Goal: Task Accomplishment & Management: Complete application form

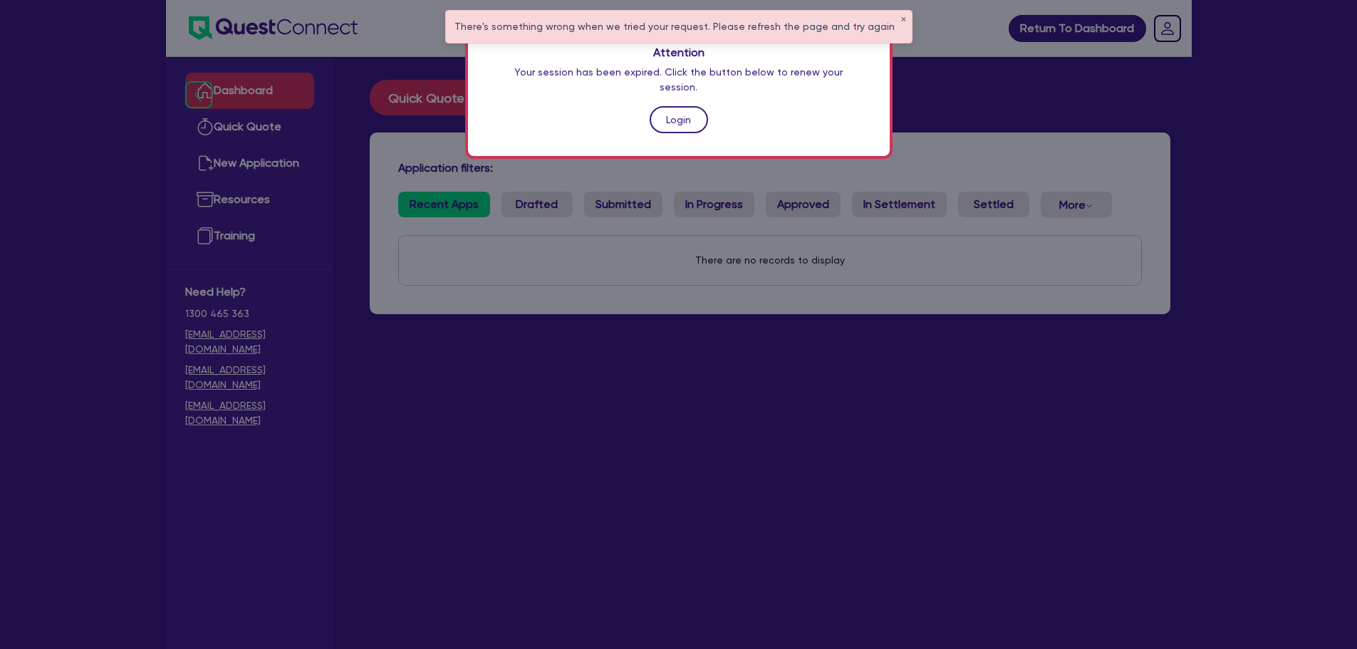
click at [683, 106] on link "Login" at bounding box center [679, 119] width 58 height 27
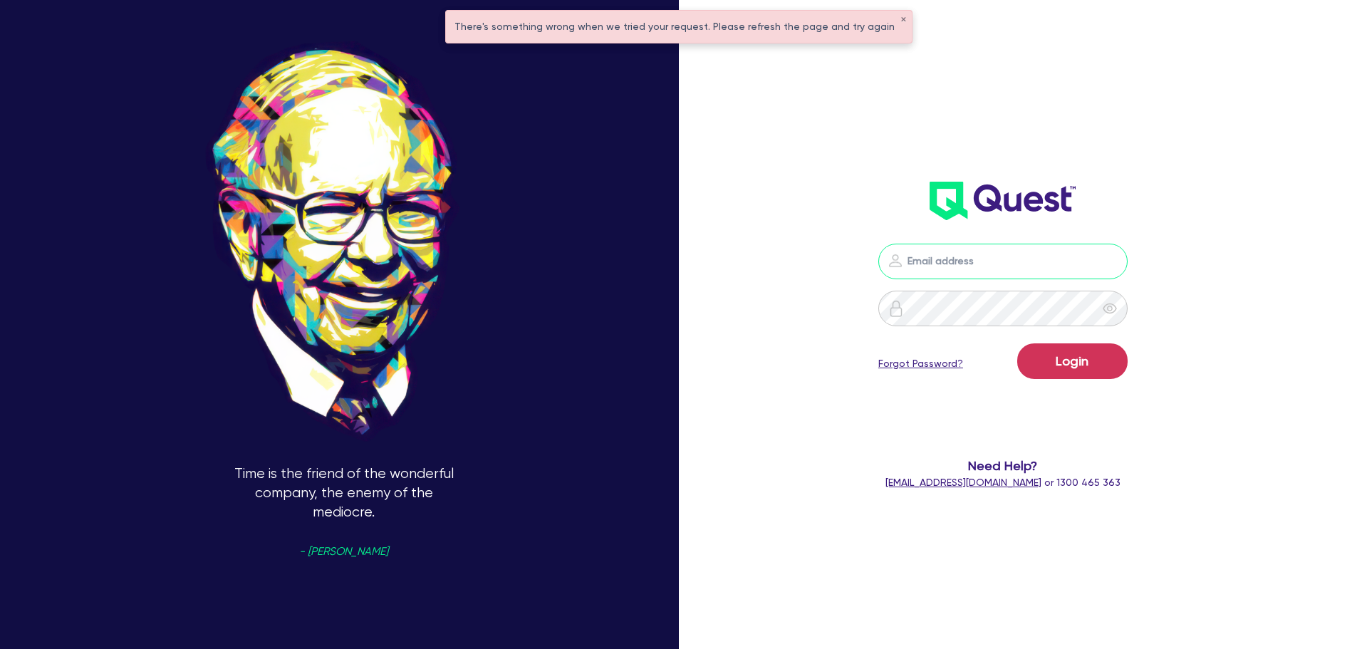
click at [988, 247] on input "email" at bounding box center [1003, 262] width 249 height 36
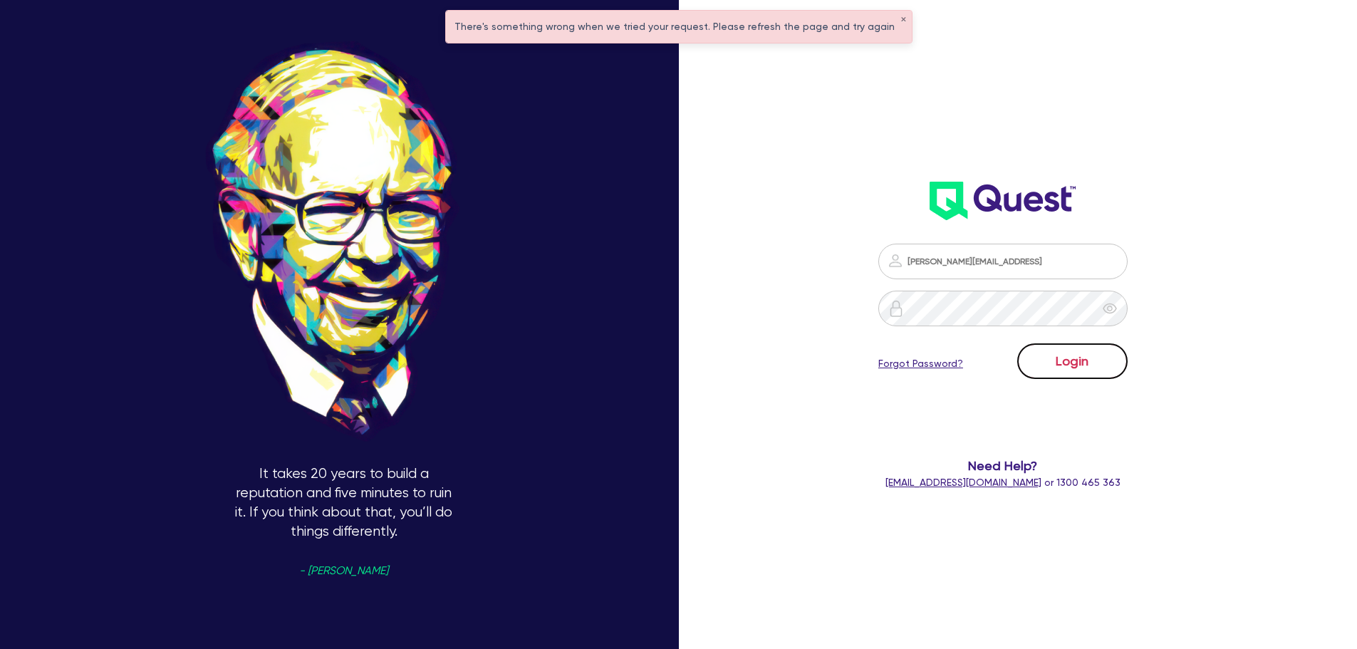
click at [1081, 358] on button "Login" at bounding box center [1072, 361] width 110 height 36
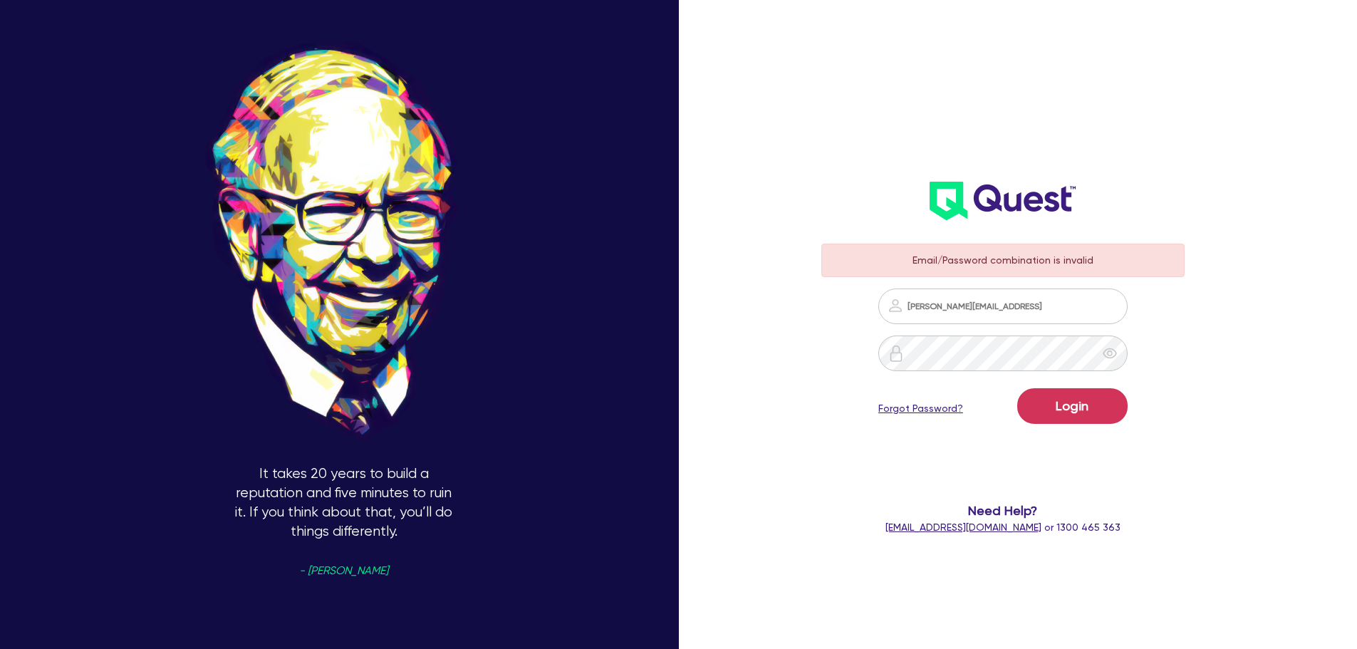
click at [1109, 356] on div at bounding box center [1110, 354] width 36 height 36
click at [1010, 308] on input "joseph@brokerbros.comau" at bounding box center [1003, 307] width 249 height 36
type input "joseph@brokerbros.com.au"
click at [1093, 401] on button "Login" at bounding box center [1072, 406] width 110 height 36
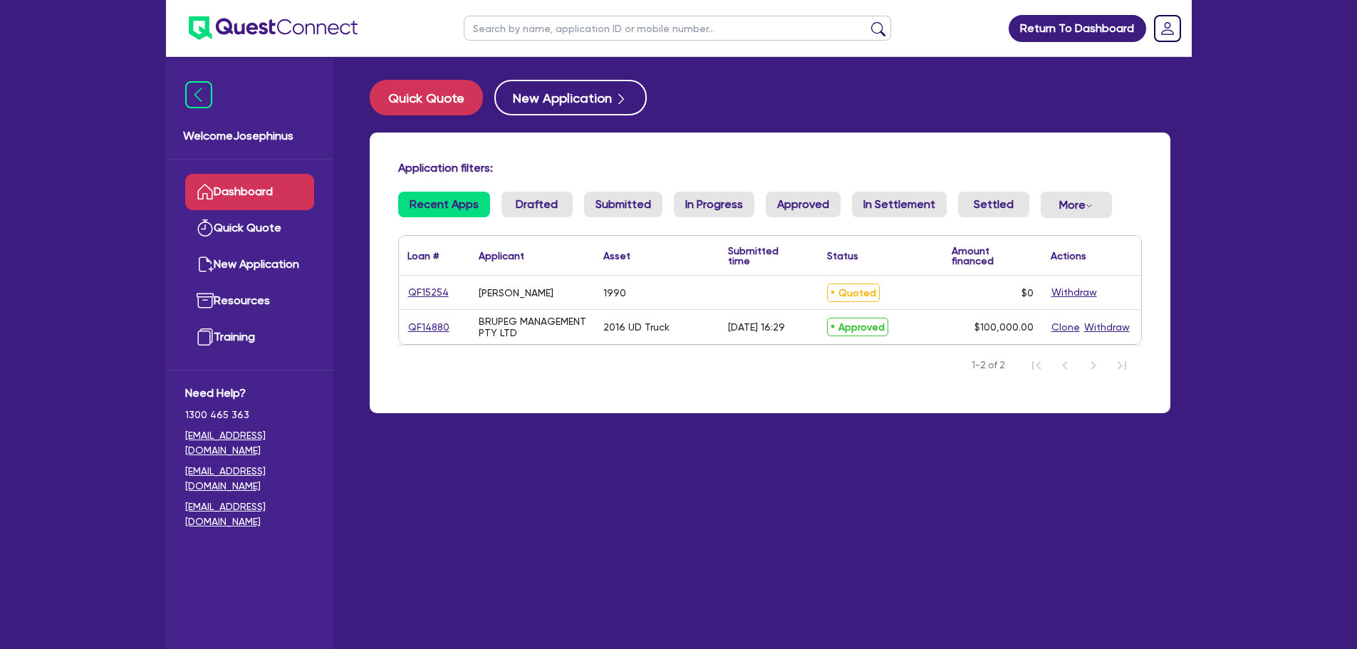
click at [787, 584] on main "Quick Quote New Application Application filters: Recent Apps Drafted Submitted …" at bounding box center [770, 363] width 844 height 613
click at [452, 103] on button "Quick Quote" at bounding box center [426, 98] width 113 height 36
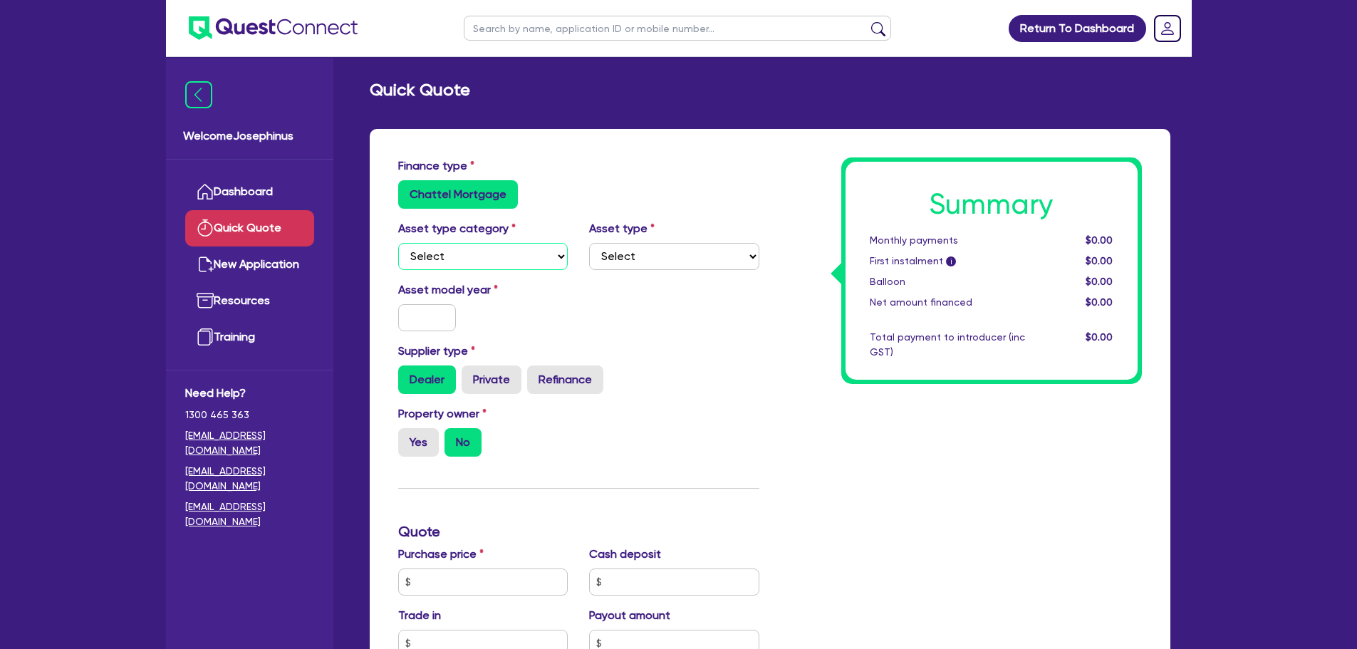
click at [482, 253] on select "Select Cars and light trucks Primary assets Secondary assets Tertiary assets" at bounding box center [483, 256] width 170 height 27
select select "CARS_AND_LIGHT_TRUCKS"
click at [398, 243] on select "Select Cars and light trucks Primary assets Secondary assets Tertiary assets" at bounding box center [483, 256] width 170 height 27
click at [638, 255] on select "Select Passenger vehicles Vans and utes Light trucks up to 4.5 tonne" at bounding box center [674, 256] width 170 height 27
select select "PASSENGER_VEHICLES"
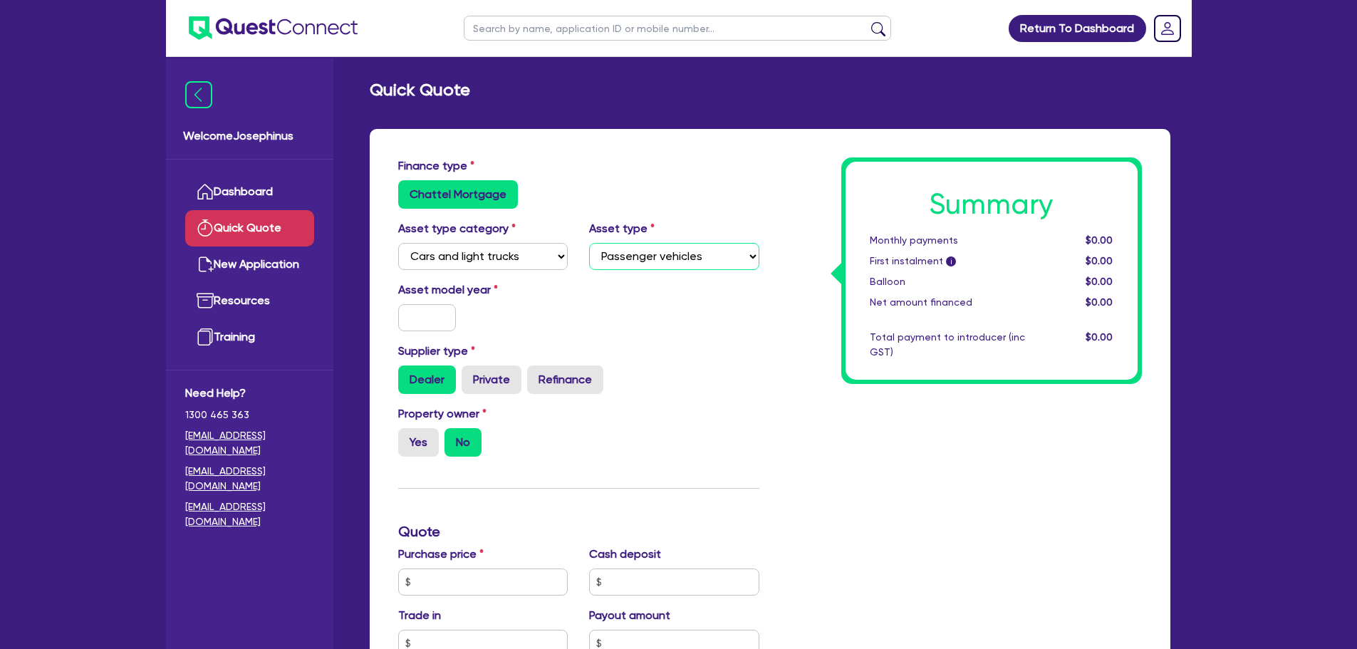
click at [589, 243] on select "Select Passenger vehicles Vans and utes Light trucks up to 4.5 tonne" at bounding box center [674, 256] width 170 height 27
click at [431, 321] on input "text" at bounding box center [427, 317] width 58 height 27
click at [430, 451] on label "Yes" at bounding box center [418, 442] width 41 height 29
click at [408, 437] on input "Yes" at bounding box center [402, 432] width 9 height 9
radio input "true"
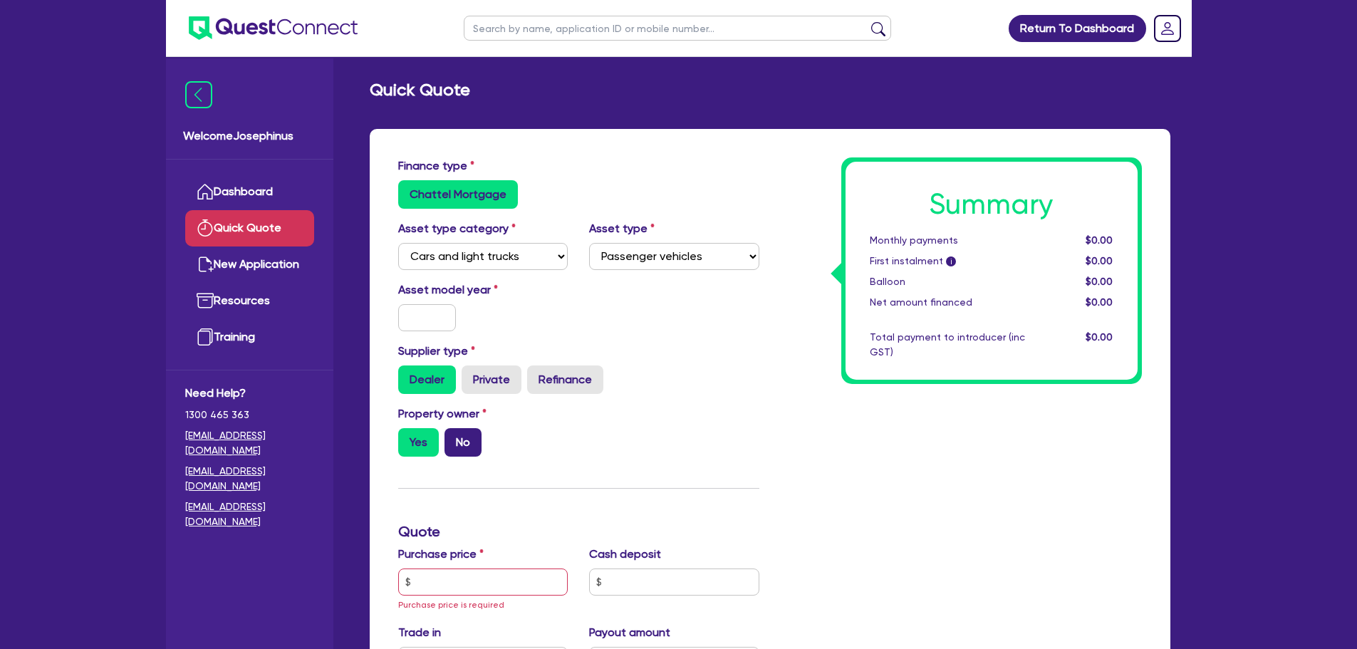
click at [454, 445] on label "No" at bounding box center [463, 442] width 37 height 29
click at [454, 437] on input "No" at bounding box center [449, 432] width 9 height 9
radio input "true"
click at [440, 315] on input "text" at bounding box center [427, 317] width 58 height 27
type input "2015"
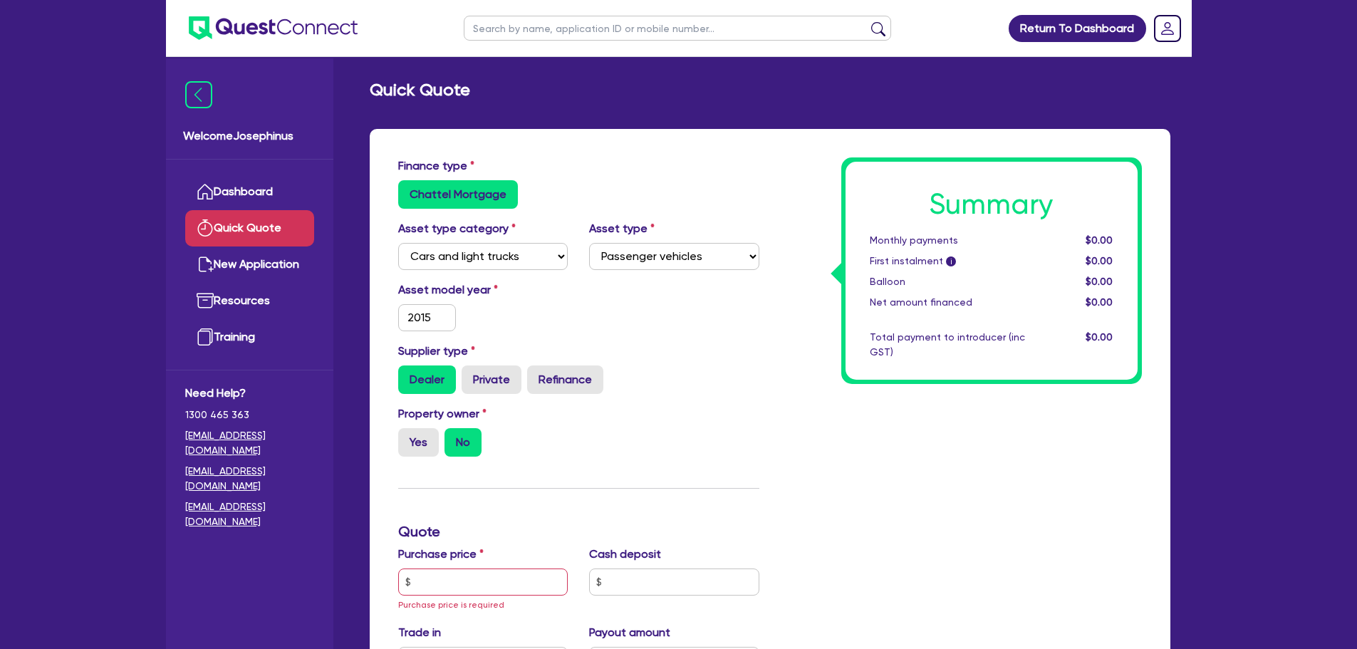
click at [582, 316] on div "Asset model year 2015" at bounding box center [579, 311] width 383 height 61
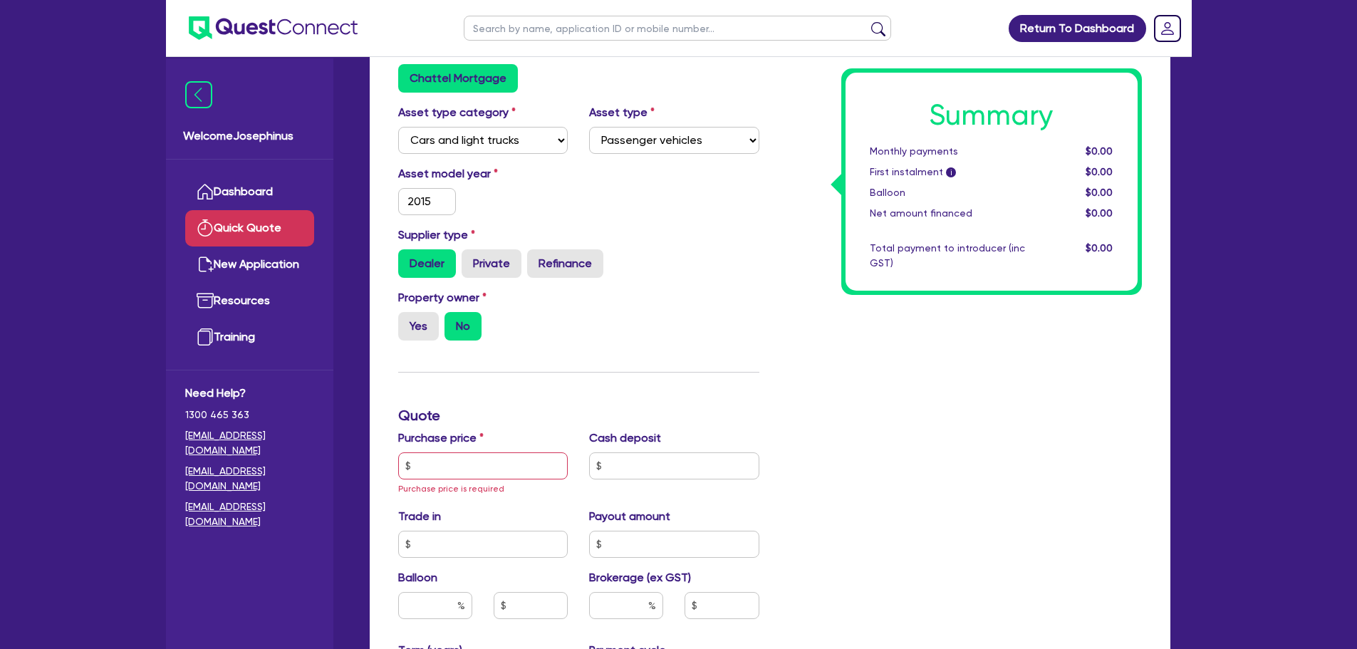
scroll to position [143, 0]
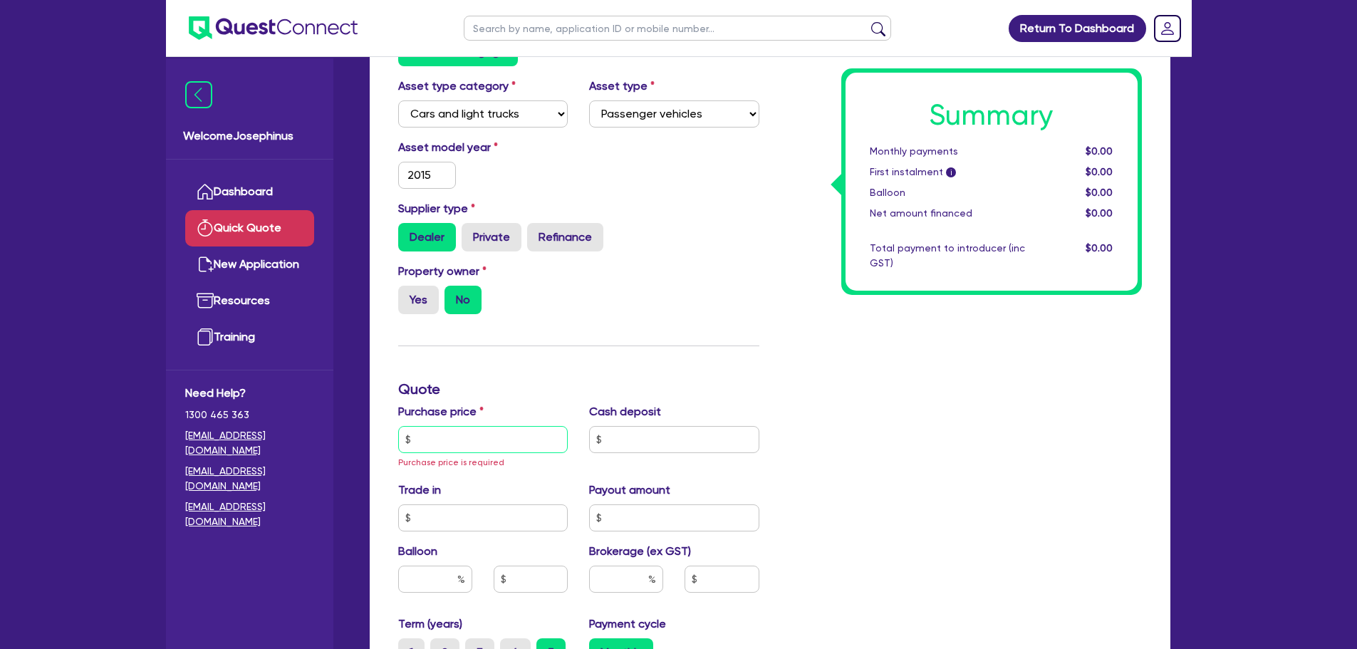
click at [532, 442] on input "text" at bounding box center [483, 439] width 170 height 27
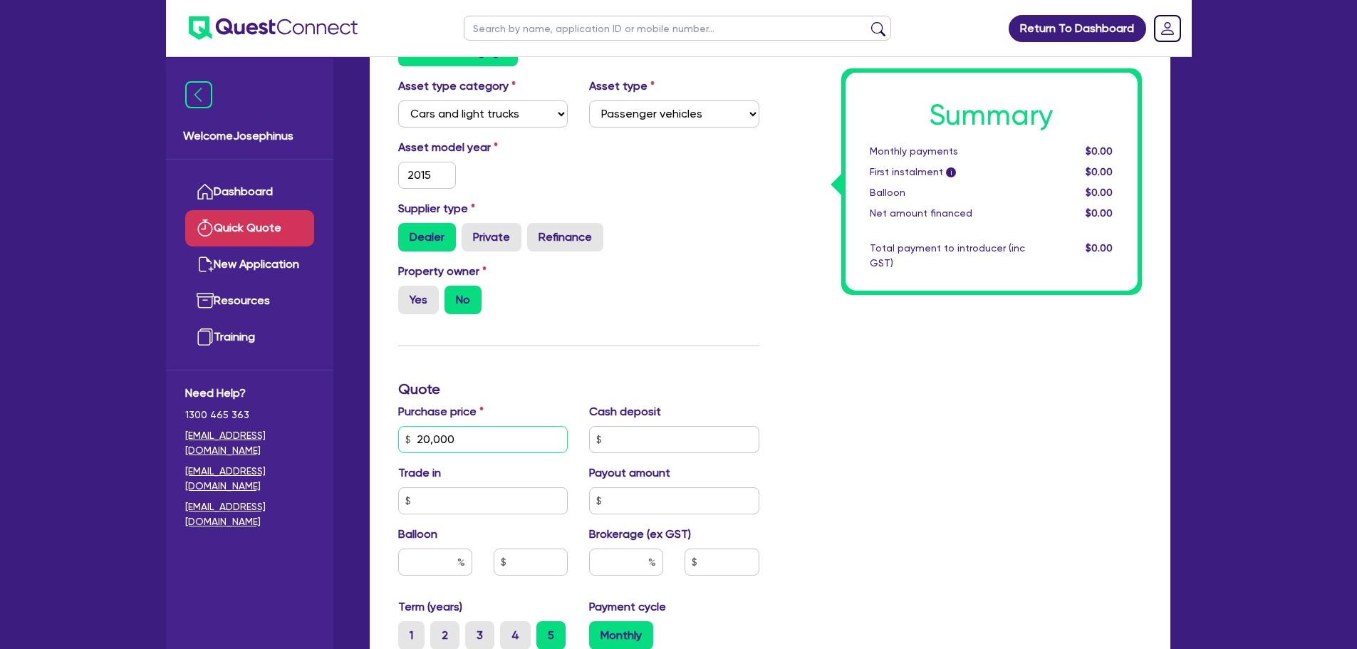
type input "20,000"
click at [643, 315] on div "Property owner Yes No" at bounding box center [579, 294] width 383 height 63
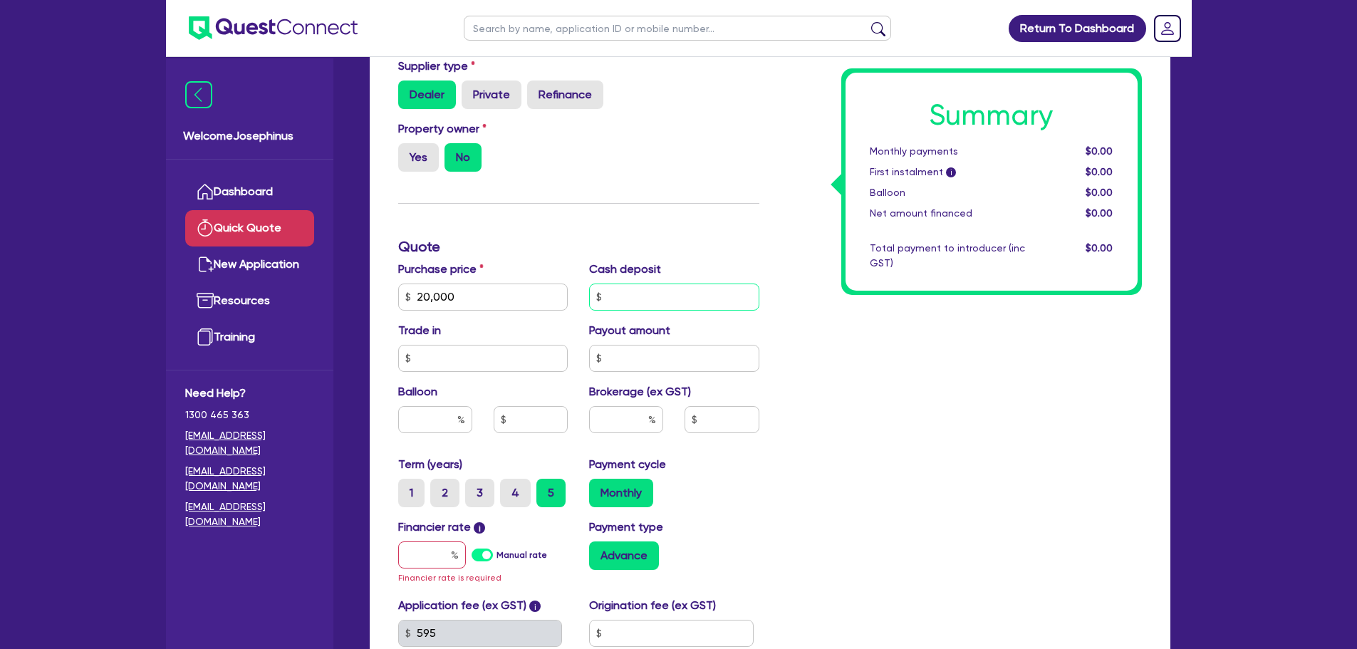
click at [718, 302] on input "text" at bounding box center [674, 297] width 170 height 27
type input "0"
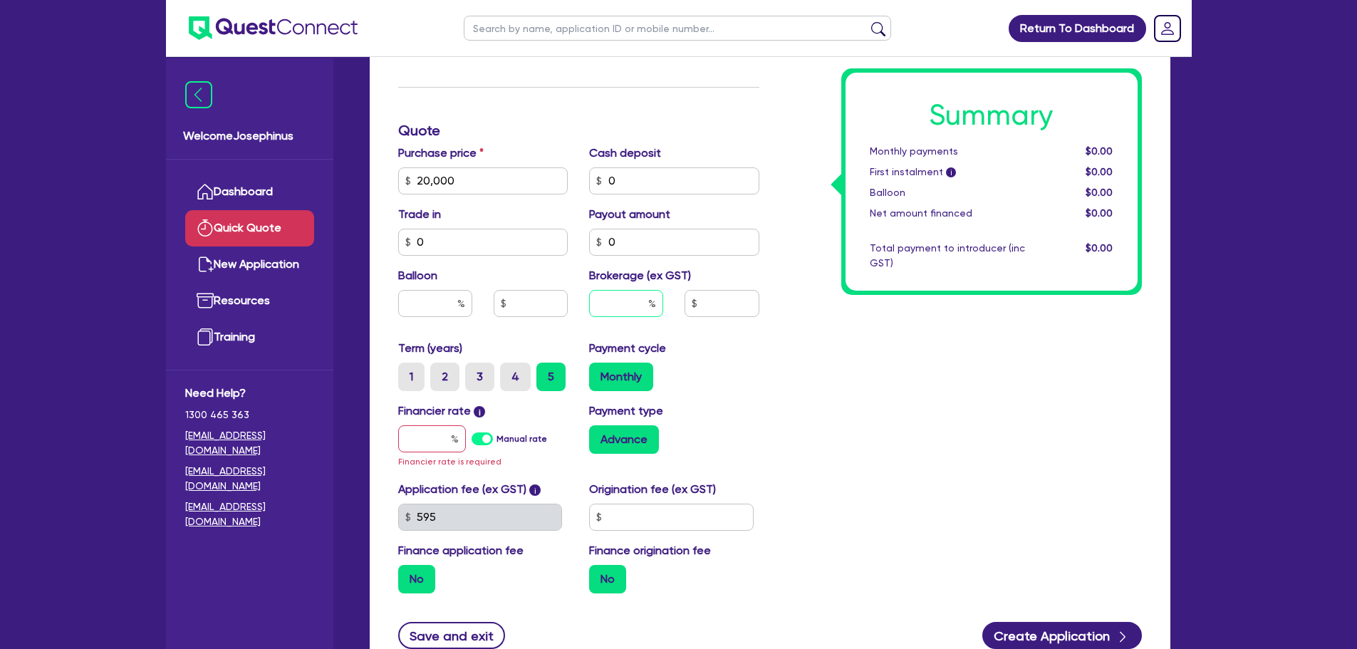
scroll to position [428, 0]
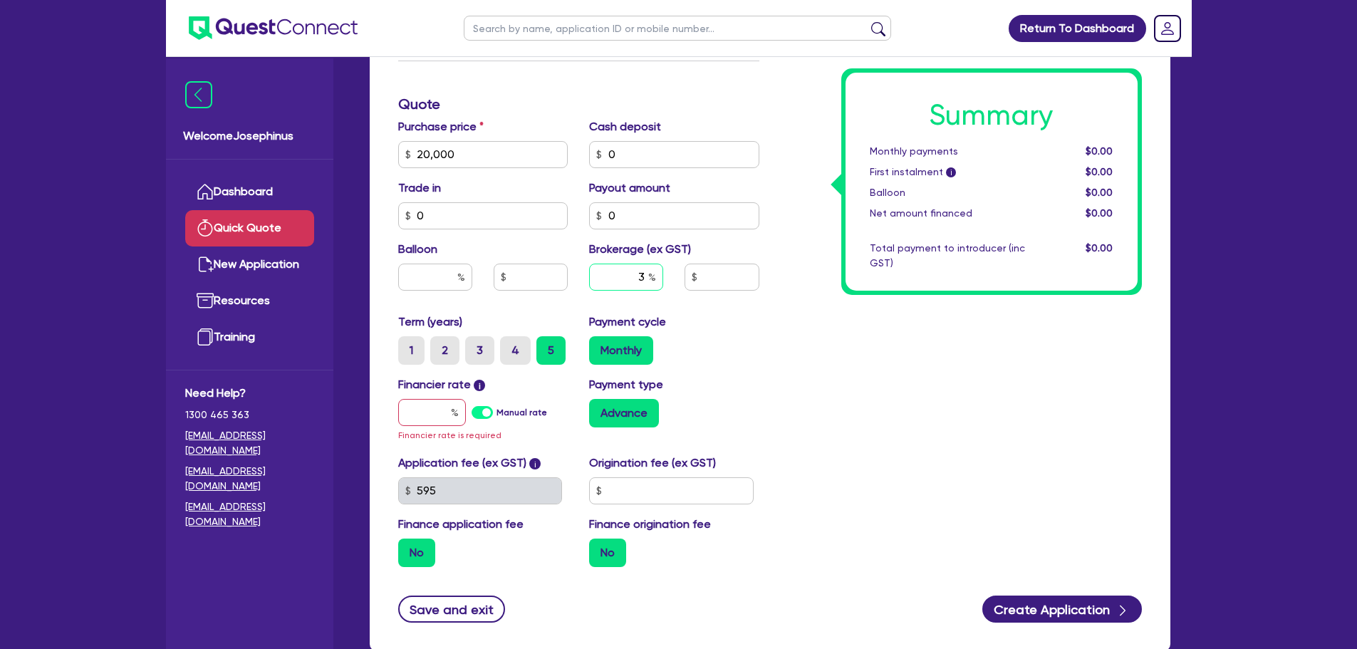
type input "3"
click at [827, 415] on div "Summary Monthly payments $0.00 First instalment i $0.00 Balloon $0.00 Net amoun…" at bounding box center [961, 154] width 383 height 849
click at [414, 413] on input "text" at bounding box center [432, 412] width 68 height 27
click at [497, 412] on label "Manual rate" at bounding box center [522, 412] width 51 height 13
click at [0, 0] on input "Manual rate" at bounding box center [0, 0] width 0 height 0
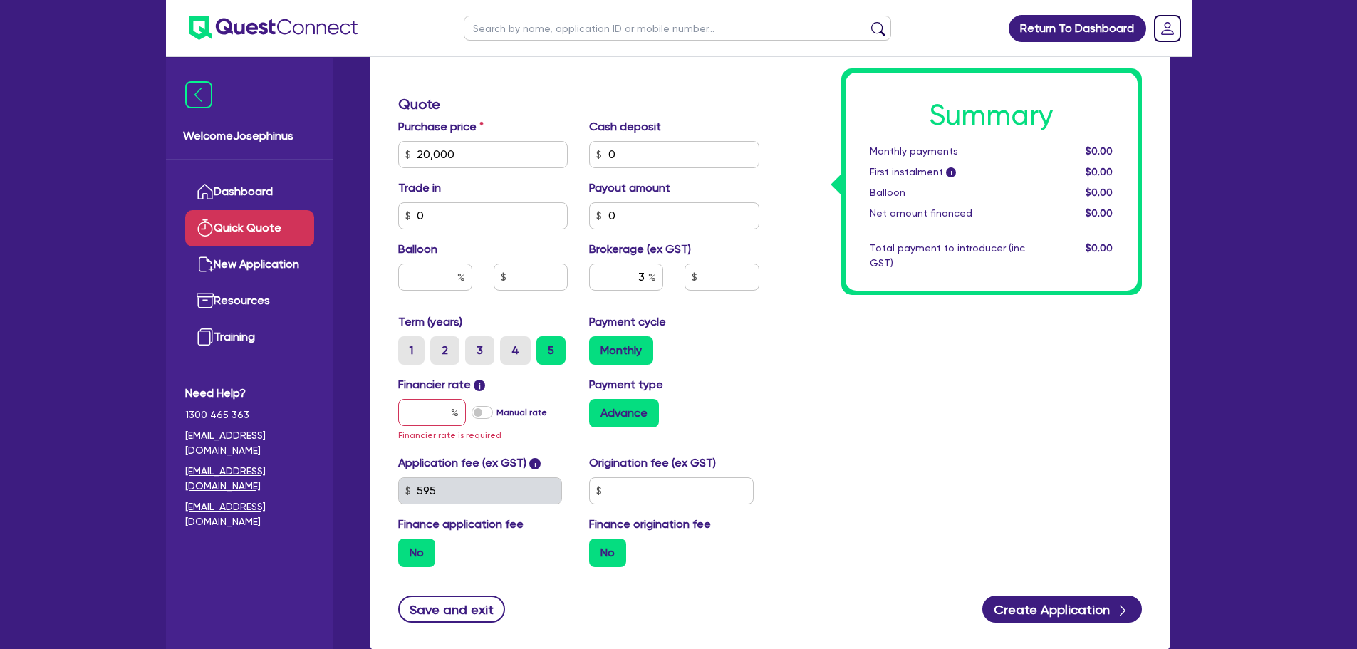
type input "600"
type input "17"
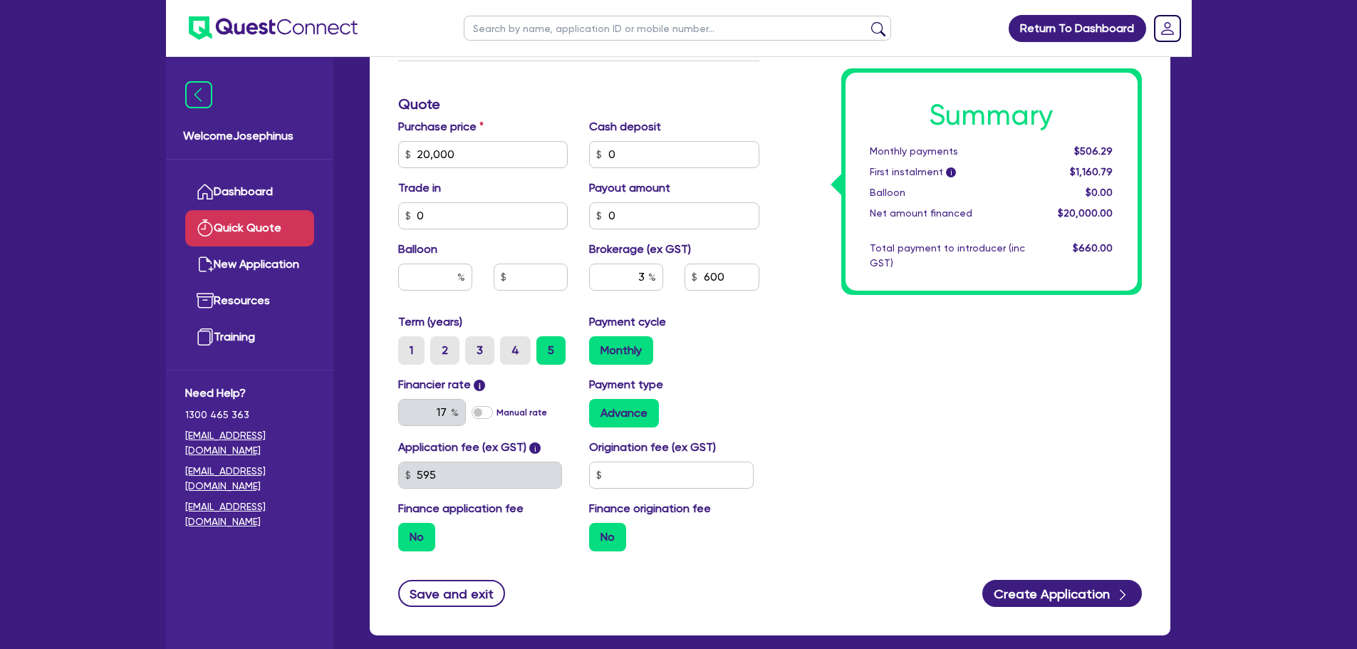
click at [776, 387] on div "Summary Monthly payments $506.29 First instalment i $1,160.79 Balloon $0.00 Net…" at bounding box center [961, 146] width 383 height 833
click at [725, 470] on input "text" at bounding box center [671, 475] width 165 height 27
type input "900"
click at [926, 416] on div "Summary Monthly payments $506.29 First instalment i $1,160.79 Balloon $0.00 Net…" at bounding box center [961, 146] width 383 height 833
drag, startPoint x: 638, startPoint y: 272, endPoint x: 660, endPoint y: 283, distance: 24.5
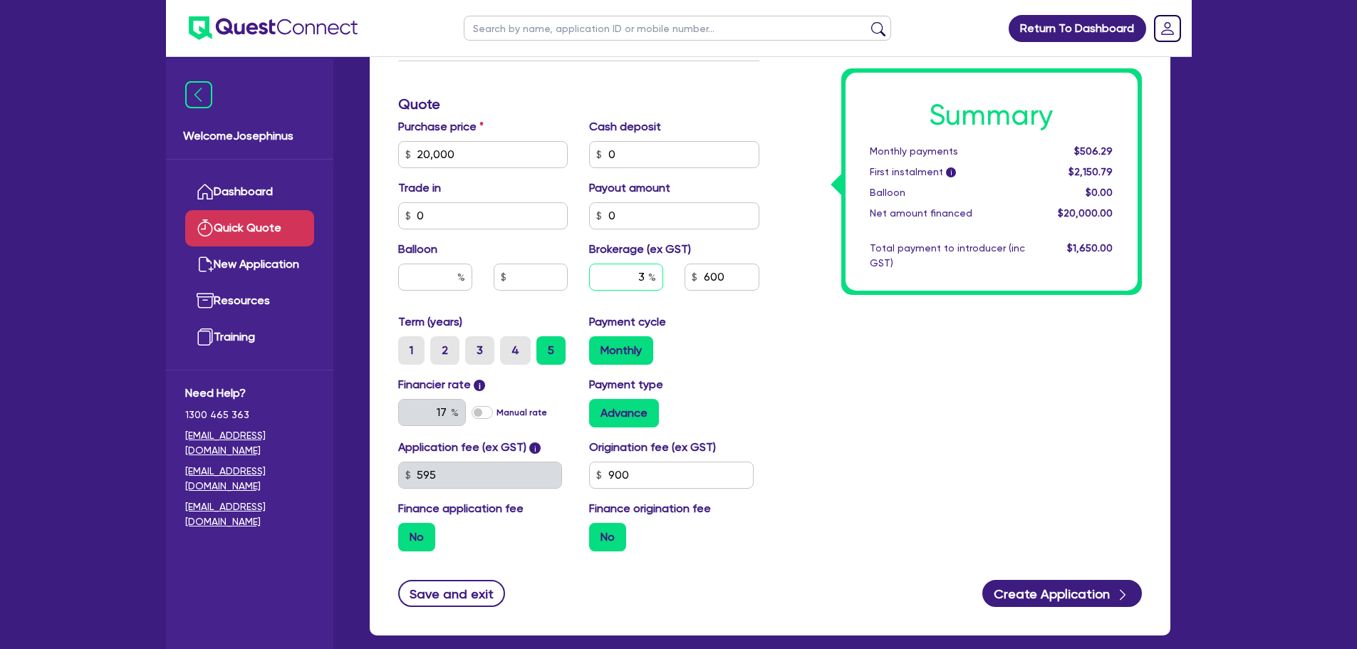
click at [660, 283] on input "3" at bounding box center [626, 277] width 74 height 27
type input "0"
click at [854, 374] on div "Summary Monthly payments $490.11 First instalment i $2,134.61 Balloon $0.00 Net…" at bounding box center [961, 146] width 383 height 833
click at [636, 279] on input "0" at bounding box center [626, 277] width 74 height 27
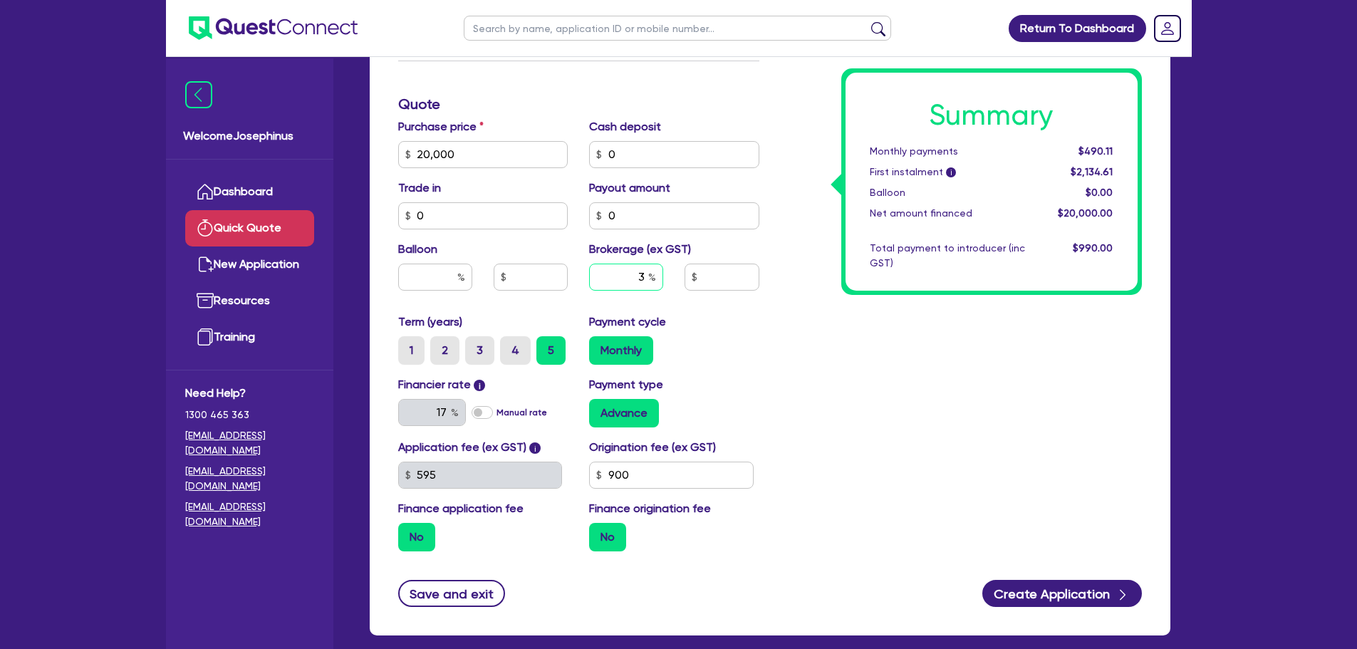
type input "3"
type input "600"
click at [793, 331] on div "Summary Monthly payments $490.11 First instalment i $2,134.61 Balloon $0.00 Net…" at bounding box center [961, 146] width 383 height 833
drag, startPoint x: 723, startPoint y: 509, endPoint x: 574, endPoint y: 521, distance: 149.4
click at [574, 521] on div "Application fee (ex GST) i 595 Origination fee (ex GST) 900 Finance application…" at bounding box center [579, 501] width 383 height 124
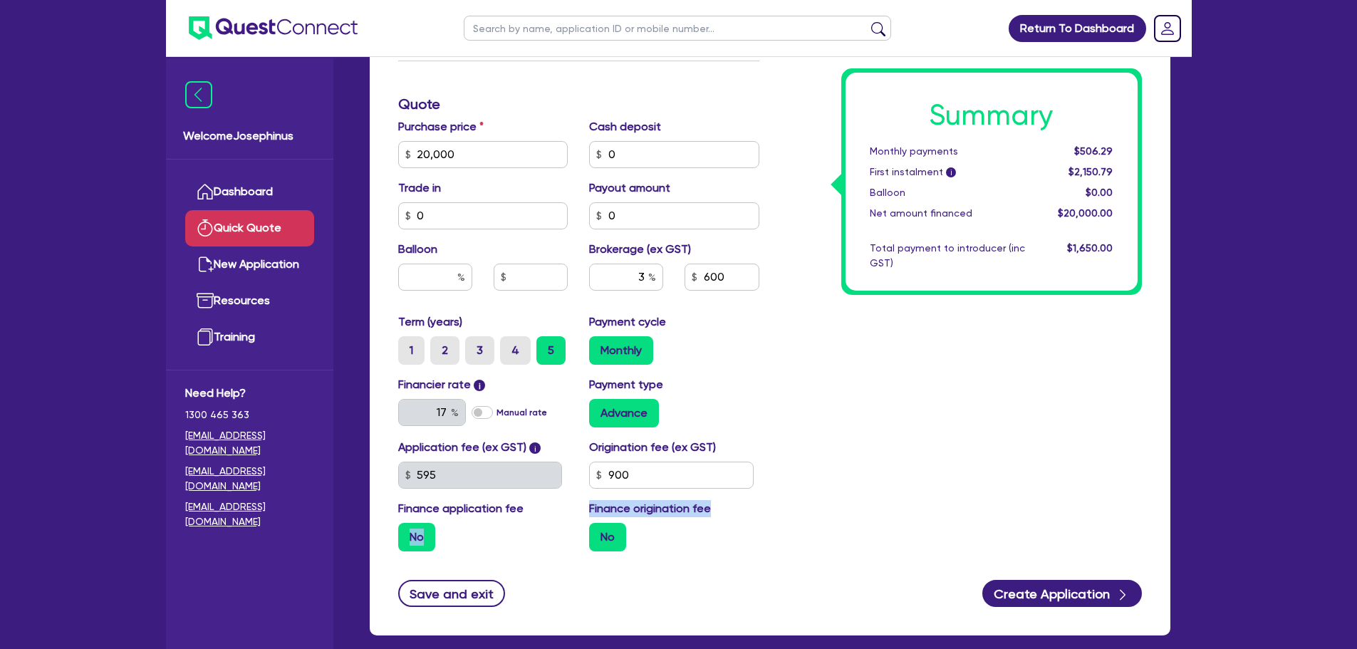
click at [574, 521] on div "Finance application fee No" at bounding box center [484, 525] width 192 height 51
drag, startPoint x: 574, startPoint y: 507, endPoint x: 666, endPoint y: 532, distance: 95.1
click at [666, 532] on div "Application fee (ex GST) i 595 Origination fee (ex GST) 900 Finance application…" at bounding box center [579, 501] width 383 height 124
click at [655, 539] on div "No" at bounding box center [674, 537] width 170 height 29
click at [608, 537] on label "No" at bounding box center [607, 537] width 37 height 29
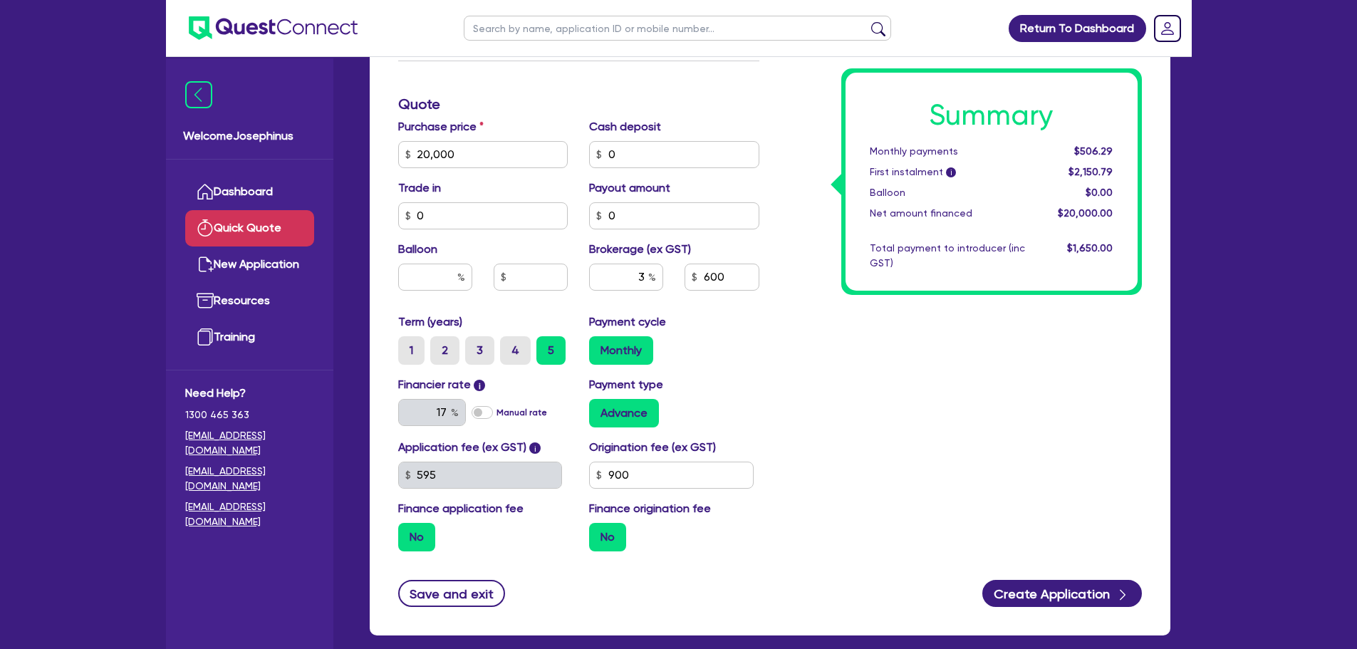
click at [599, 532] on input "No" at bounding box center [593, 527] width 9 height 9
drag, startPoint x: 380, startPoint y: 506, endPoint x: 518, endPoint y: 534, distance: 140.4
click at [518, 534] on div "Finance type Chattel Mortgage Asset type category Select Cars and light trucks …" at bounding box center [770, 168] width 801 height 934
click at [518, 534] on div "No" at bounding box center [483, 537] width 170 height 29
drag, startPoint x: 681, startPoint y: 466, endPoint x: 587, endPoint y: 483, distance: 95.6
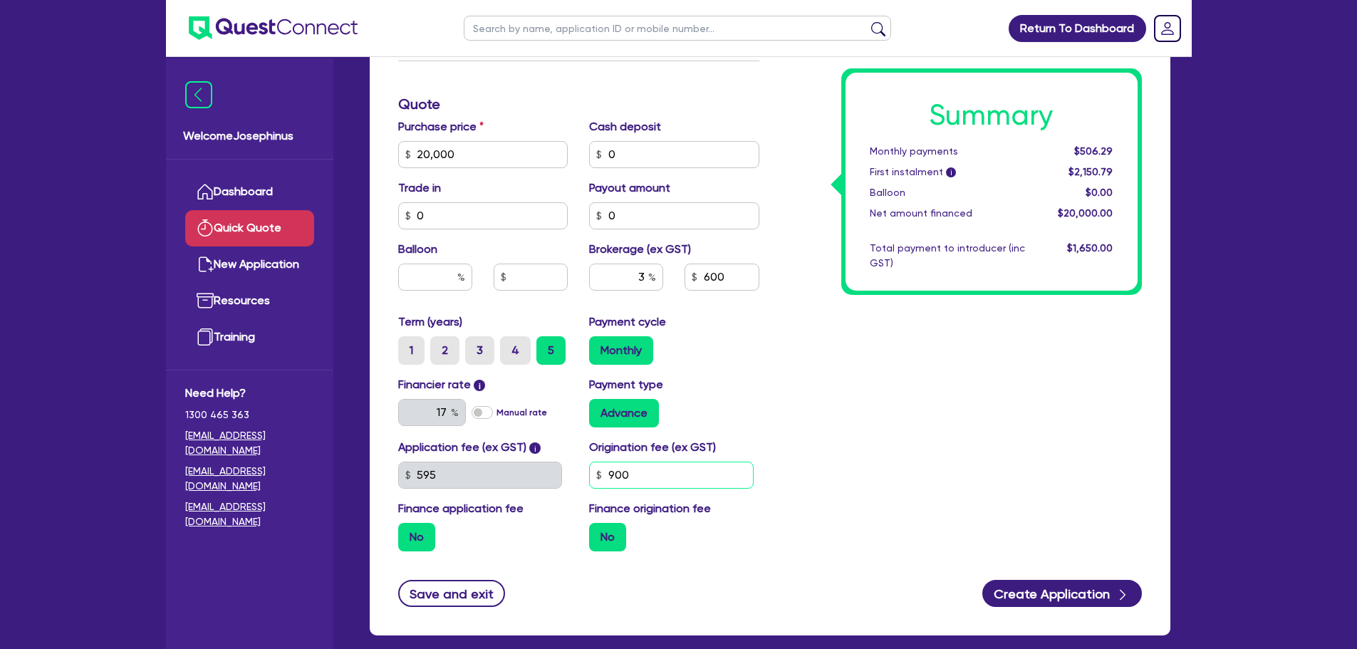
click at [587, 483] on div "Origination fee (ex GST) 900" at bounding box center [675, 464] width 192 height 50
click at [859, 399] on div "Summary Monthly payments $506.29 First instalment i $2,150.79 Balloon $0.00 Net…" at bounding box center [961, 146] width 383 height 833
click at [624, 278] on input "3" at bounding box center [626, 277] width 74 height 27
click at [624, 279] on input "20" at bounding box center [626, 277] width 74 height 27
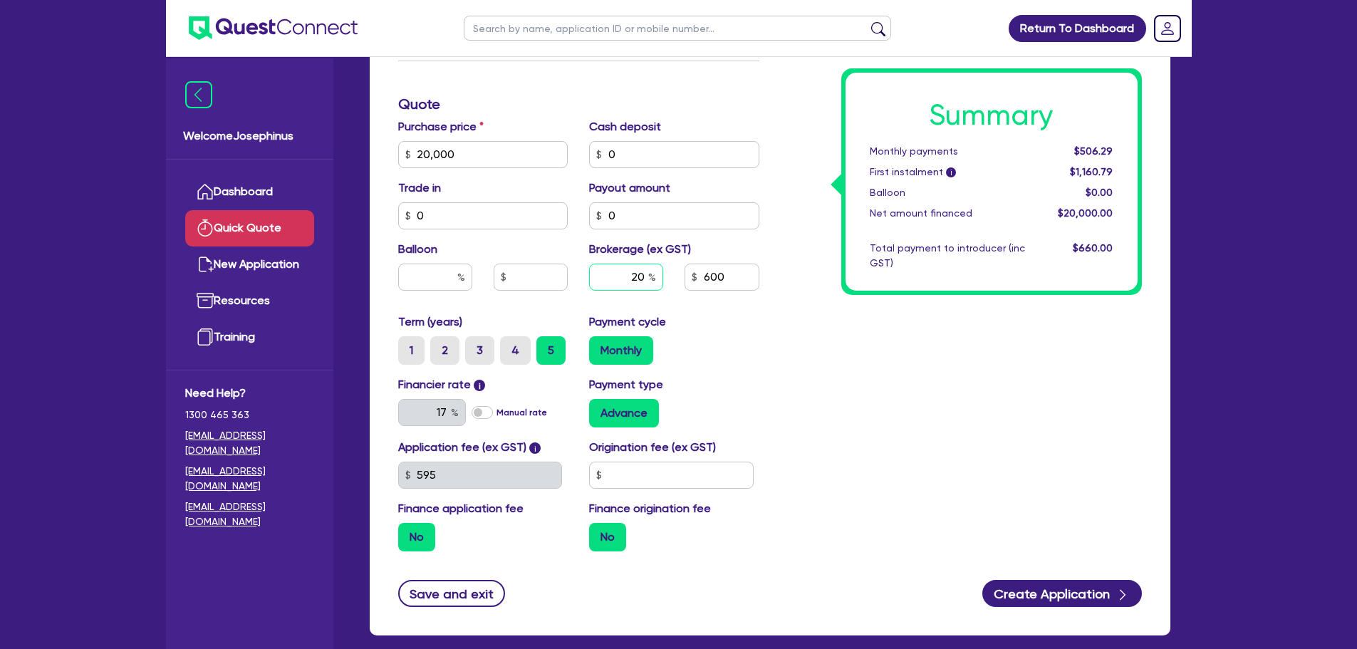
click at [624, 279] on input "20" at bounding box center [626, 277] width 74 height 27
type input "6"
click at [760, 333] on div "Payment cycle Monthly" at bounding box center [675, 339] width 192 height 51
click at [807, 346] on div "Summary Monthly payments $522.46 First instalment i $1,176.96 Balloon $0.00 Net…" at bounding box center [961, 146] width 383 height 833
click at [635, 272] on input "6" at bounding box center [626, 277] width 74 height 27
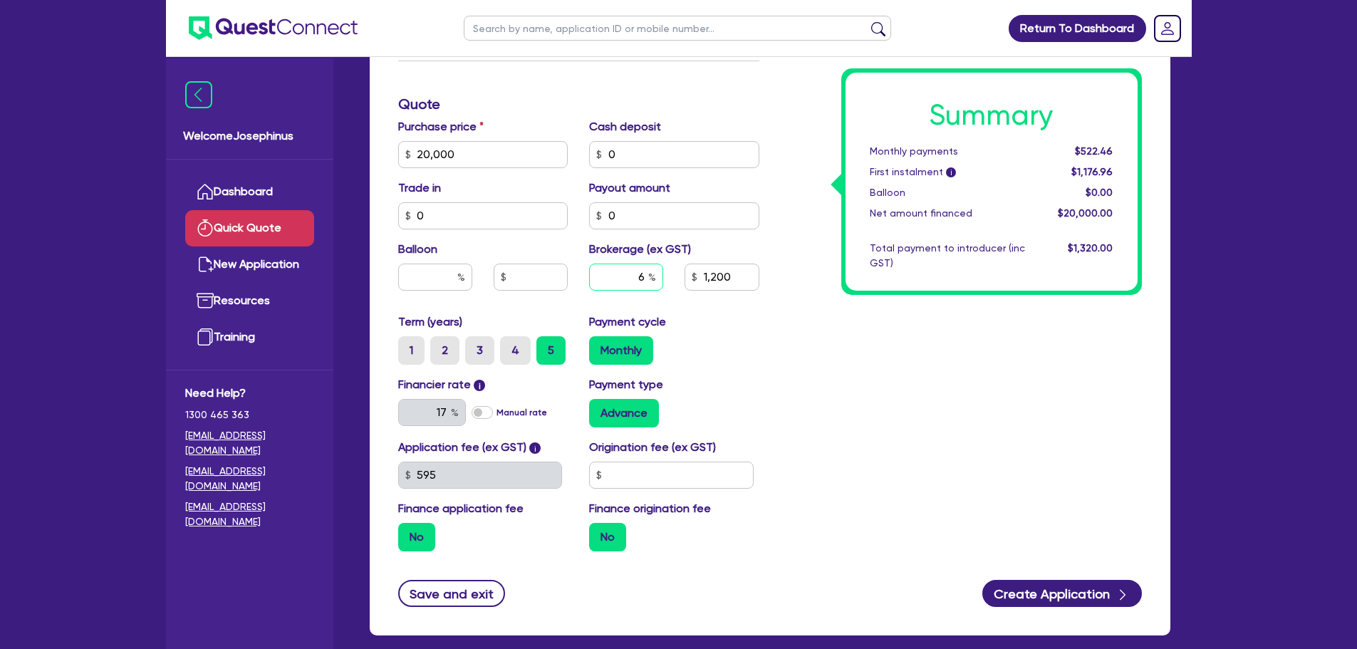
click at [635, 272] on input "6" at bounding box center [626, 277] width 74 height 27
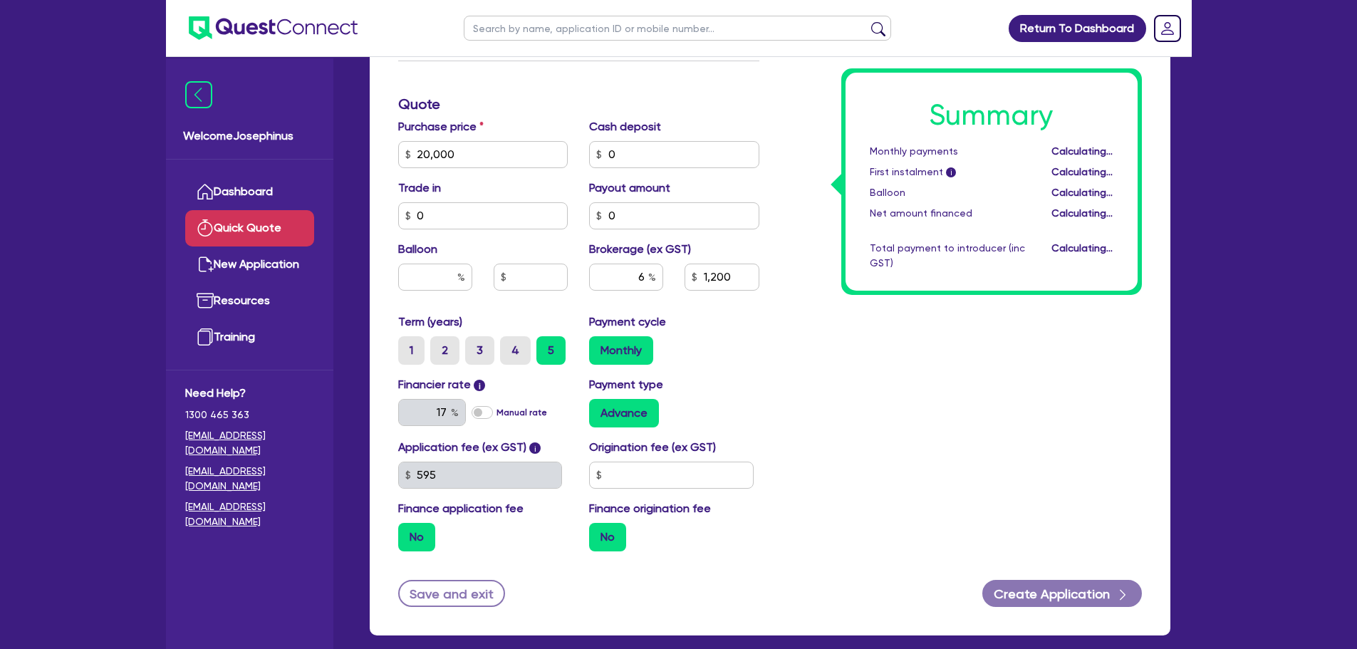
type input "1,200"
click at [737, 404] on div "Advance" at bounding box center [674, 413] width 170 height 29
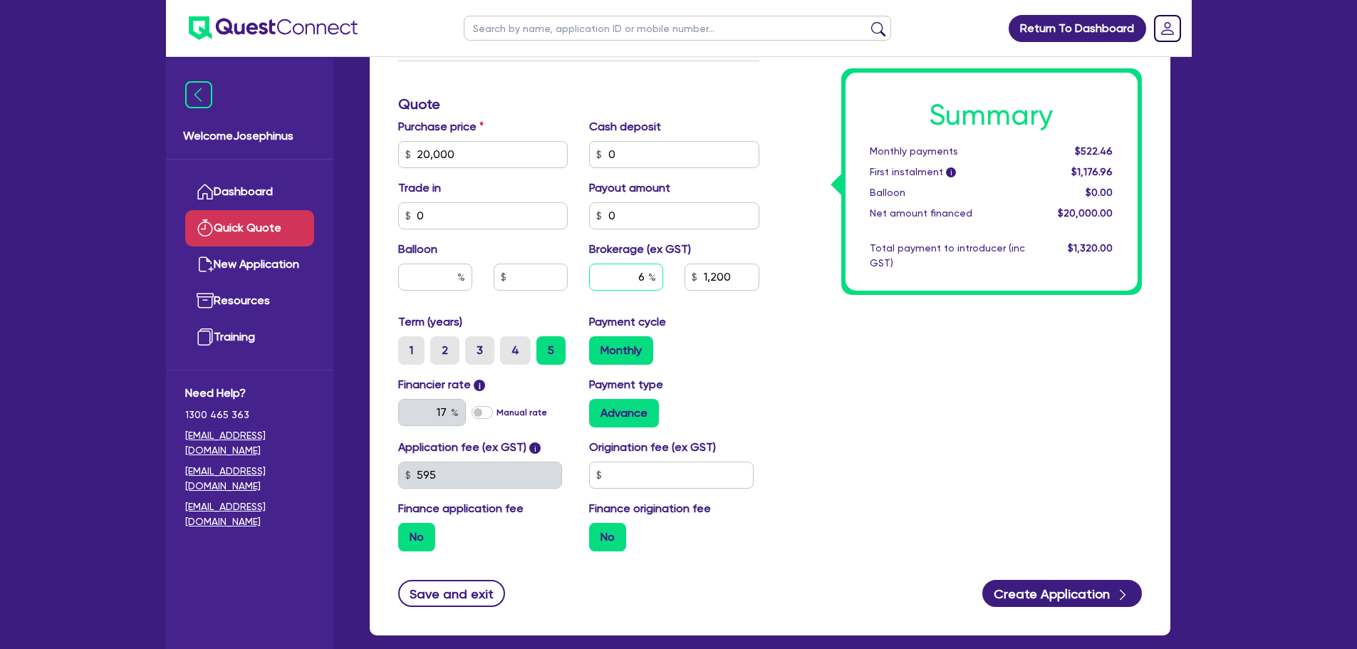
click at [630, 276] on input "6" at bounding box center [626, 277] width 74 height 27
type input "5"
type input "1,000"
click at [817, 401] on div "Summary Monthly payments $522.46 First instalment i $1,176.96 Balloon $0.00 Net…" at bounding box center [961, 146] width 383 height 833
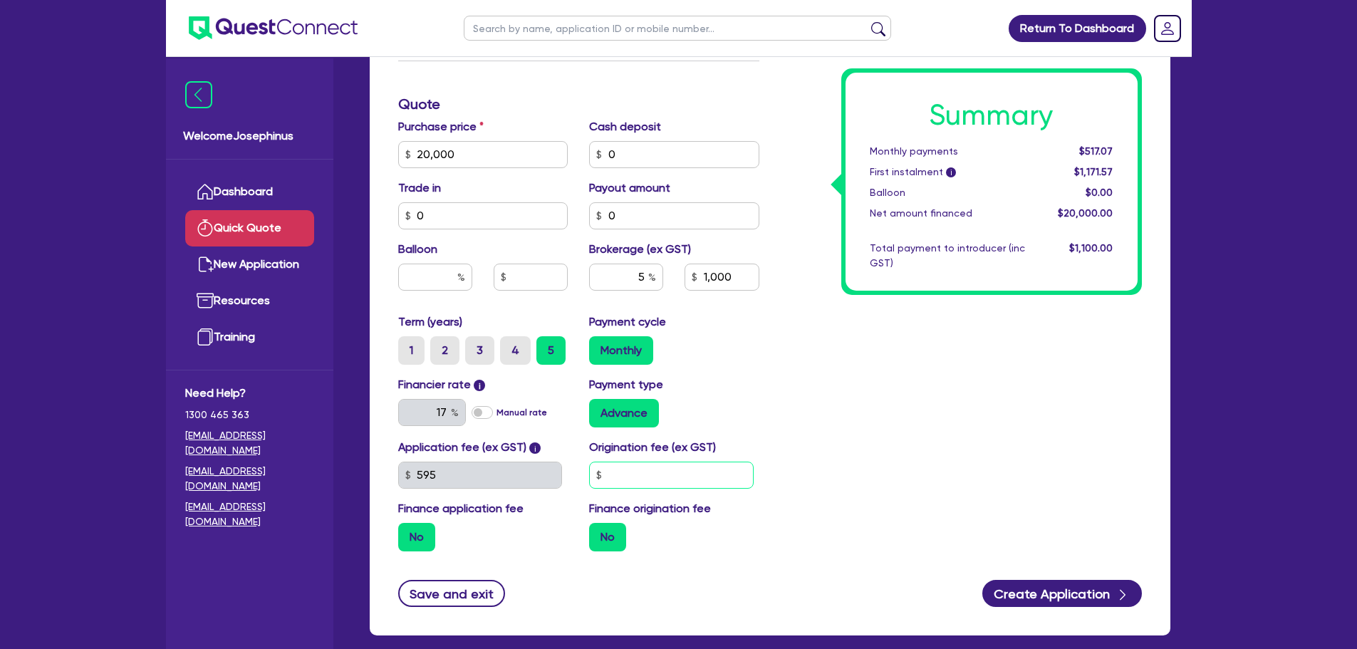
click at [627, 480] on input "text" at bounding box center [671, 475] width 165 height 27
type input "660"
click at [887, 405] on div "Summary Monthly payments $517.07 First instalment i $1,171.57 Balloon $0.00 Net…" at bounding box center [961, 146] width 383 height 833
type input "1,000"
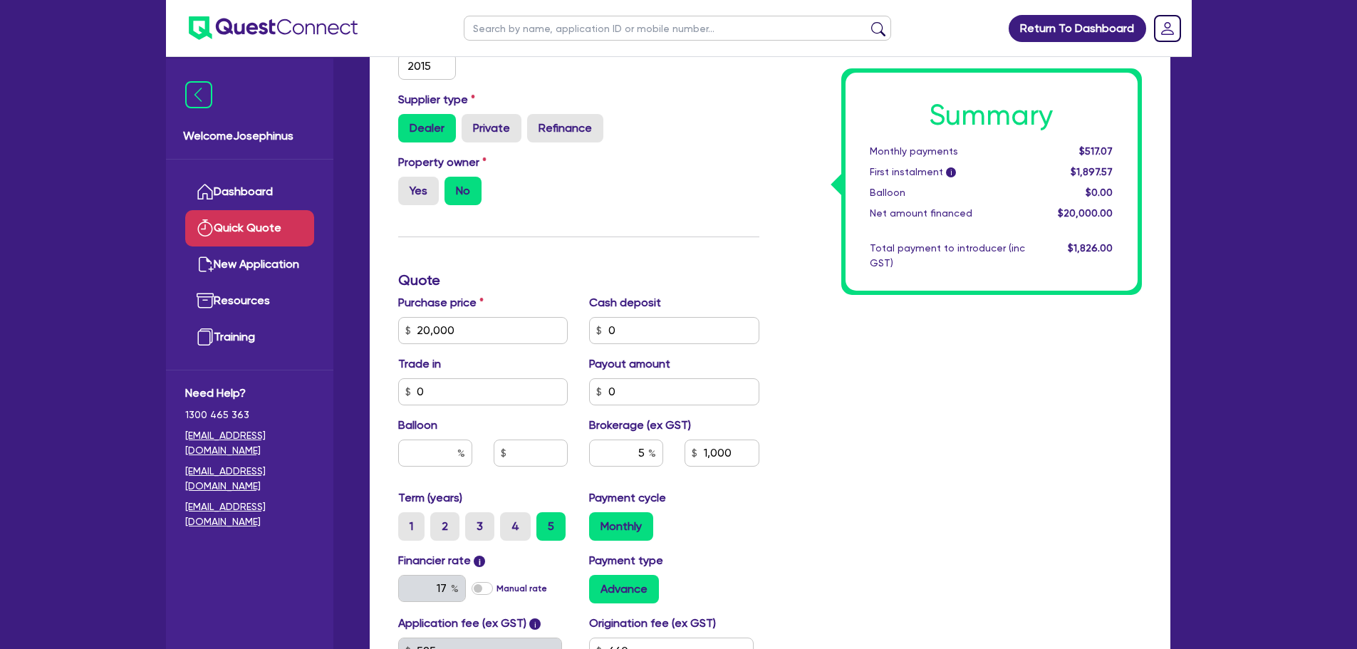
scroll to position [285, 0]
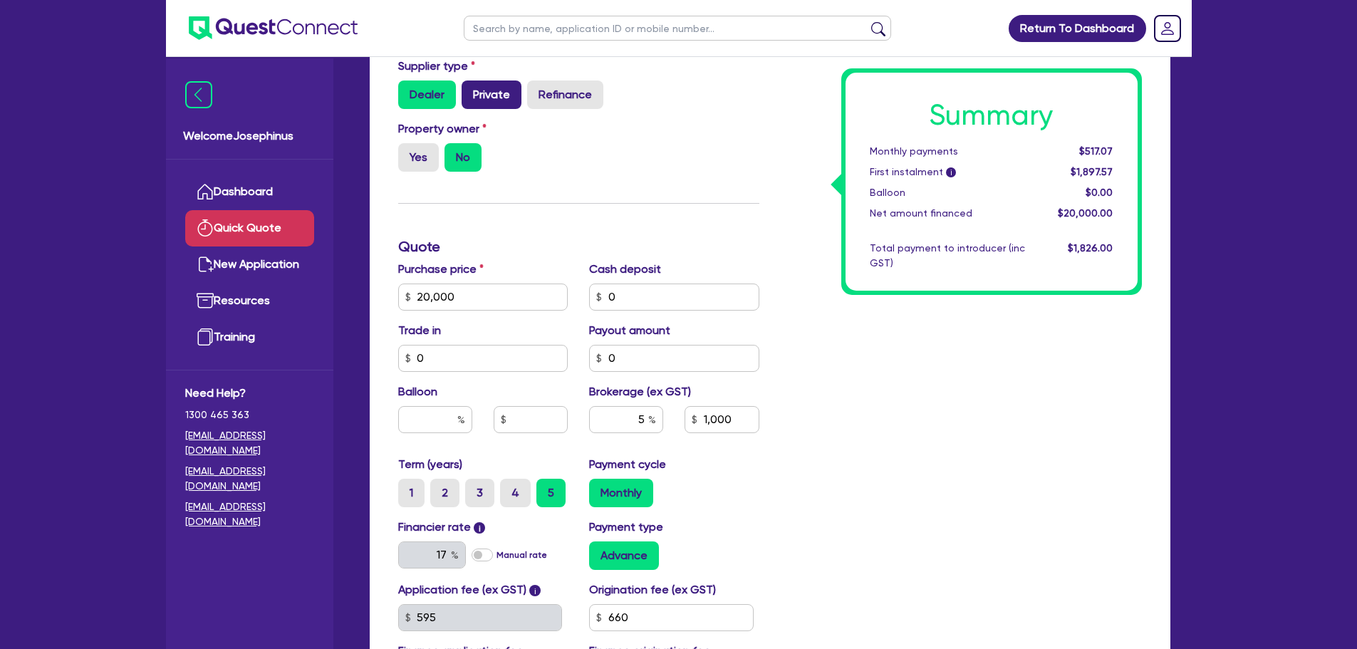
click at [487, 98] on label "Private" at bounding box center [492, 95] width 60 height 29
click at [471, 90] on input "Private" at bounding box center [466, 85] width 9 height 9
radio input "true"
type input "1,000"
click at [440, 96] on label "Dealer" at bounding box center [427, 95] width 58 height 29
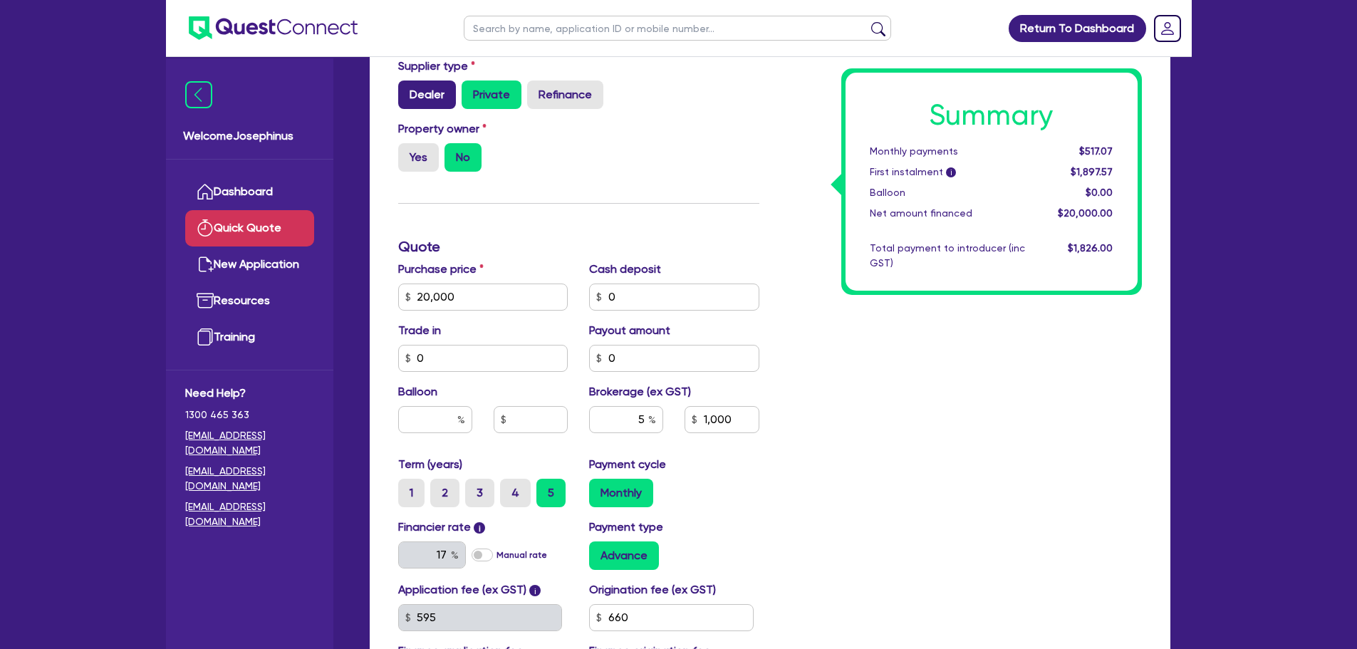
click at [408, 90] on input "Dealer" at bounding box center [402, 85] width 9 height 9
radio input "true"
type input "1,000"
click at [484, 95] on label "Private" at bounding box center [492, 95] width 60 height 29
click at [471, 90] on input "Private" at bounding box center [466, 85] width 9 height 9
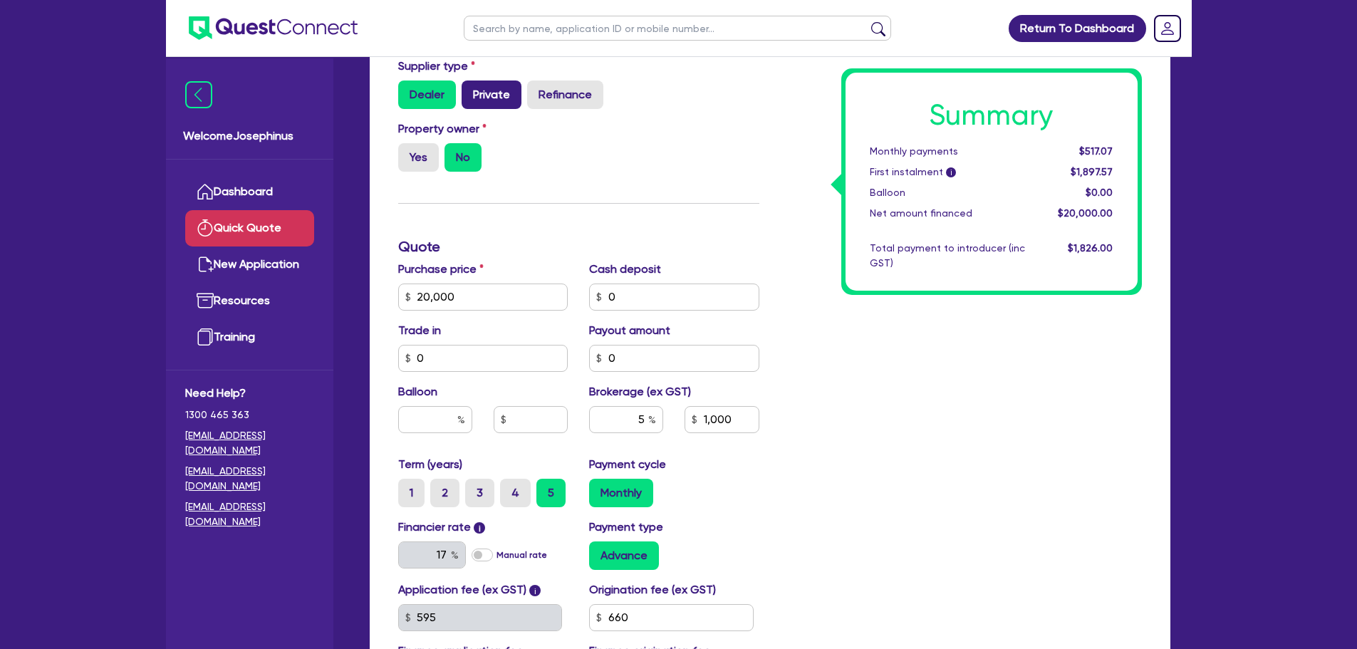
radio input "true"
type input "1,000"
click at [417, 93] on label "Dealer" at bounding box center [427, 95] width 58 height 29
click at [408, 90] on input "Dealer" at bounding box center [402, 85] width 9 height 9
radio input "true"
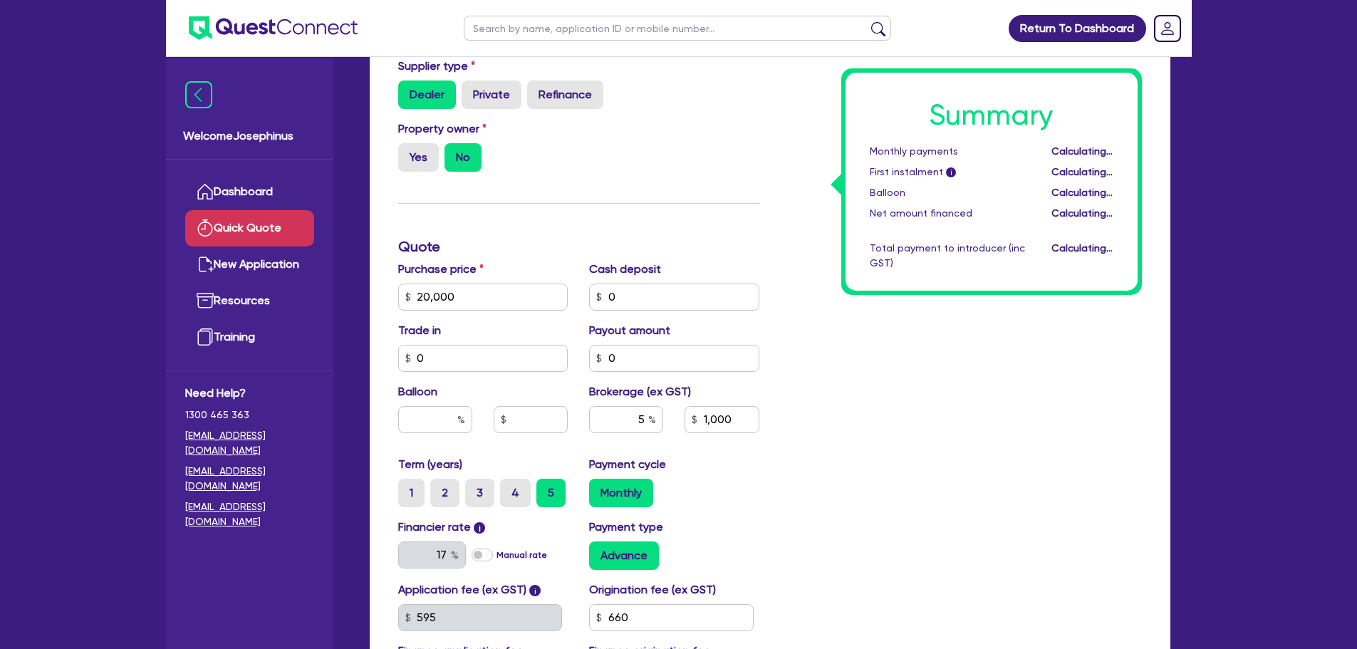
type input "1,000"
click at [460, 90] on div "Dealer Private Refinance" at bounding box center [578, 95] width 361 height 29
click at [485, 99] on label "Private" at bounding box center [492, 95] width 60 height 29
click at [471, 90] on input "Private" at bounding box center [466, 85] width 9 height 9
radio input "true"
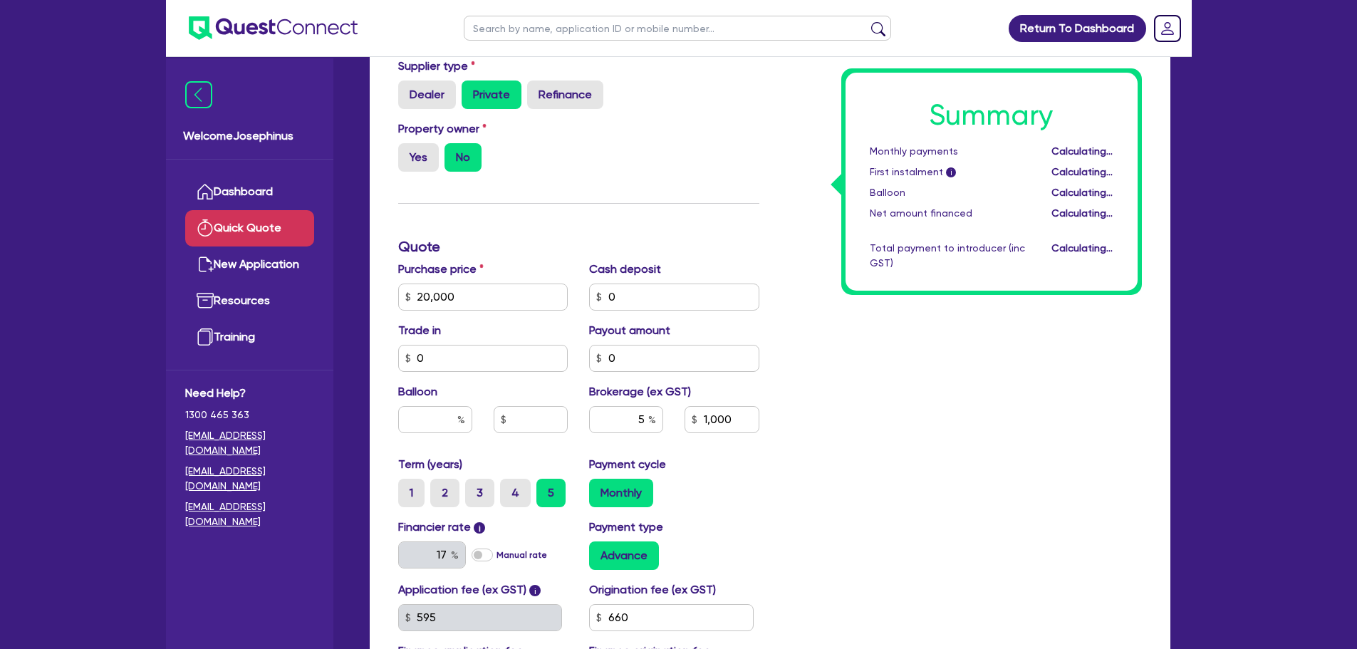
type input "1,000"
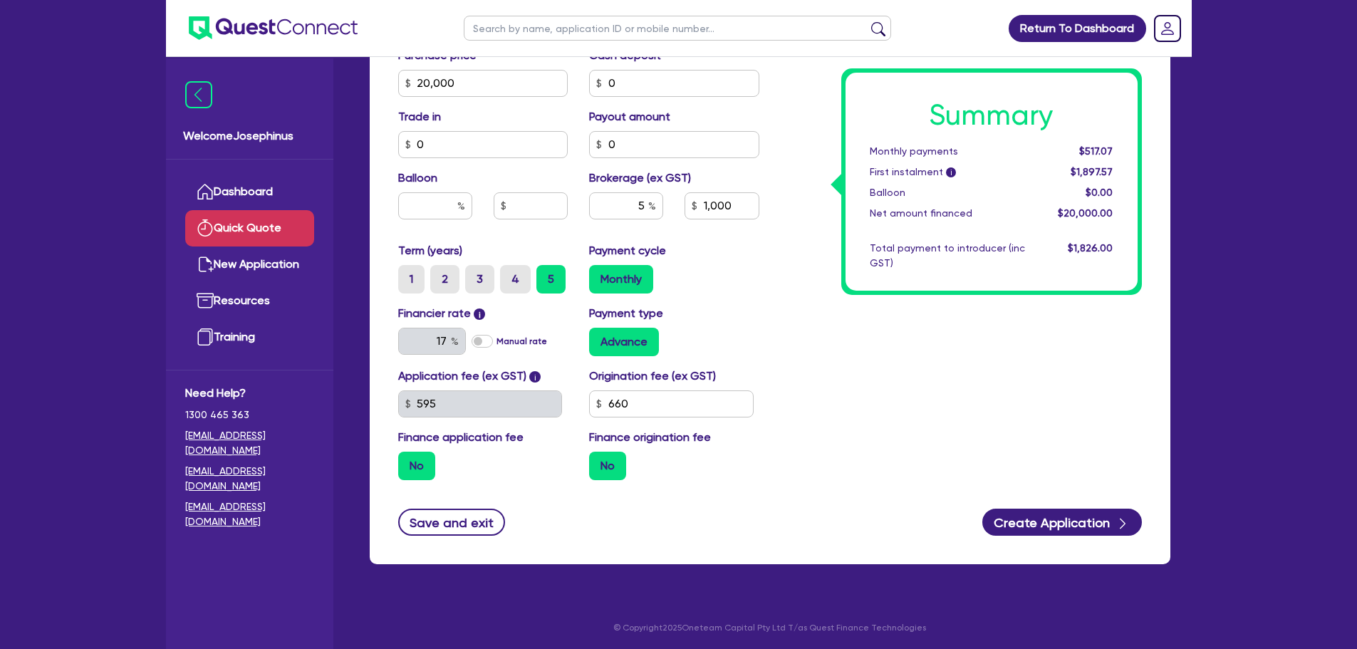
scroll to position [501, 0]
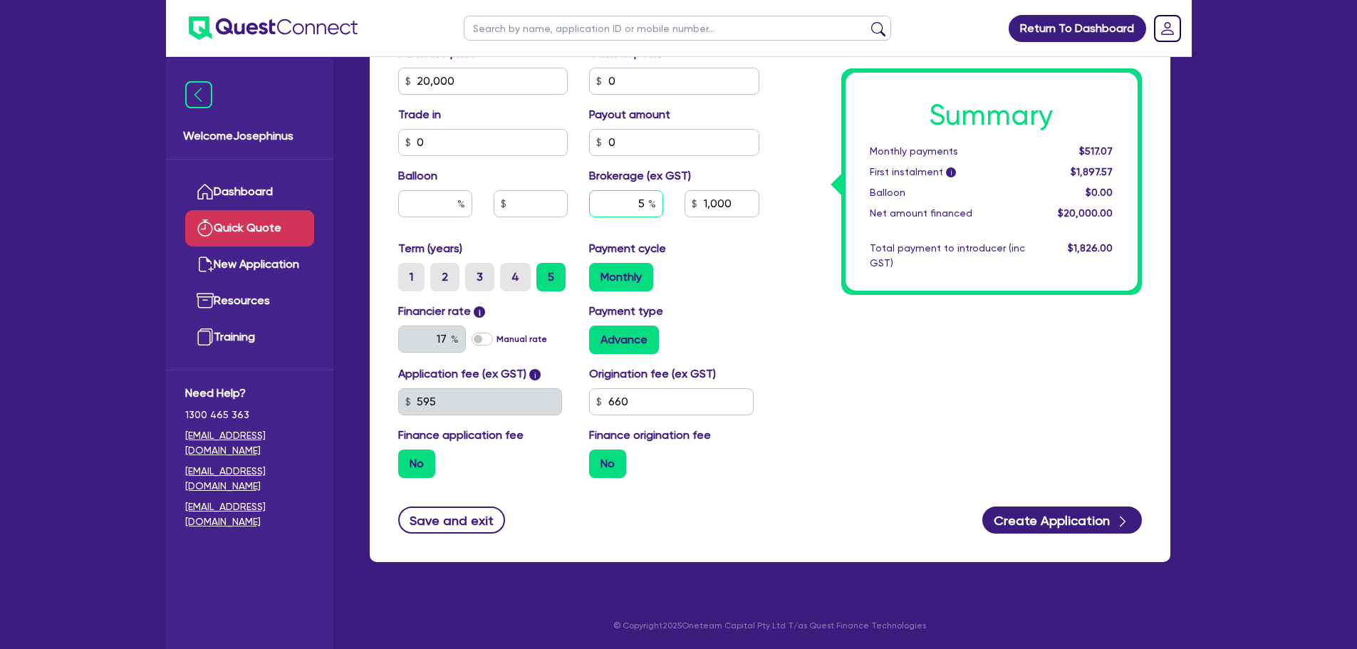
click at [643, 204] on input "5" at bounding box center [626, 203] width 74 height 27
type input "4"
click at [771, 294] on div "Summary Monthly payments $517.07 First instalment i $1,897.57 Balloon $0.00 Net…" at bounding box center [961, 73] width 383 height 833
type input "800"
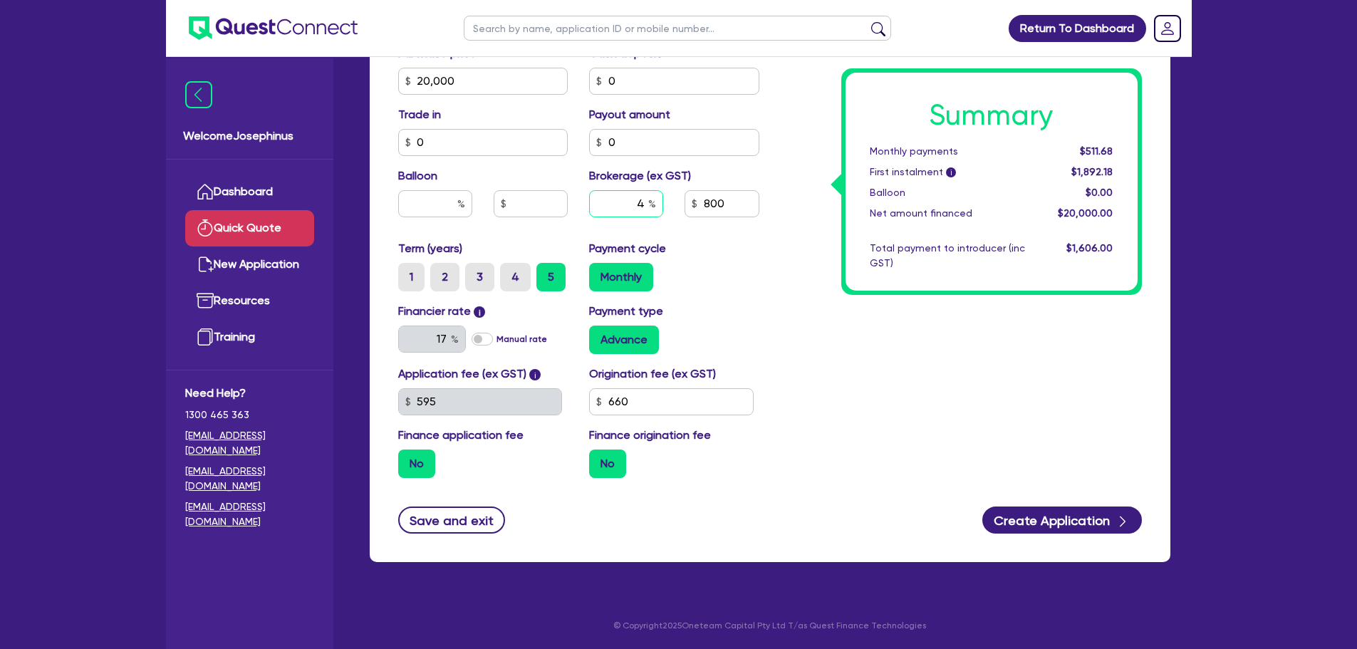
click at [639, 209] on input "4" at bounding box center [626, 203] width 74 height 27
type input "1"
type input "200"
click at [725, 283] on div "Monthly" at bounding box center [674, 277] width 170 height 29
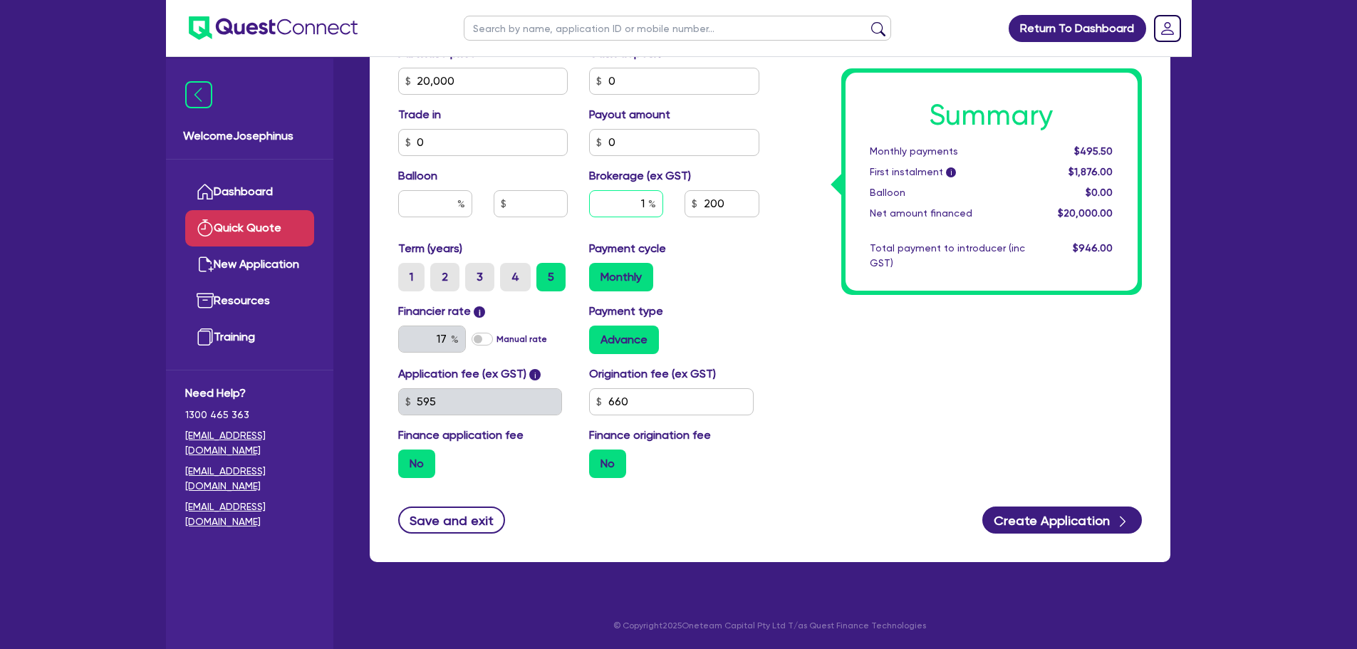
click at [617, 196] on input "1" at bounding box center [626, 203] width 74 height 27
type input "3"
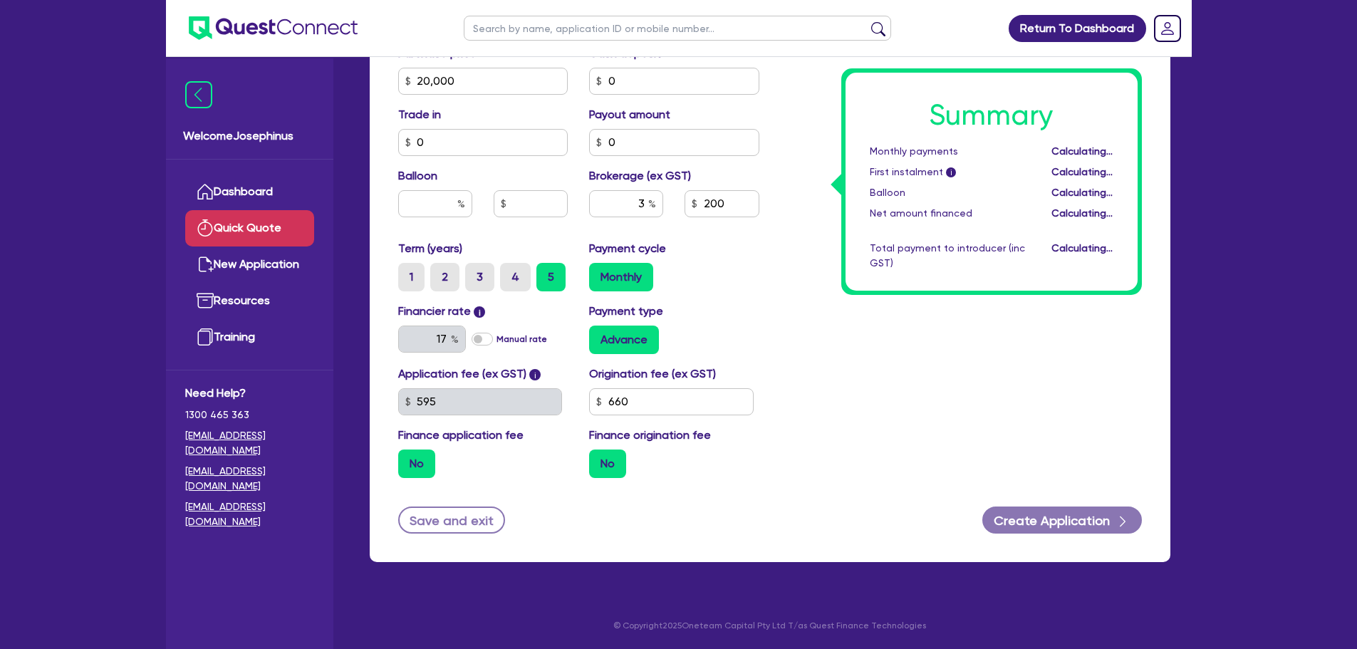
click at [731, 278] on div "Monthly" at bounding box center [674, 277] width 170 height 29
type input "600"
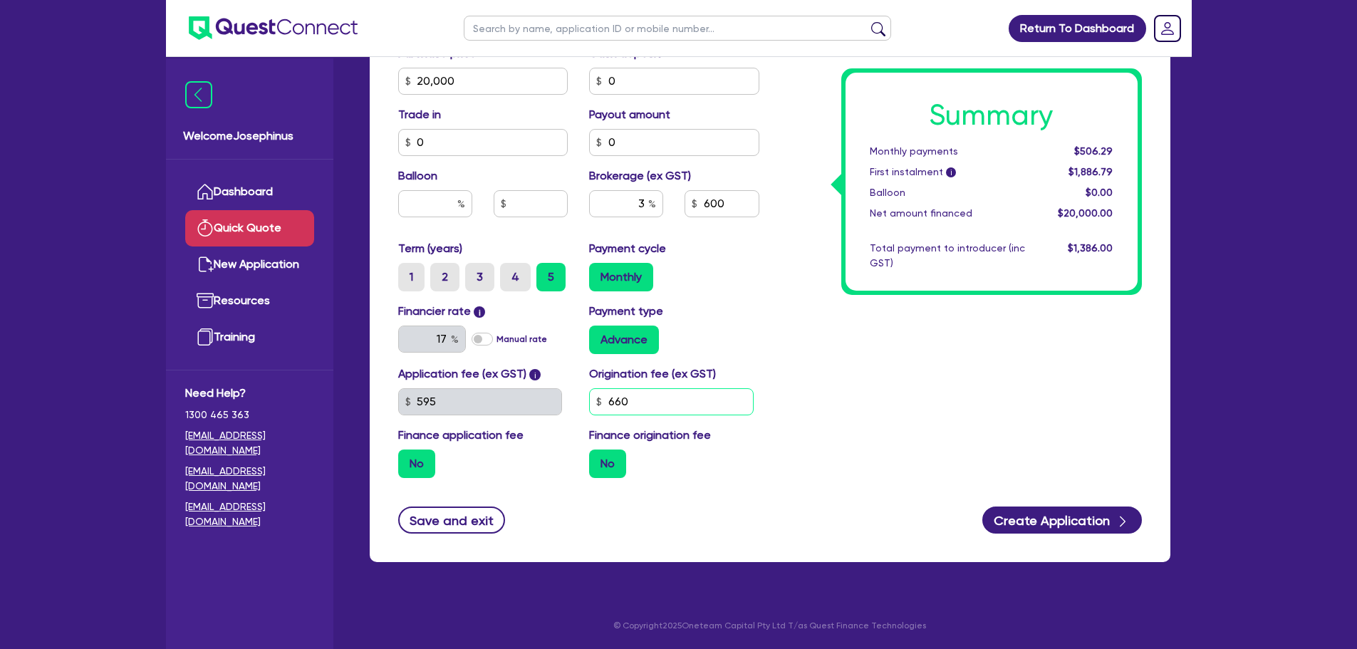
click at [705, 408] on input "660" at bounding box center [671, 401] width 165 height 27
type input "990"
click at [754, 341] on div "Advance" at bounding box center [674, 340] width 170 height 29
click at [236, 293] on link "Resources" at bounding box center [249, 301] width 129 height 36
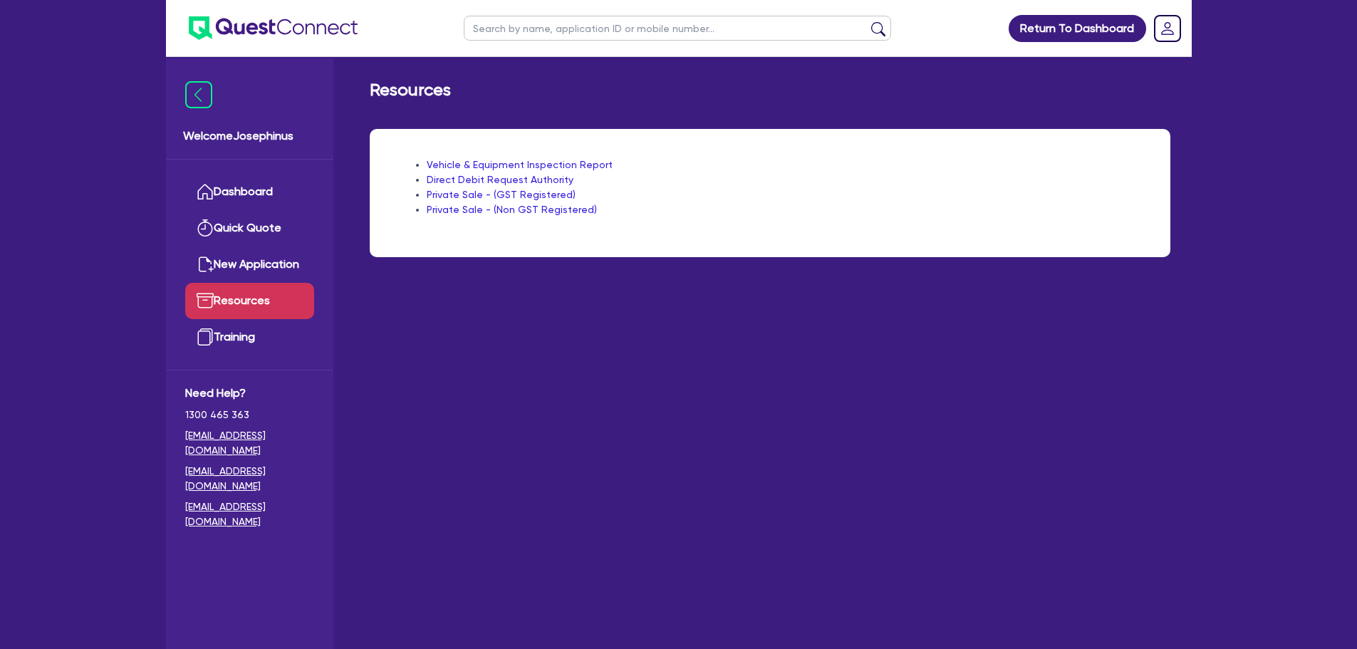
click at [512, 162] on link "Vehicle & Equipment Inspection Report" at bounding box center [520, 164] width 186 height 11
click at [244, 312] on link "Resources" at bounding box center [249, 301] width 129 height 36
click at [249, 332] on link "Training" at bounding box center [249, 337] width 129 height 36
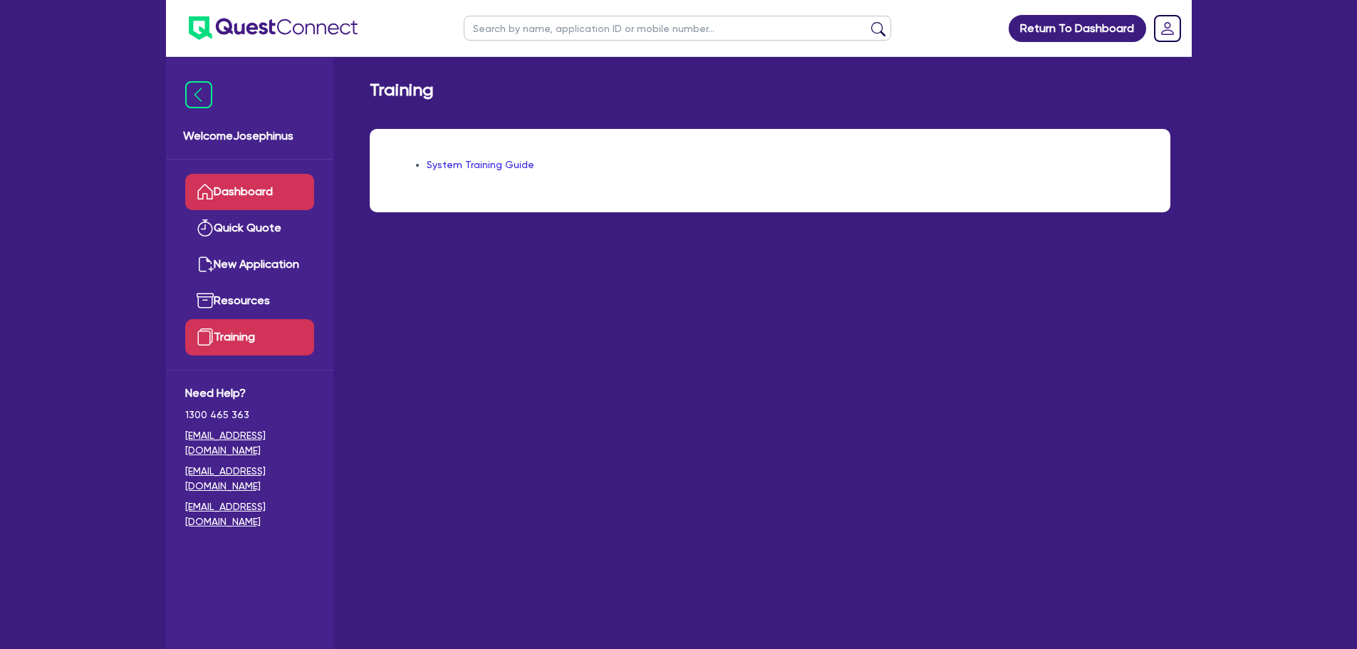
click at [274, 181] on link "Dashboard" at bounding box center [249, 192] width 129 height 36
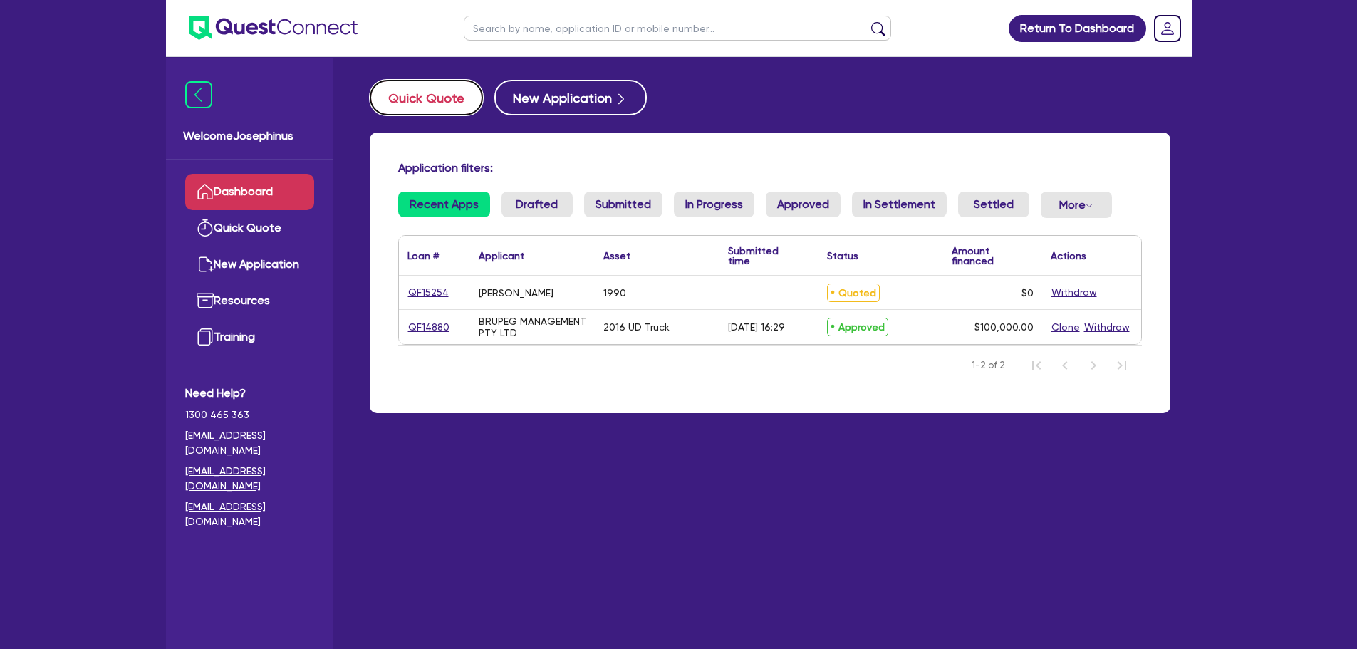
click at [452, 95] on button "Quick Quote" at bounding box center [426, 98] width 113 height 36
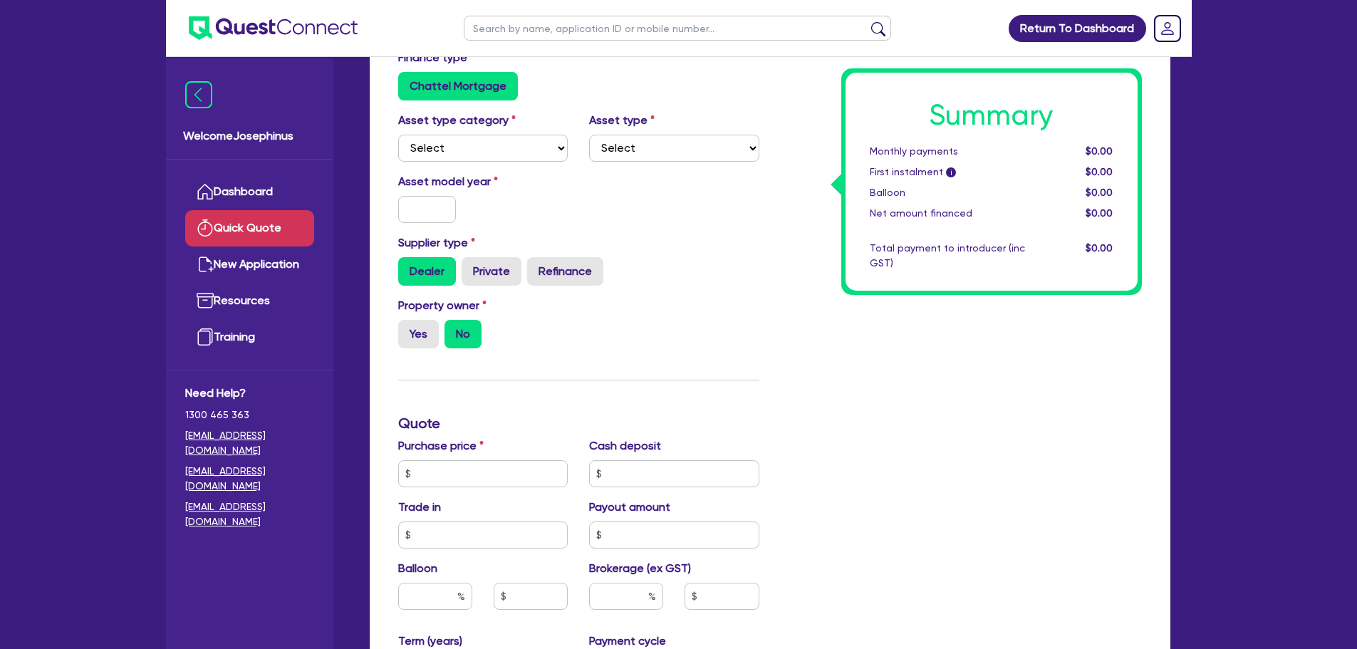
scroll to position [143, 0]
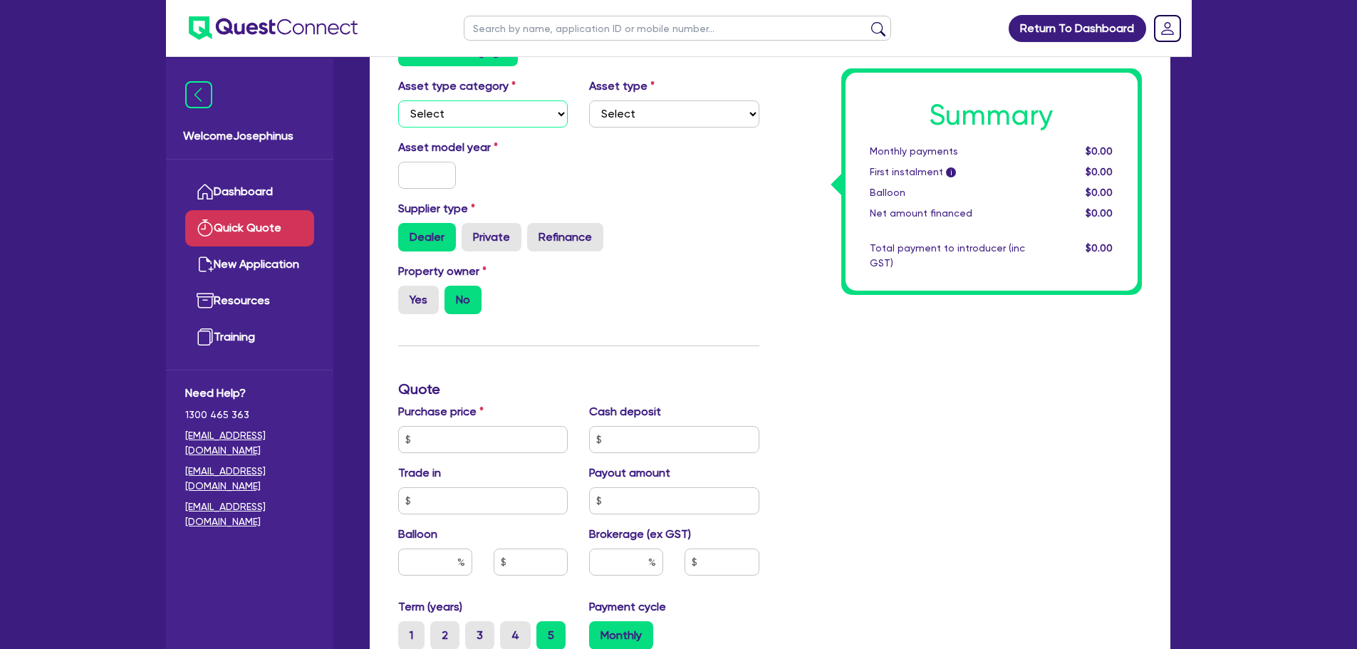
click at [516, 113] on select "Select Cars and light trucks Primary assets Secondary assets Tertiary assets" at bounding box center [483, 113] width 170 height 27
select select "CARS_AND_LIGHT_TRUCKS"
click at [398, 100] on select "Select Cars and light trucks Primary assets Secondary assets Tertiary assets" at bounding box center [483, 113] width 170 height 27
click at [678, 111] on select "Select Passenger vehicles Vans and utes Light trucks up to 4.5 tonne" at bounding box center [674, 113] width 170 height 27
select select "PASSENGER_VEHICLES"
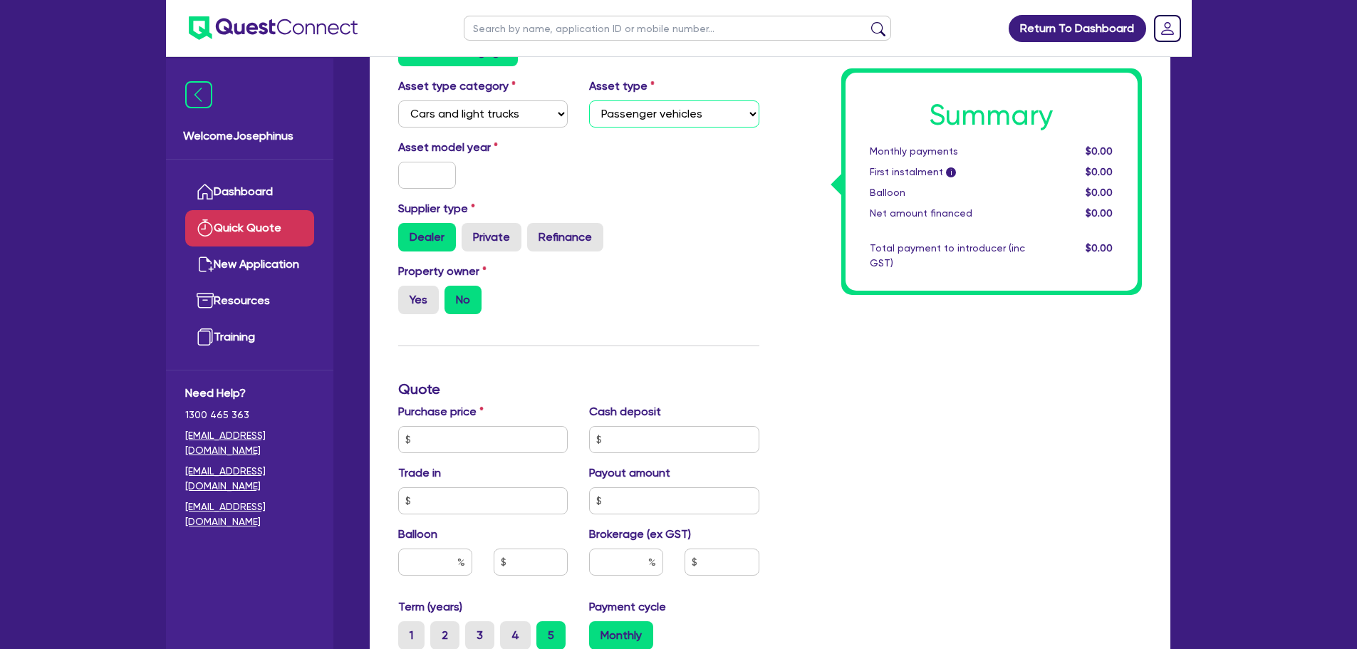
click at [589, 100] on select "Select Passenger vehicles Vans and utes Light trucks up to 4.5 tonne" at bounding box center [674, 113] width 170 height 27
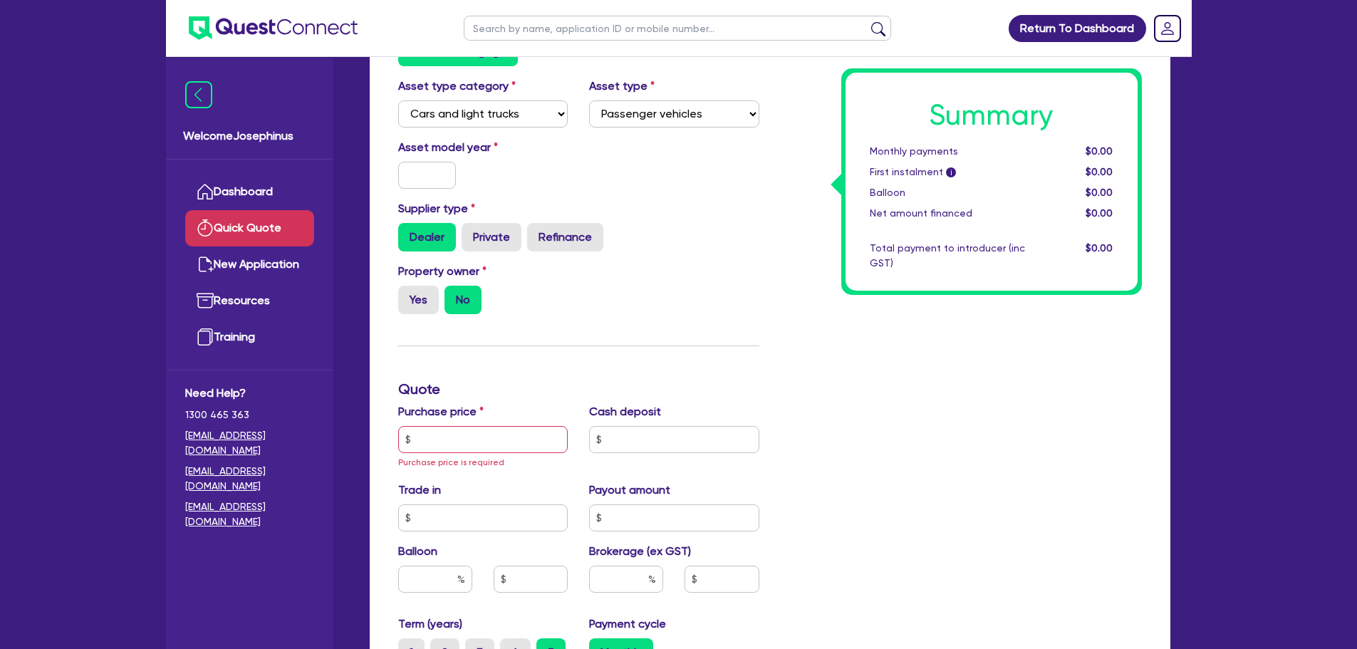
click at [388, 168] on div at bounding box center [428, 175] width 80 height 27
click at [410, 170] on input "text" at bounding box center [427, 175] width 58 height 27
type input "2015"
click at [502, 222] on div "Supplier type Dealer Private Refinance" at bounding box center [579, 225] width 383 height 51
click at [498, 234] on label "Private" at bounding box center [492, 237] width 60 height 29
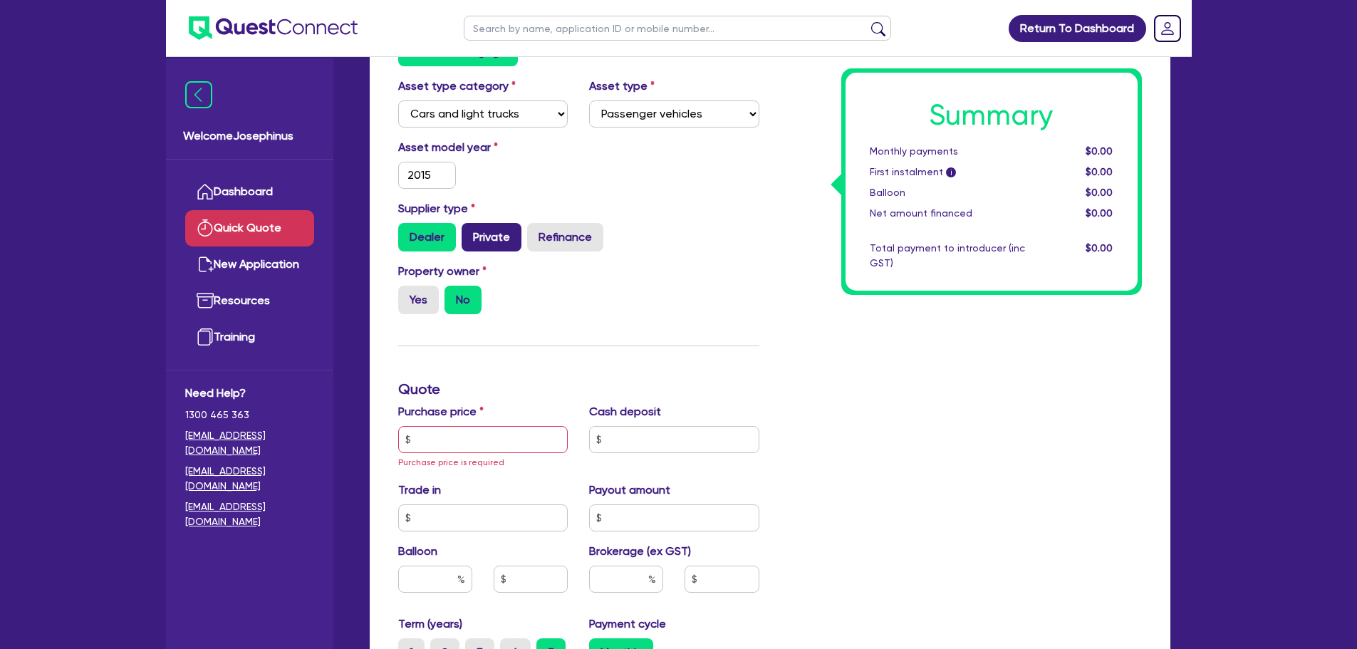
click at [471, 232] on input "Private" at bounding box center [466, 227] width 9 height 9
radio input "true"
click at [486, 430] on input "text" at bounding box center [483, 439] width 170 height 27
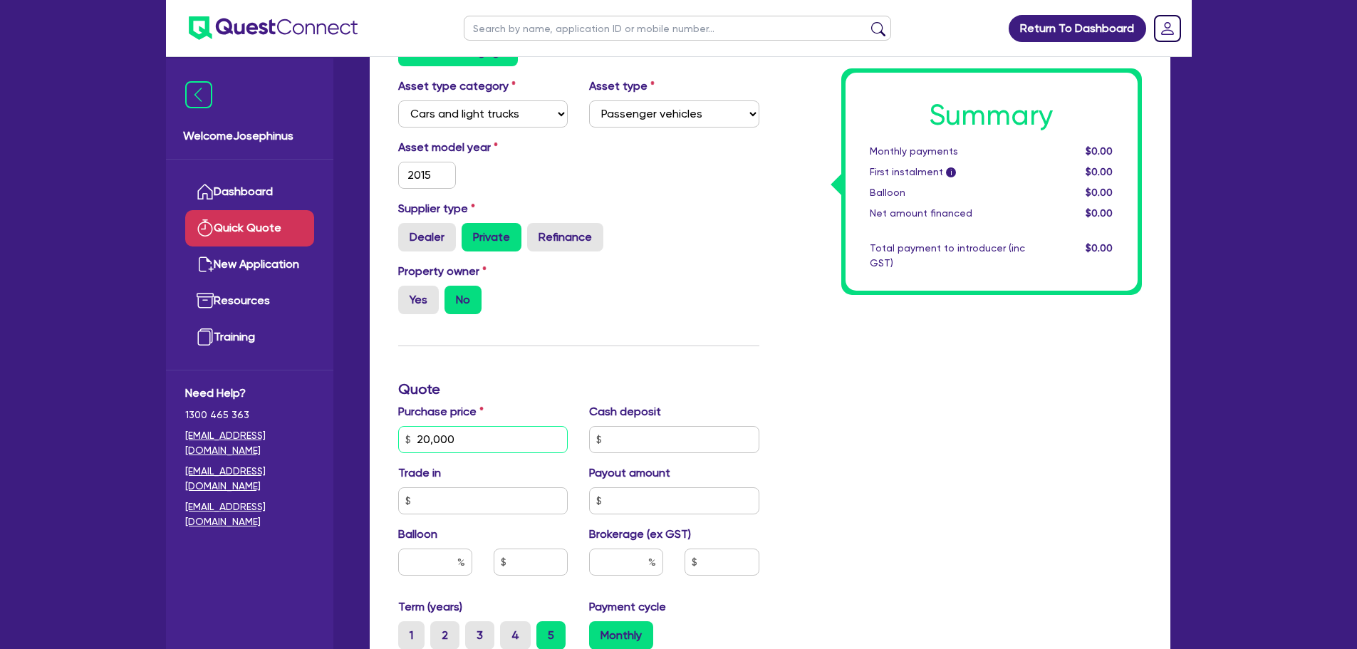
type input "20,000"
click at [649, 361] on div "Finance type Chattel Mortgage Asset type category Select Cars and light trucks …" at bounding box center [579, 439] width 383 height 849
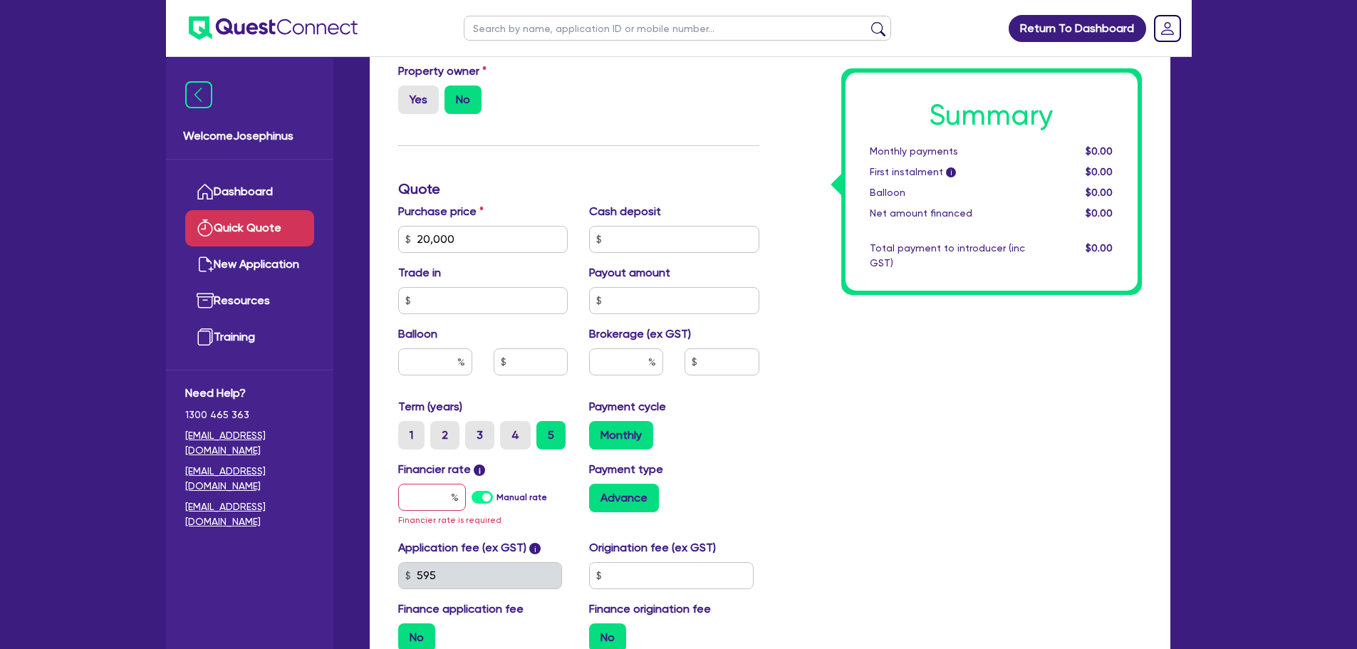
scroll to position [428, 0]
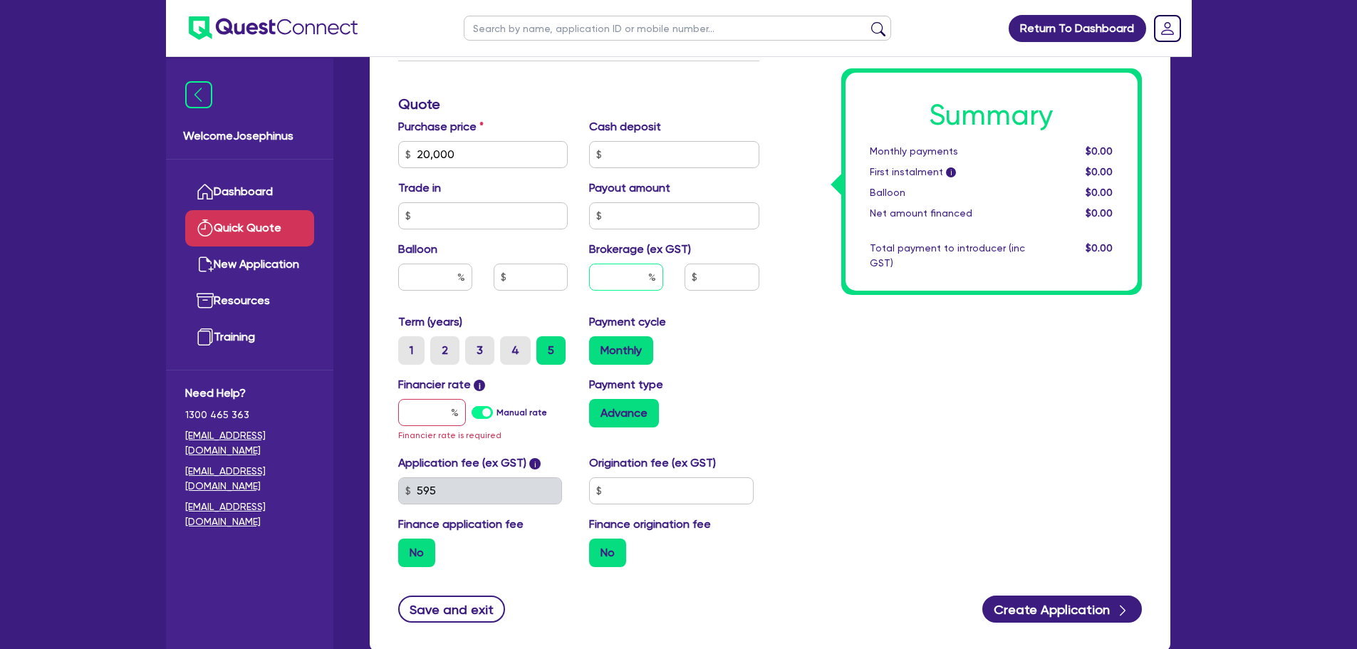
click at [616, 273] on input "text" at bounding box center [626, 277] width 74 height 27
type input "3"
click at [422, 413] on input "text" at bounding box center [432, 412] width 68 height 27
click at [497, 412] on label "Manual rate" at bounding box center [522, 412] width 51 height 13
click at [0, 0] on input "Manual rate" at bounding box center [0, 0] width 0 height 0
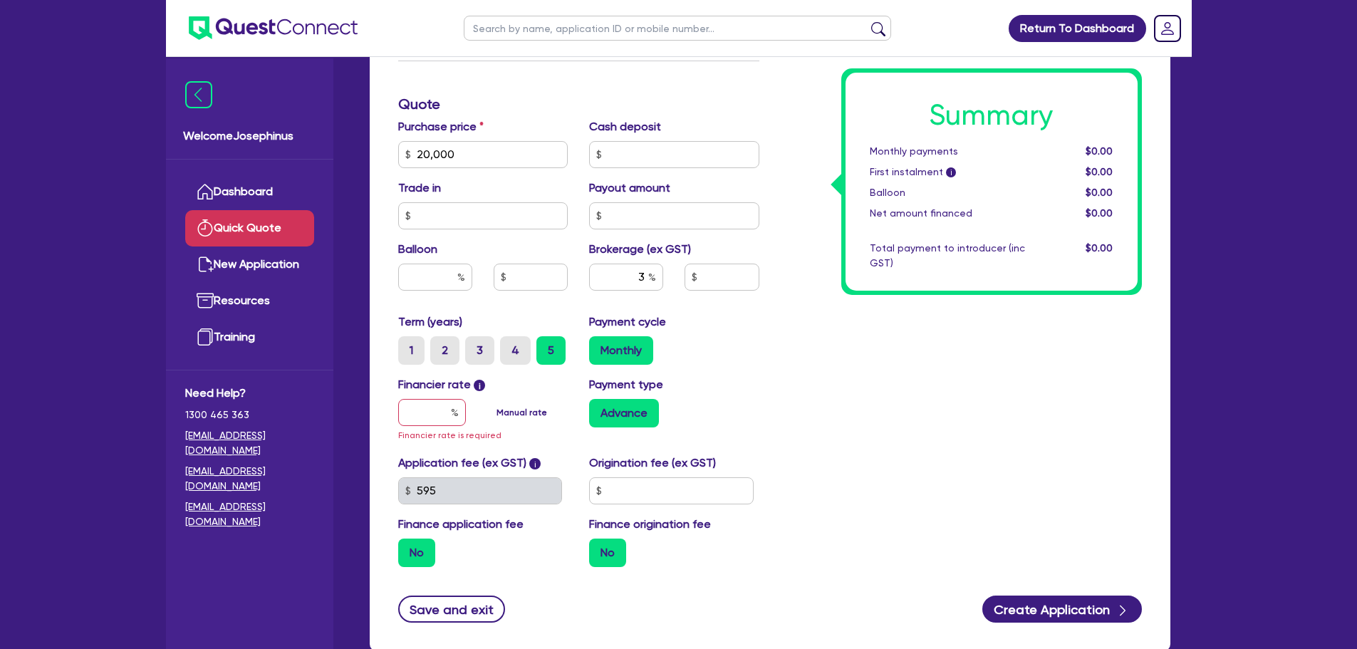
type input "600"
type input "17"
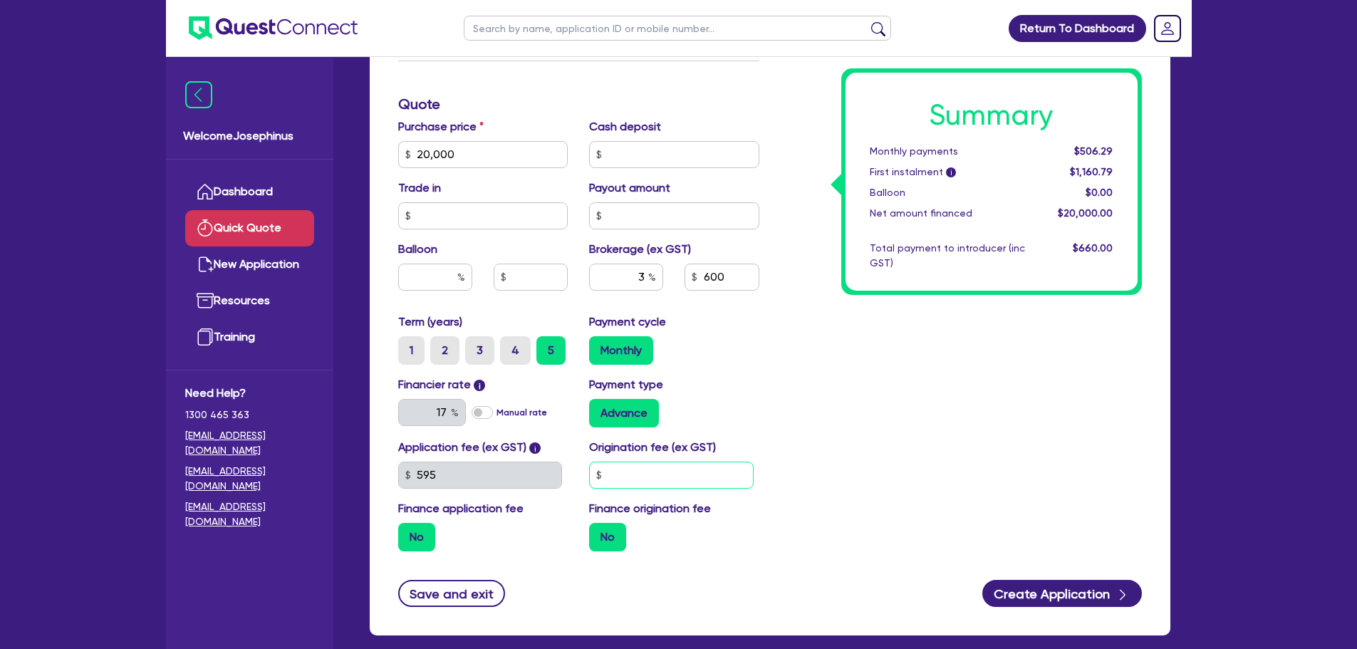
click at [642, 470] on input "text" at bounding box center [671, 475] width 165 height 27
type input "900"
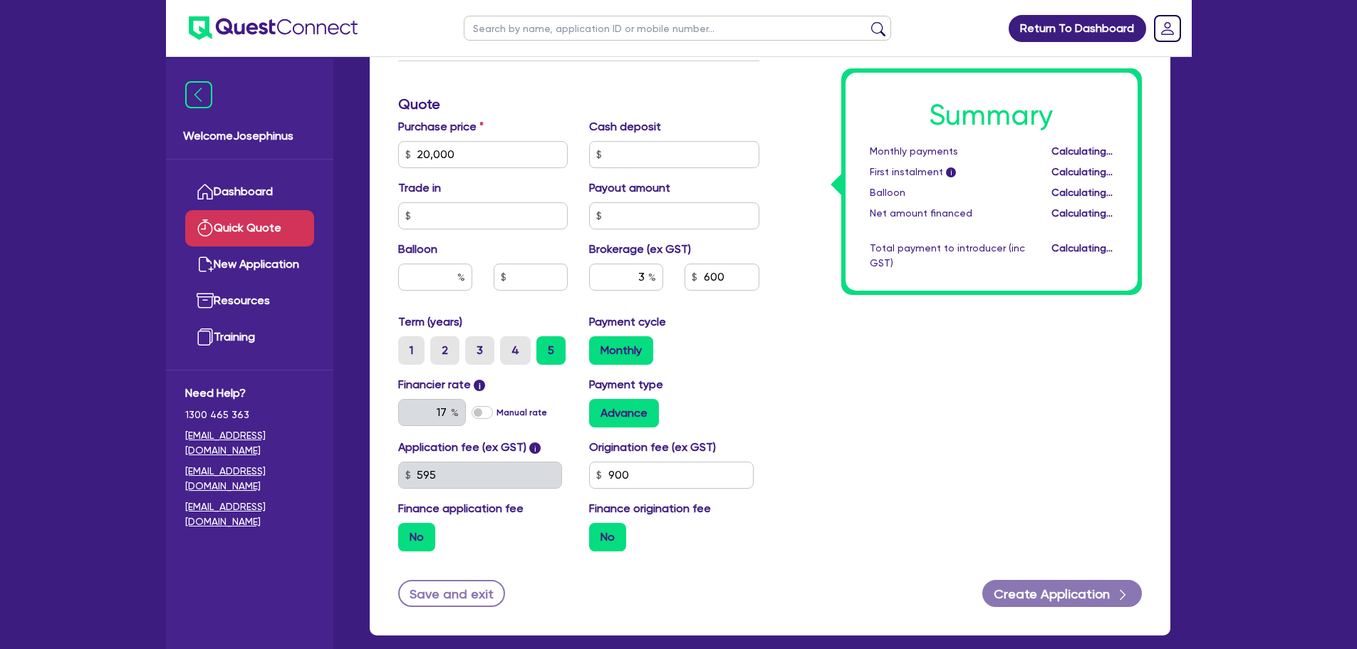
click at [850, 403] on div "Summary Monthly payments Calculating... First instalment i Calculating... Ballo…" at bounding box center [961, 146] width 383 height 833
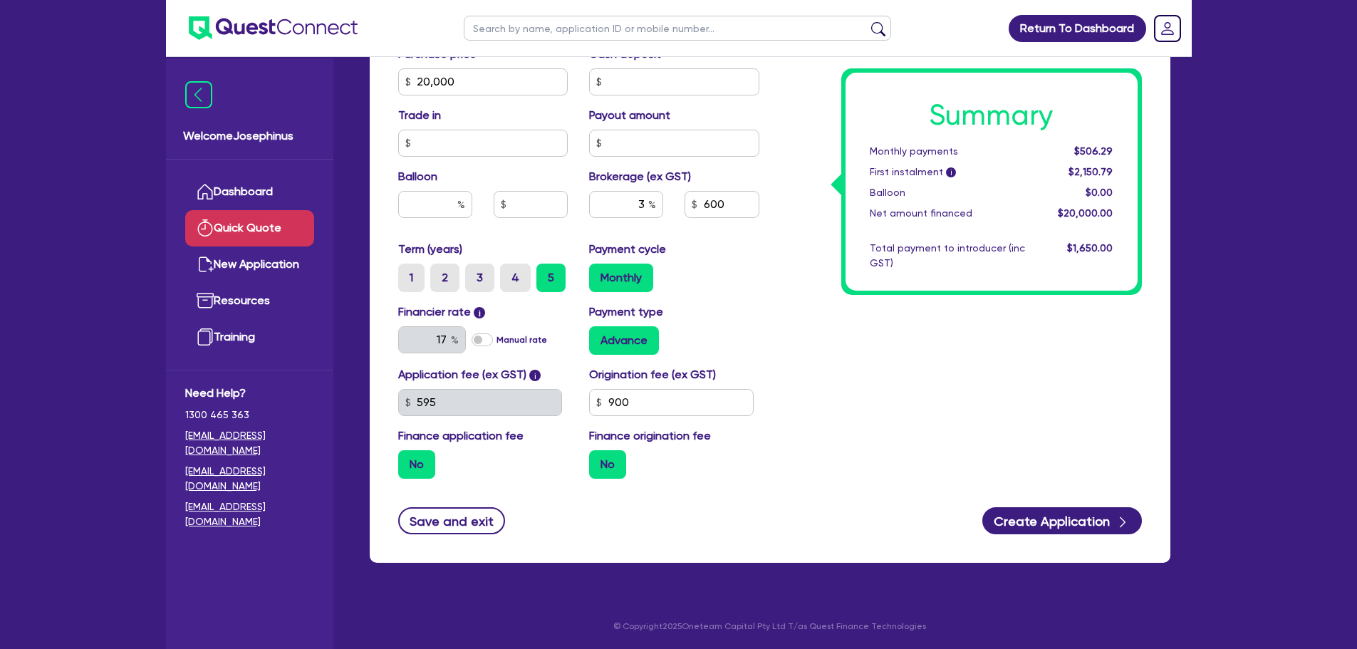
scroll to position [501, 0]
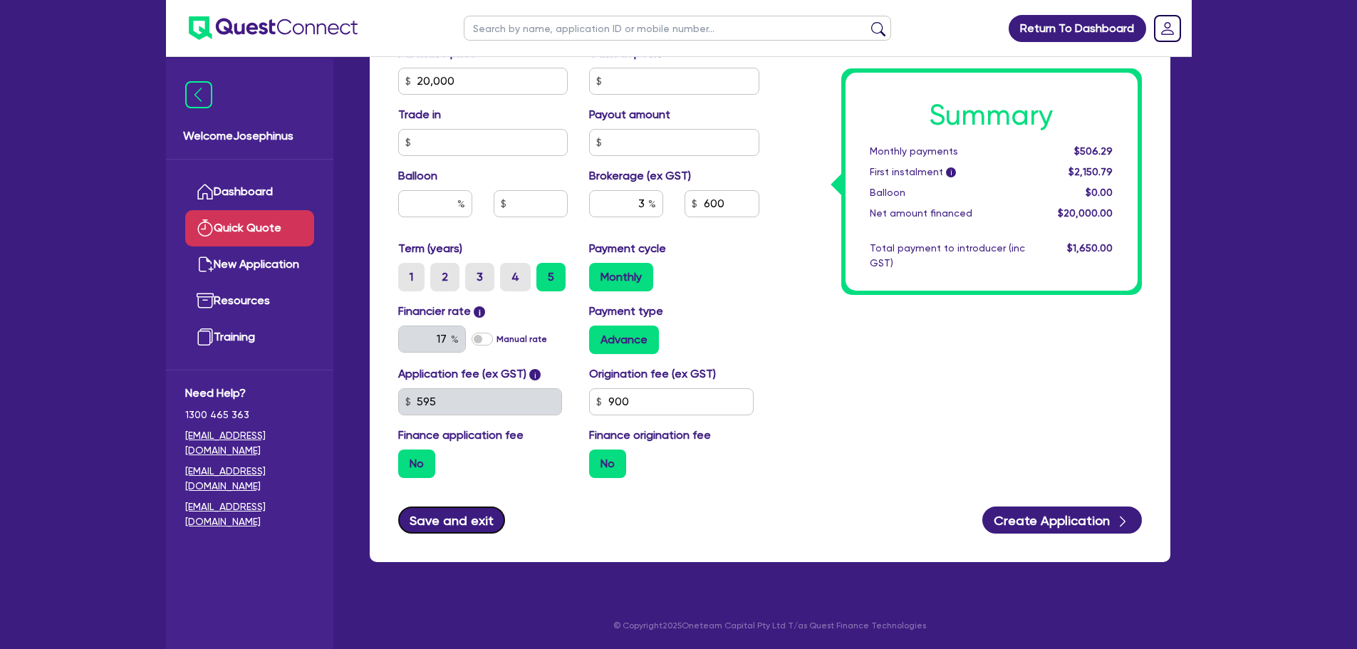
click at [447, 516] on button "Save and exit" at bounding box center [452, 520] width 108 height 27
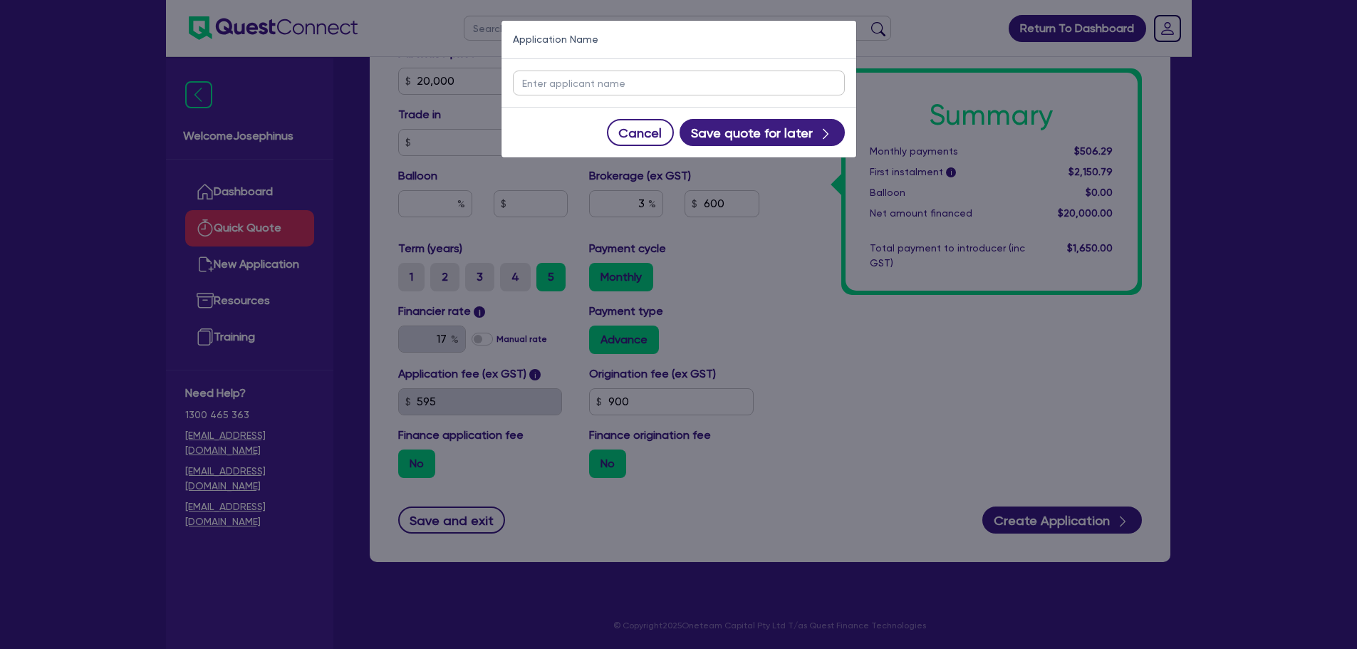
click at [630, 88] on input "text" at bounding box center [679, 83] width 332 height 25
type input "Samuel Bates"
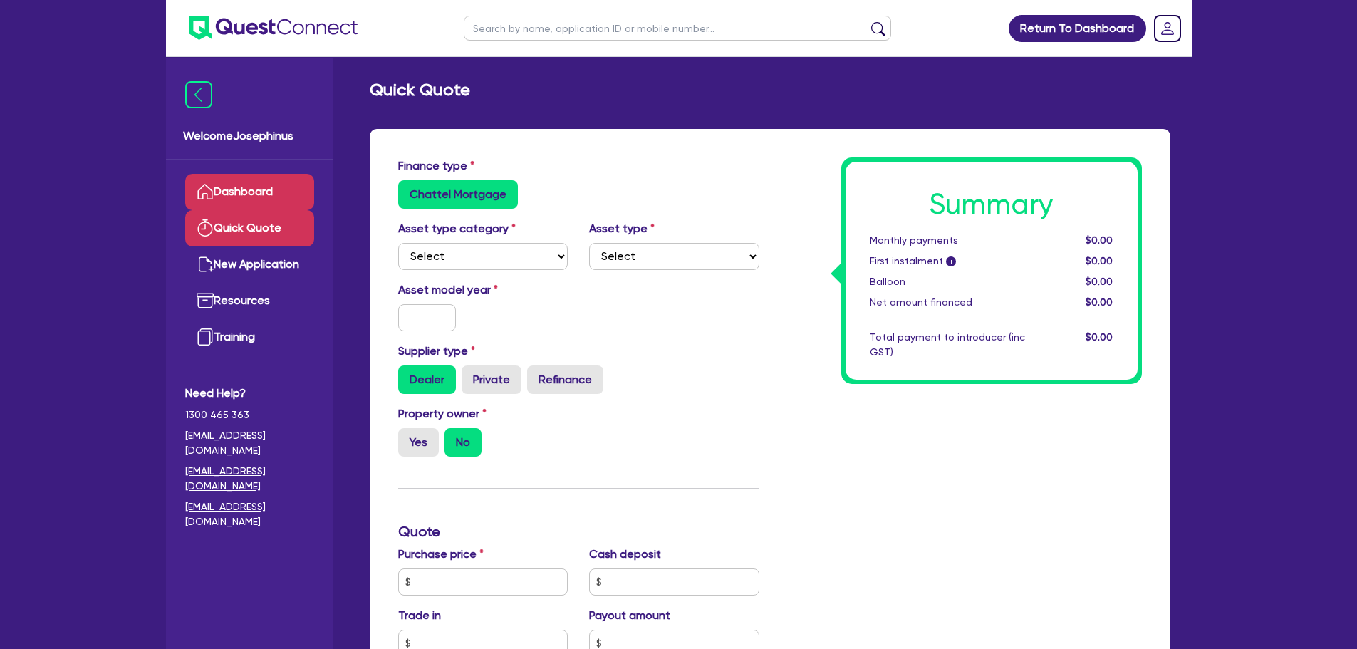
click at [249, 197] on link "Dashboard" at bounding box center [249, 192] width 129 height 36
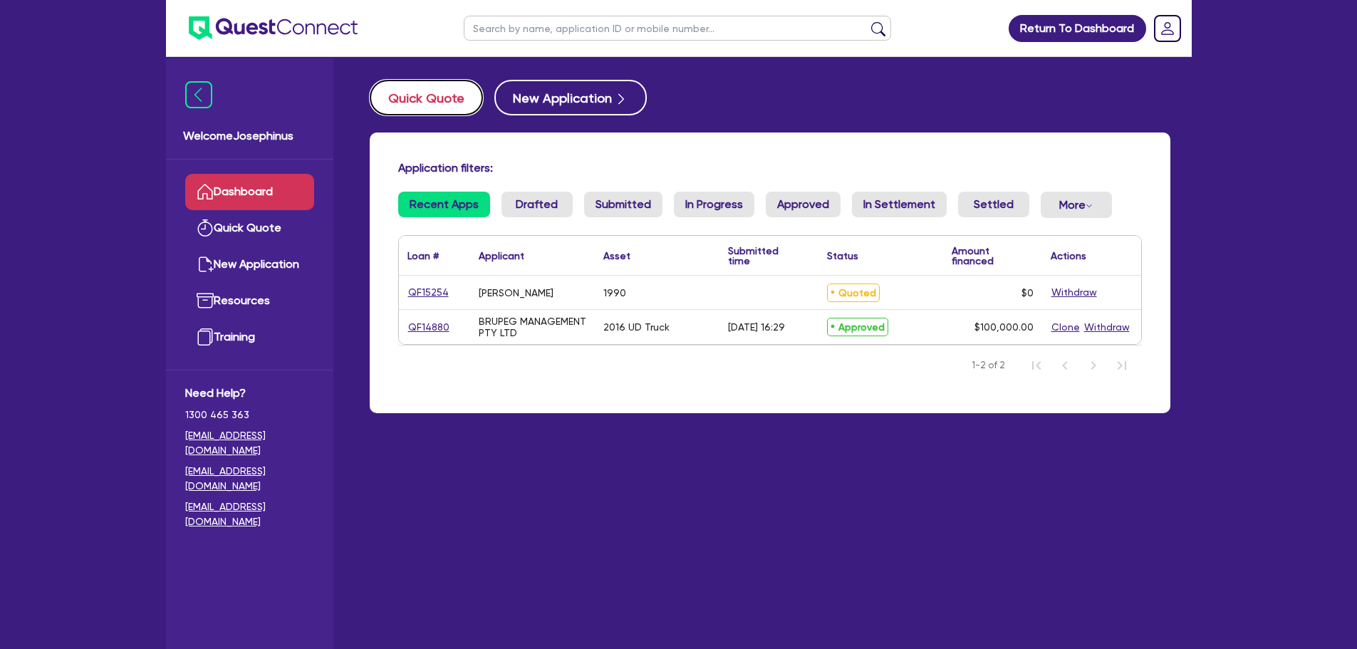
click at [424, 103] on button "Quick Quote" at bounding box center [426, 98] width 113 height 36
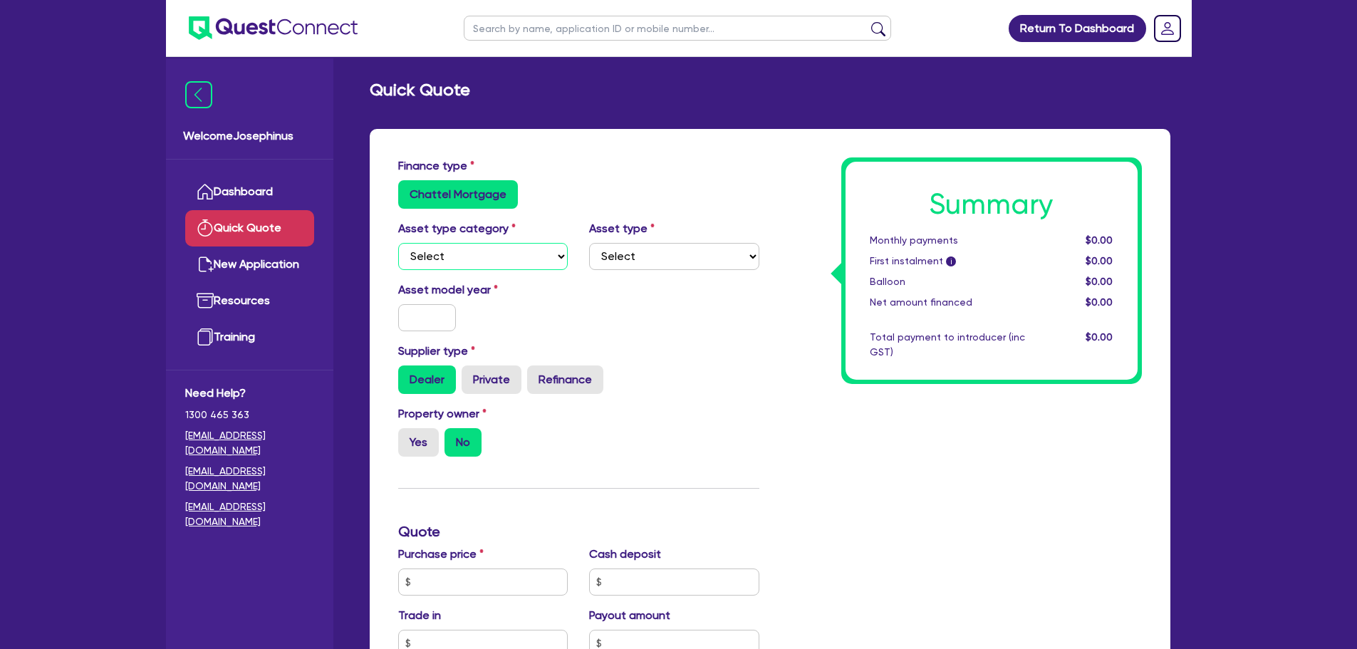
drag, startPoint x: 496, startPoint y: 250, endPoint x: 480, endPoint y: 269, distance: 24.7
click at [496, 250] on select "Select Cars and light trucks Primary assets Secondary assets Tertiary assets" at bounding box center [483, 256] width 170 height 27
select select "CARS_AND_LIGHT_TRUCKS"
click at [398, 243] on select "Select Cars and light trucks Primary assets Secondary assets Tertiary assets" at bounding box center [483, 256] width 170 height 27
drag, startPoint x: 649, startPoint y: 263, endPoint x: 643, endPoint y: 269, distance: 8.6
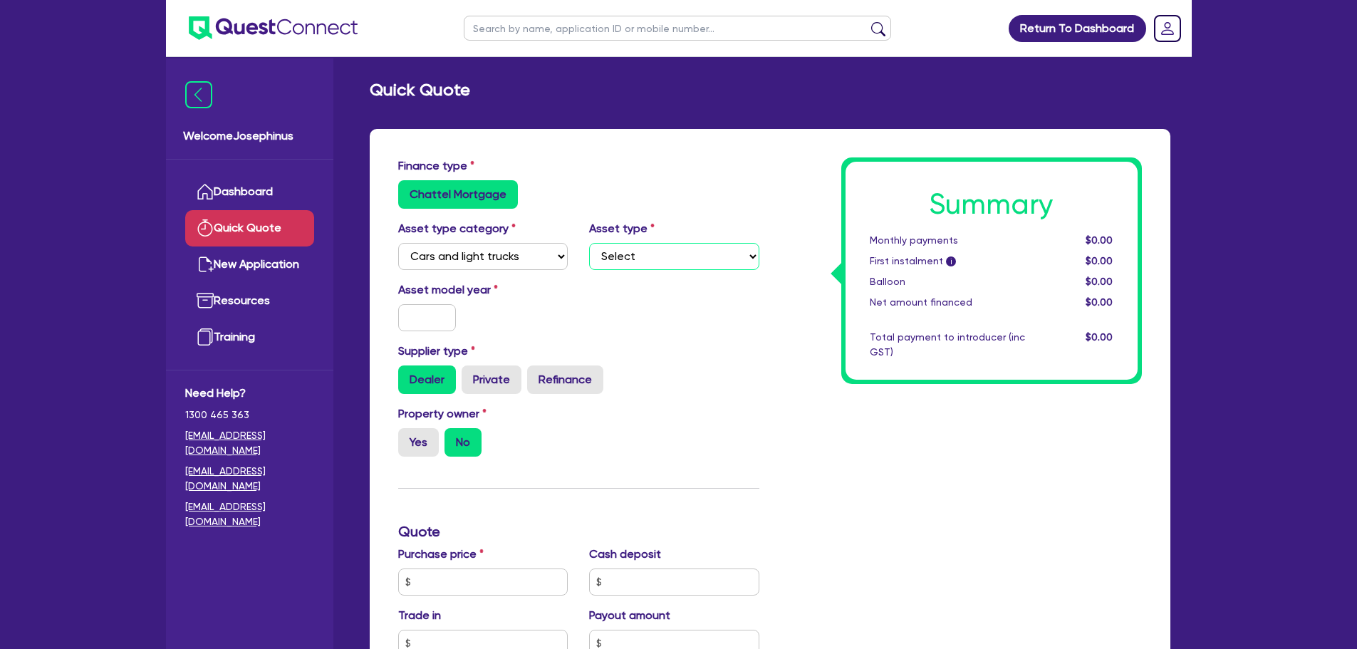
click at [649, 263] on select "Select Passenger vehicles Vans and utes Light trucks up to 4.5 tonne" at bounding box center [674, 256] width 170 height 27
select select "PASSENGER_VEHICLES"
click at [589, 243] on select "Select Passenger vehicles Vans and utes Light trucks up to 4.5 tonne" at bounding box center [674, 256] width 170 height 27
click at [378, 305] on div "Finance type Chattel Mortgage Asset type category Select Cars and light trucks …" at bounding box center [770, 612] width 801 height 967
click at [427, 316] on input "text" at bounding box center [427, 317] width 58 height 27
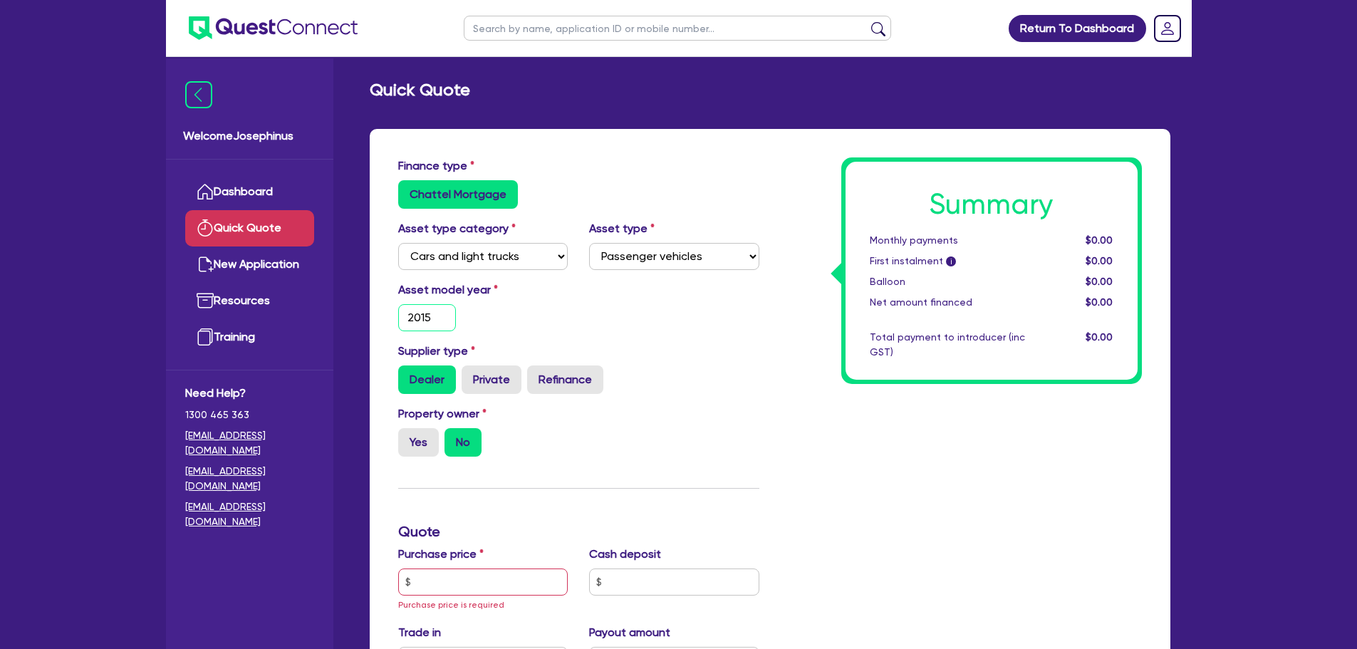
type input "2015"
click at [497, 382] on label "Private" at bounding box center [492, 380] width 60 height 29
click at [471, 375] on input "Private" at bounding box center [466, 370] width 9 height 9
radio input "true"
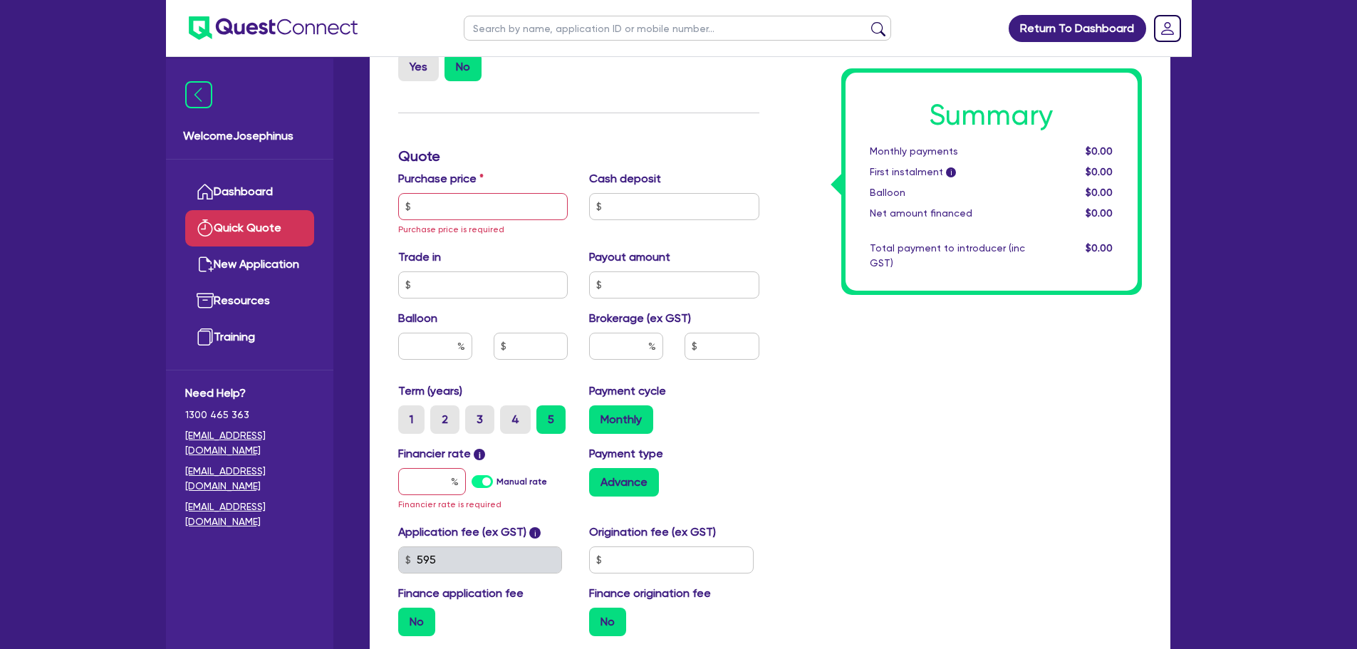
scroll to position [249, 0]
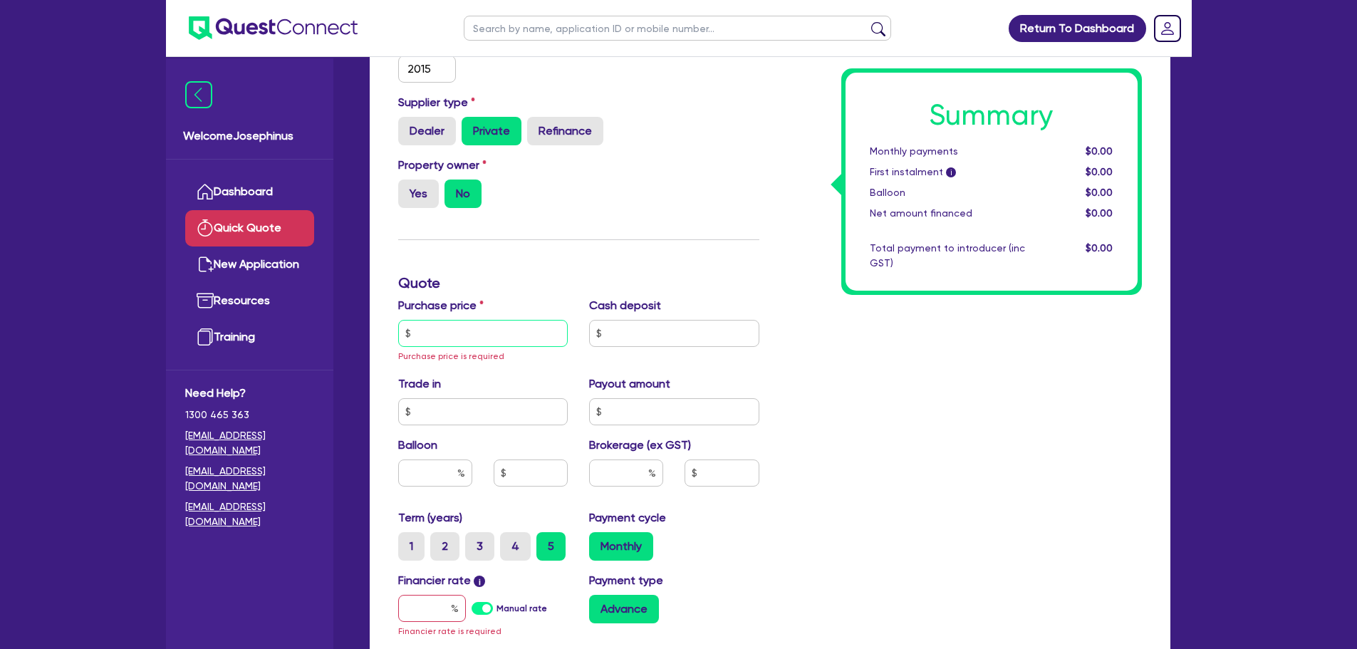
click at [514, 328] on input "text" at bounding box center [483, 333] width 170 height 27
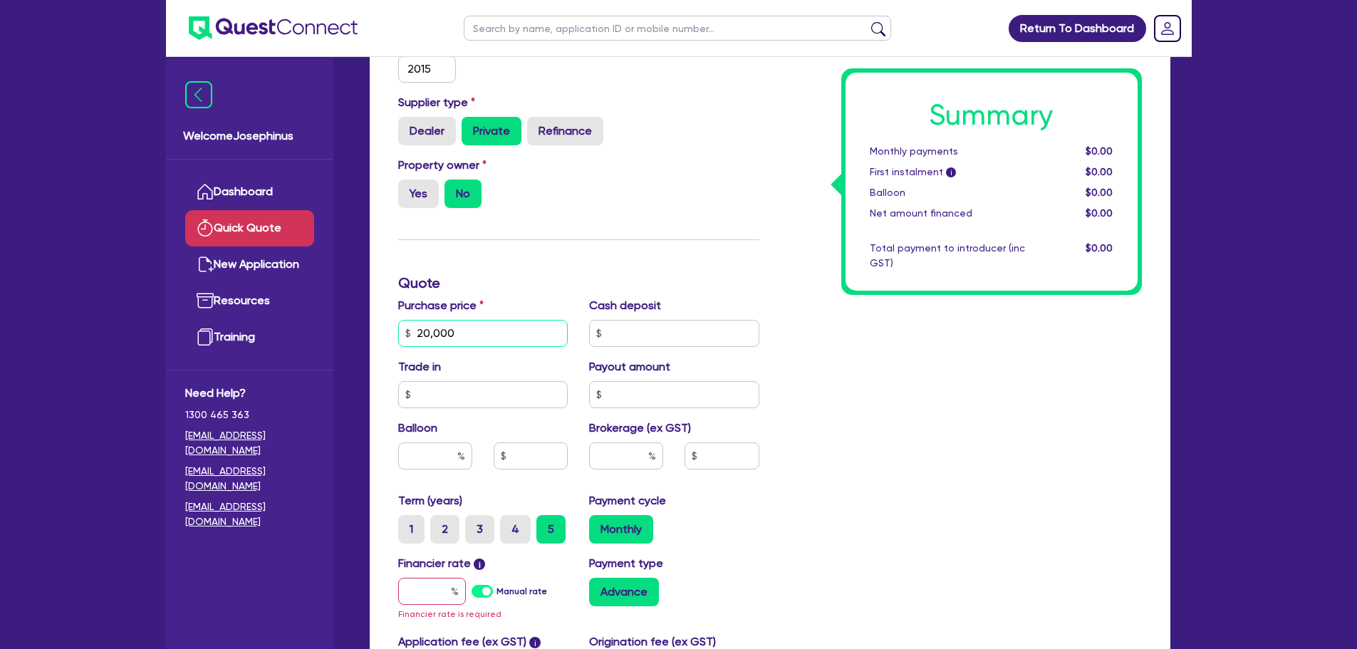
type input "20,000"
click at [608, 242] on div "Finance type Chattel Mortgage Asset type category Select Cars and light trucks …" at bounding box center [579, 333] width 383 height 849
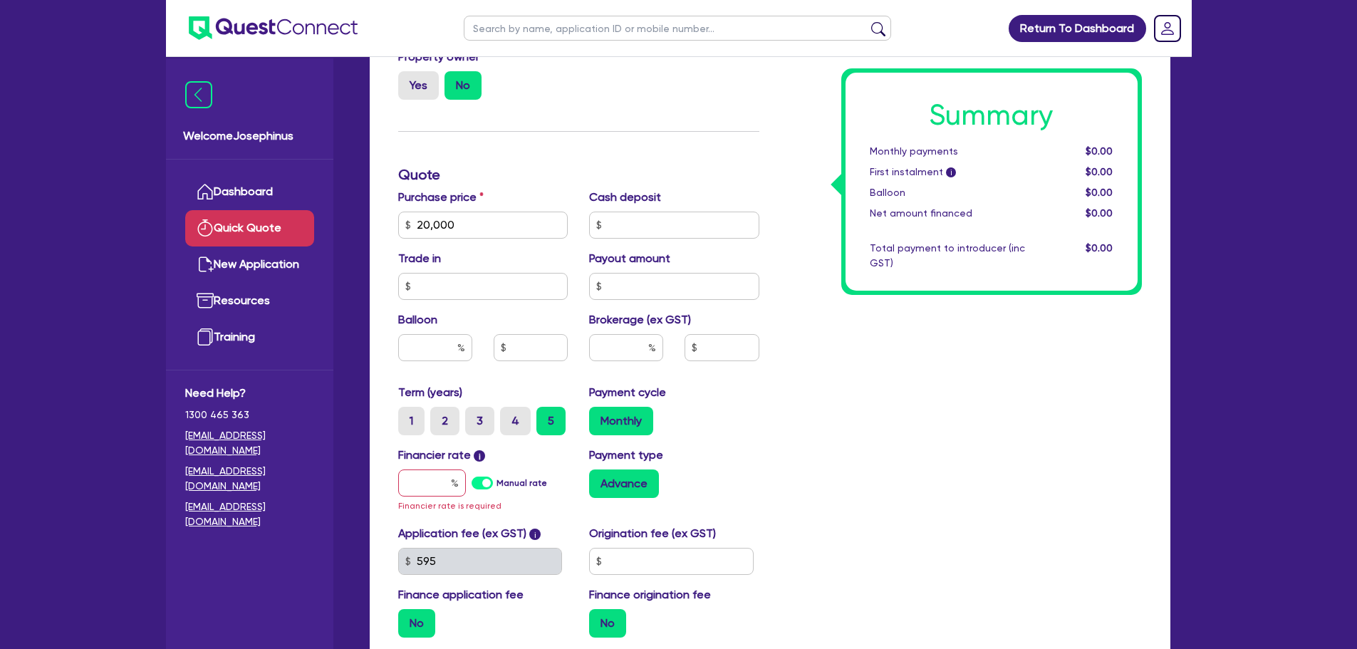
scroll to position [391, 0]
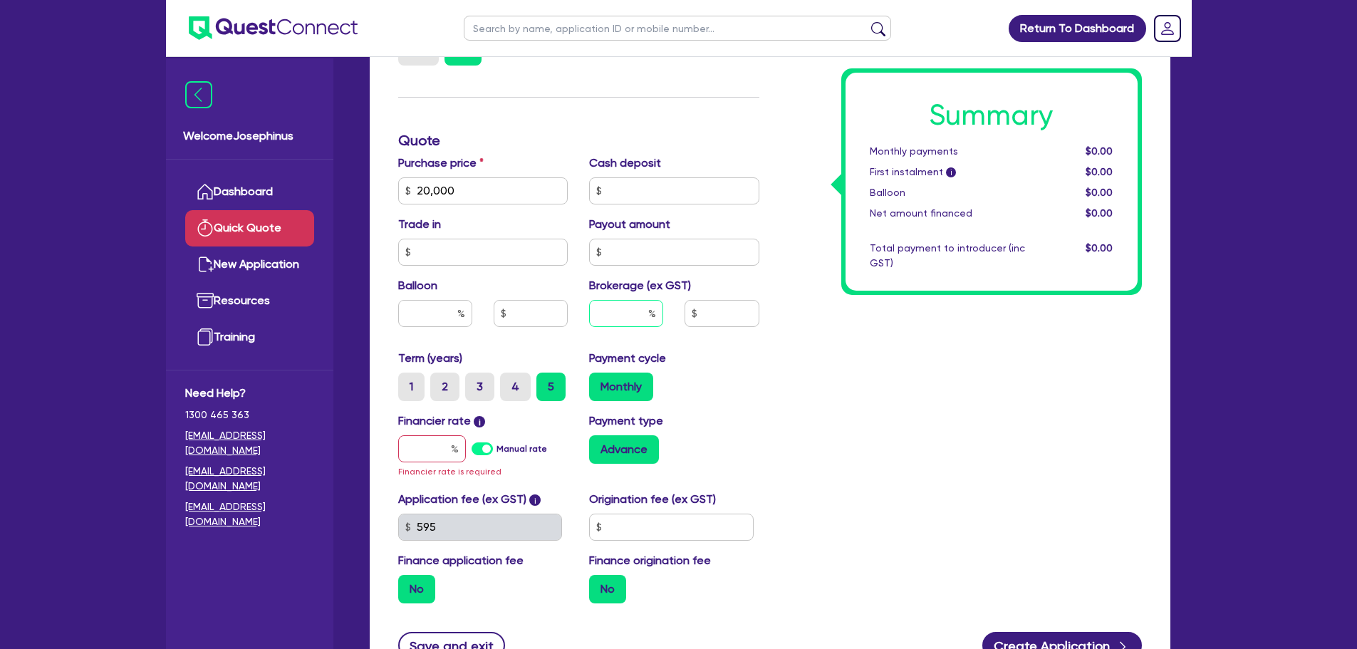
click at [612, 311] on input "text" at bounding box center [626, 313] width 74 height 27
type input "3"
click at [676, 507] on label "Origination fee (ex GST)" at bounding box center [652, 499] width 127 height 17
click at [679, 522] on input "text" at bounding box center [671, 527] width 165 height 27
type input "900"
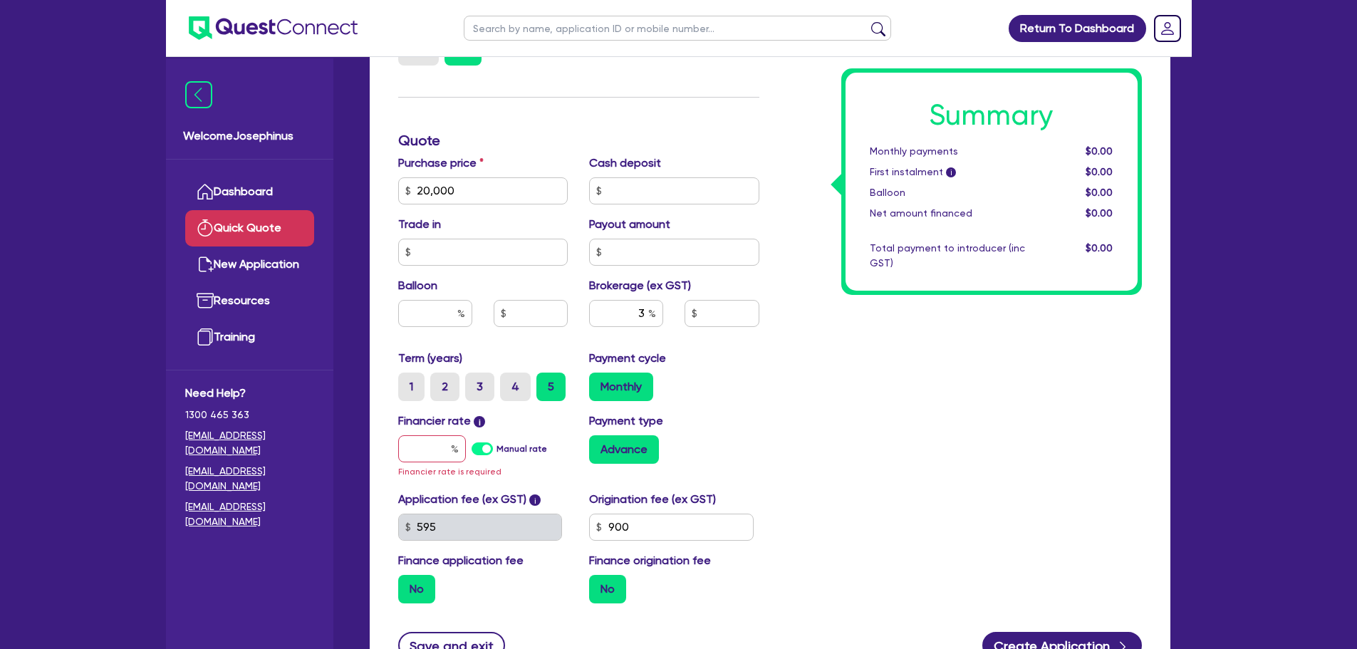
click at [497, 451] on label "Manual rate" at bounding box center [522, 448] width 51 height 13
click at [0, 0] on input "Manual rate" at bounding box center [0, 0] width 0 height 0
type input "600"
type input "17"
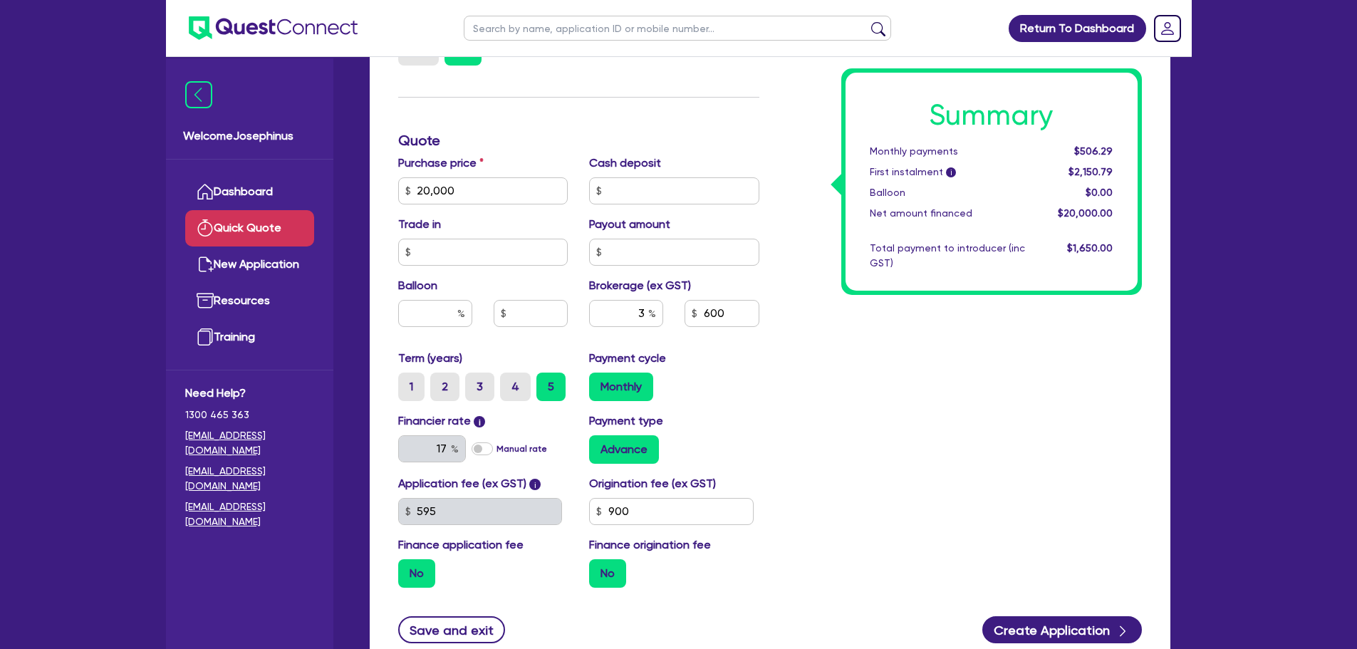
click at [881, 454] on div "Summary Monthly payments $506.29 First instalment i $2,150.79 Balloon $0.00 Net…" at bounding box center [961, 182] width 383 height 833
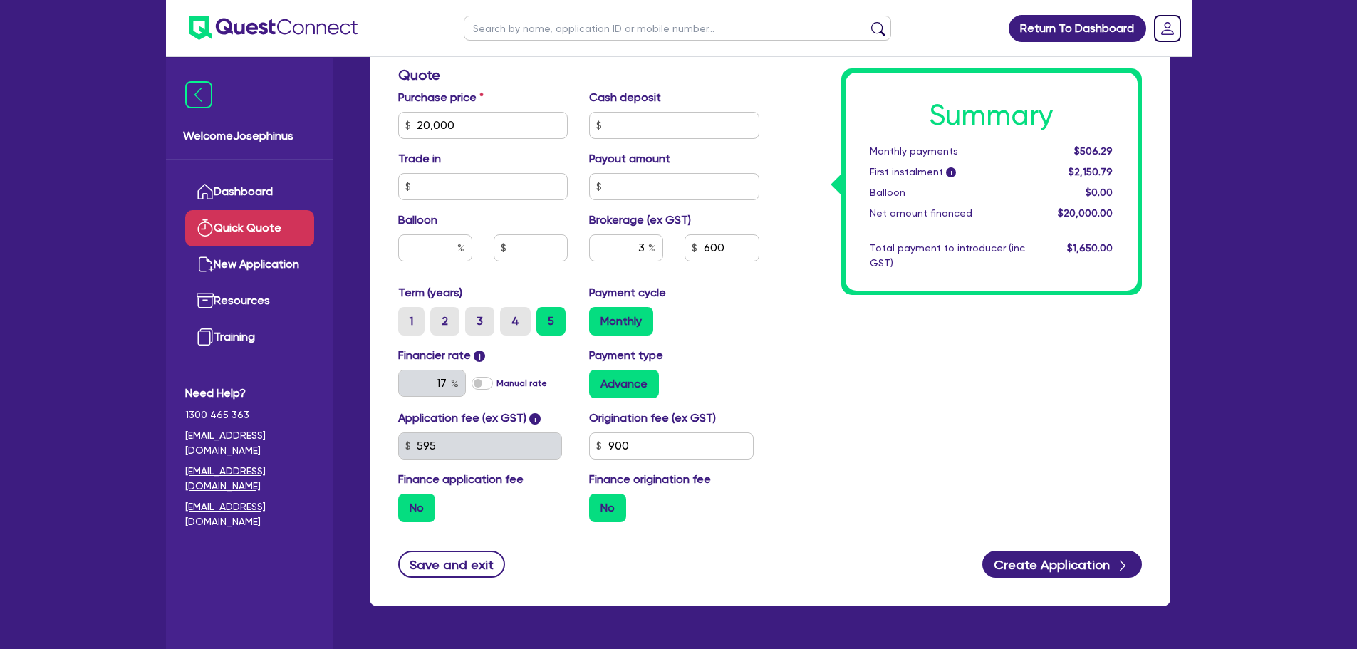
scroll to position [501, 0]
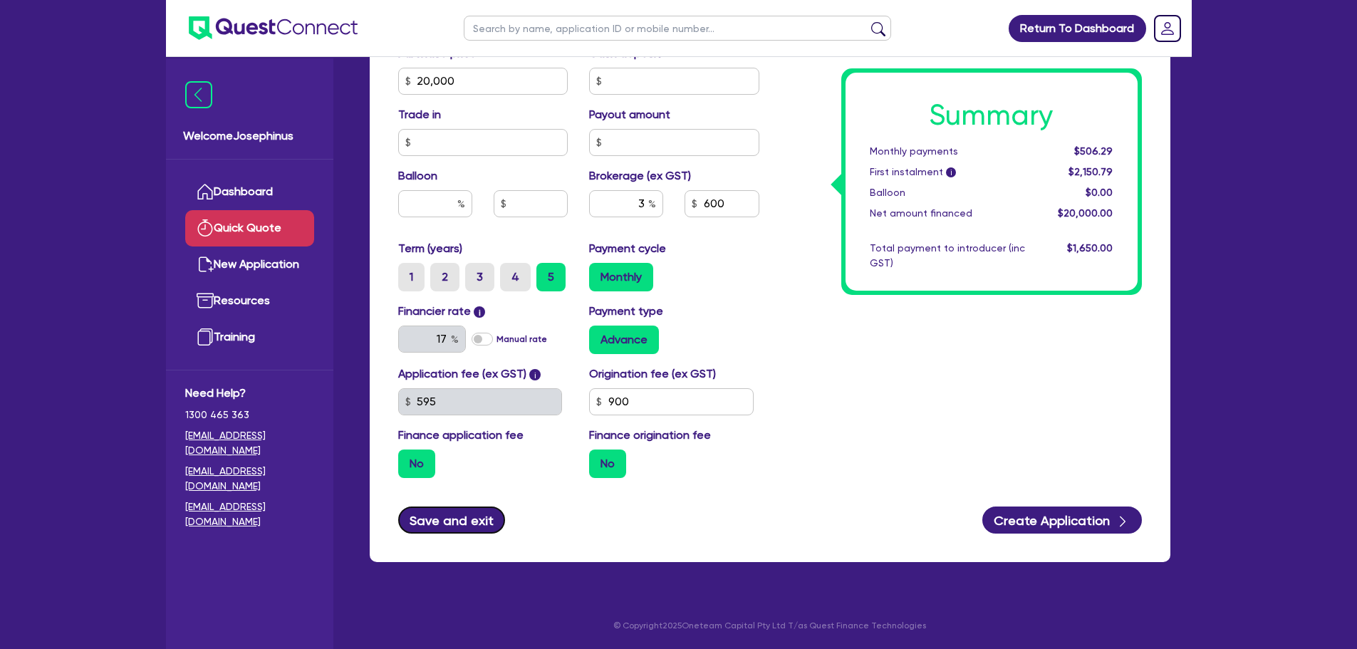
click at [483, 514] on button "Save and exit" at bounding box center [452, 520] width 108 height 27
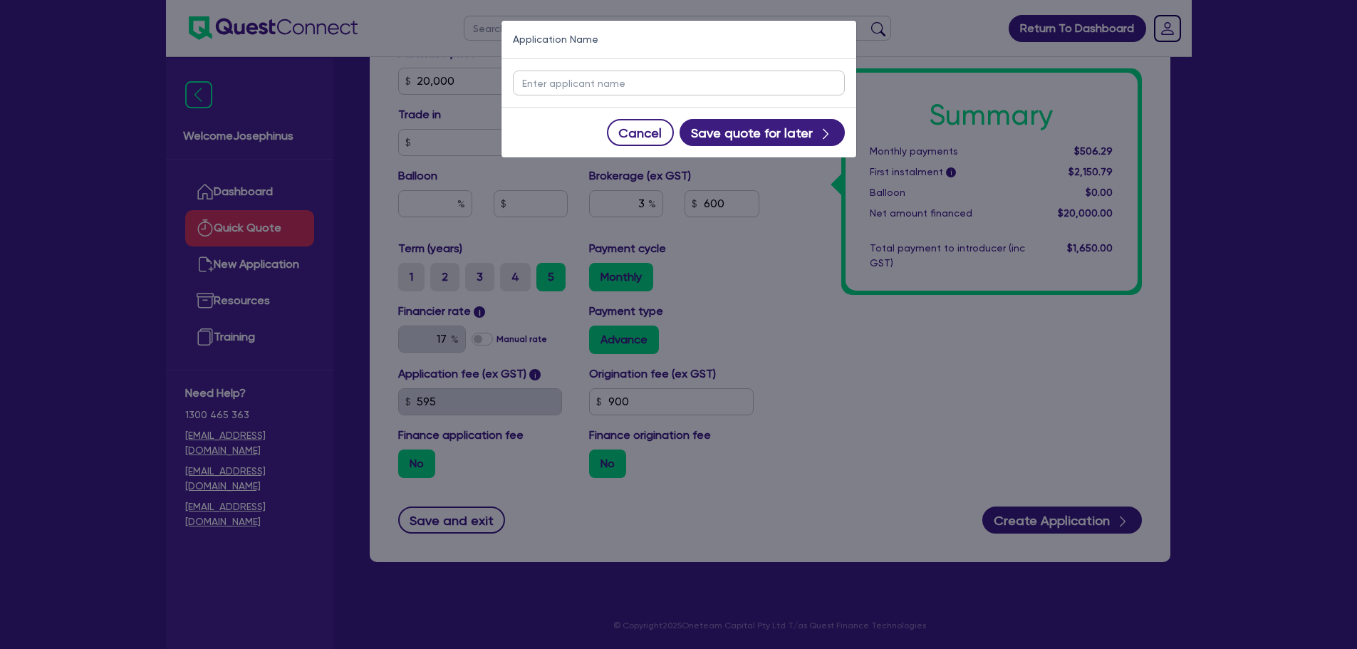
click at [650, 88] on input "text" at bounding box center [679, 83] width 332 height 25
type input "Samuel Bates"
click at [799, 128] on button "Save quote for later" at bounding box center [762, 132] width 165 height 27
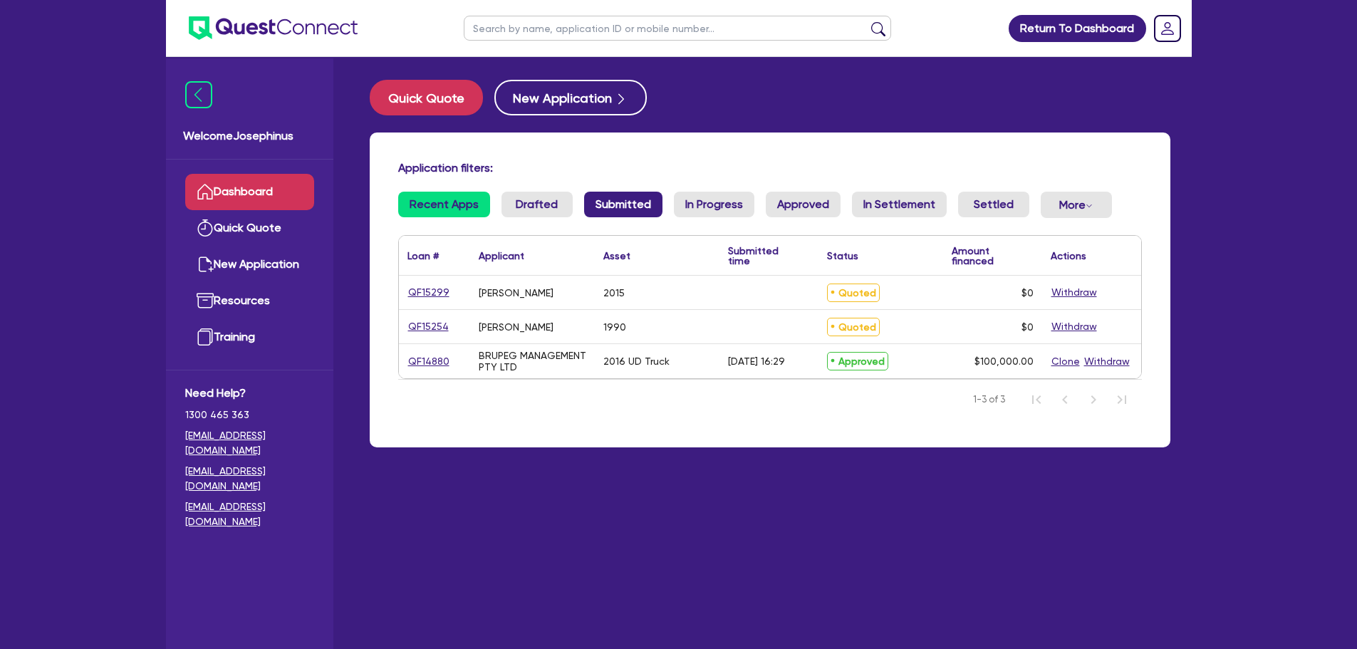
click at [649, 209] on link "Submitted" at bounding box center [623, 205] width 78 height 26
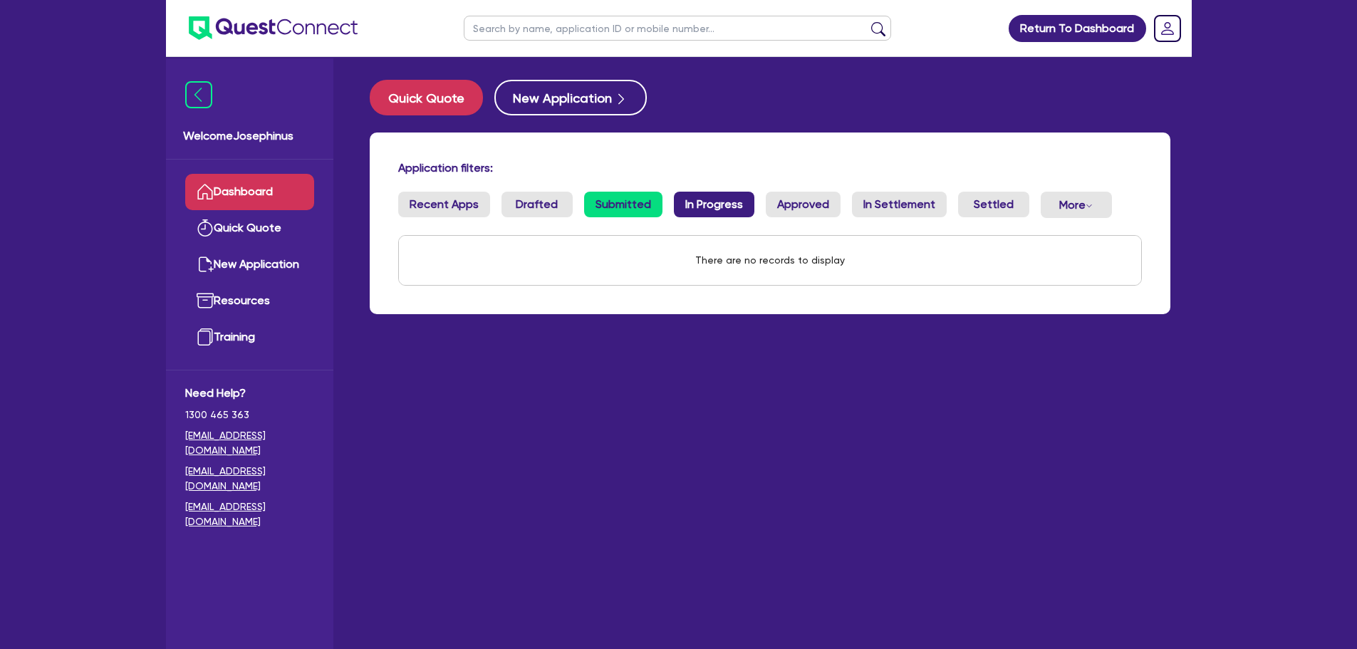
click at [689, 209] on link "In Progress" at bounding box center [714, 205] width 81 height 26
click at [777, 196] on link "Approved" at bounding box center [803, 205] width 75 height 26
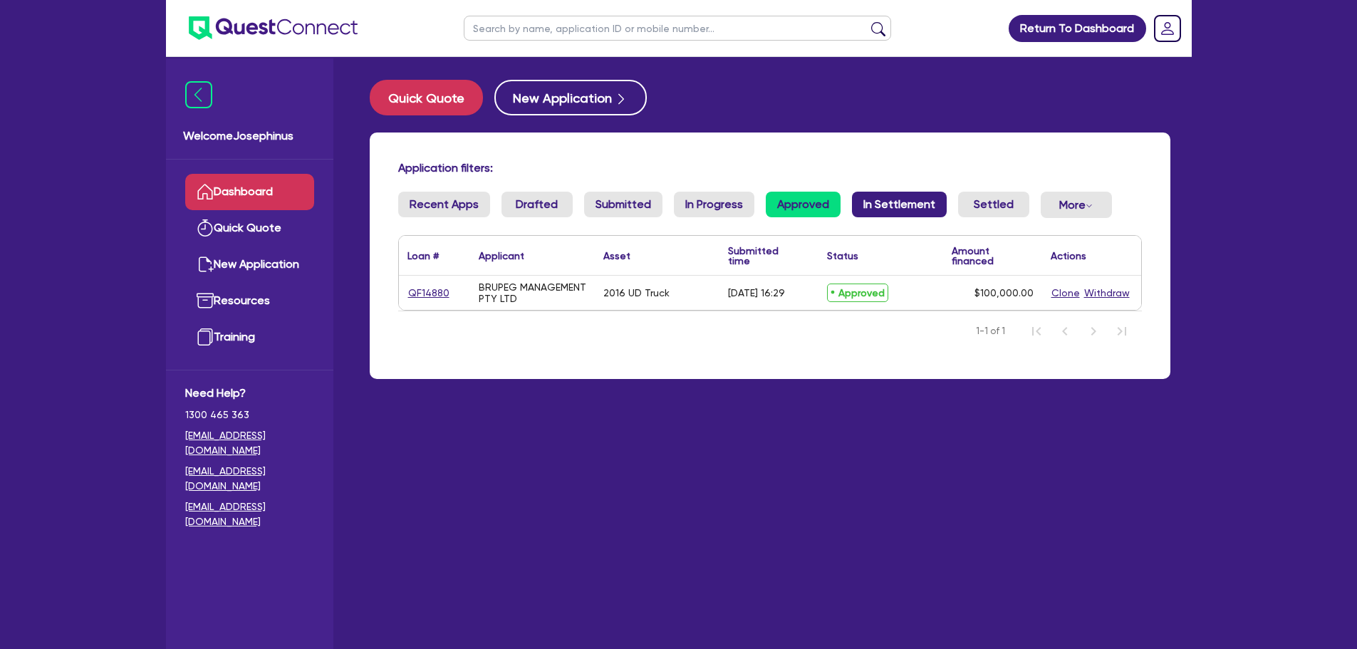
click at [866, 197] on link "In Settlement" at bounding box center [899, 205] width 95 height 26
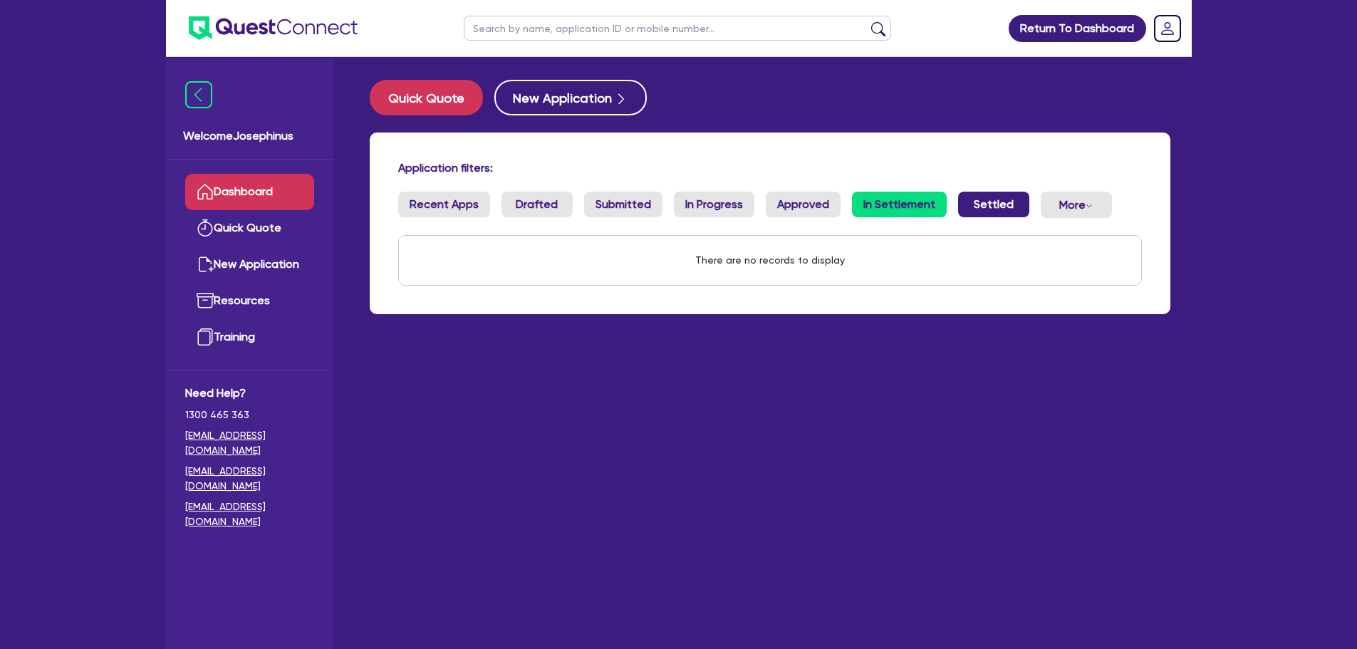
click at [983, 203] on link "Settled" at bounding box center [993, 205] width 71 height 26
click at [1075, 204] on button "More Withdrawn Declined" at bounding box center [1076, 205] width 71 height 26
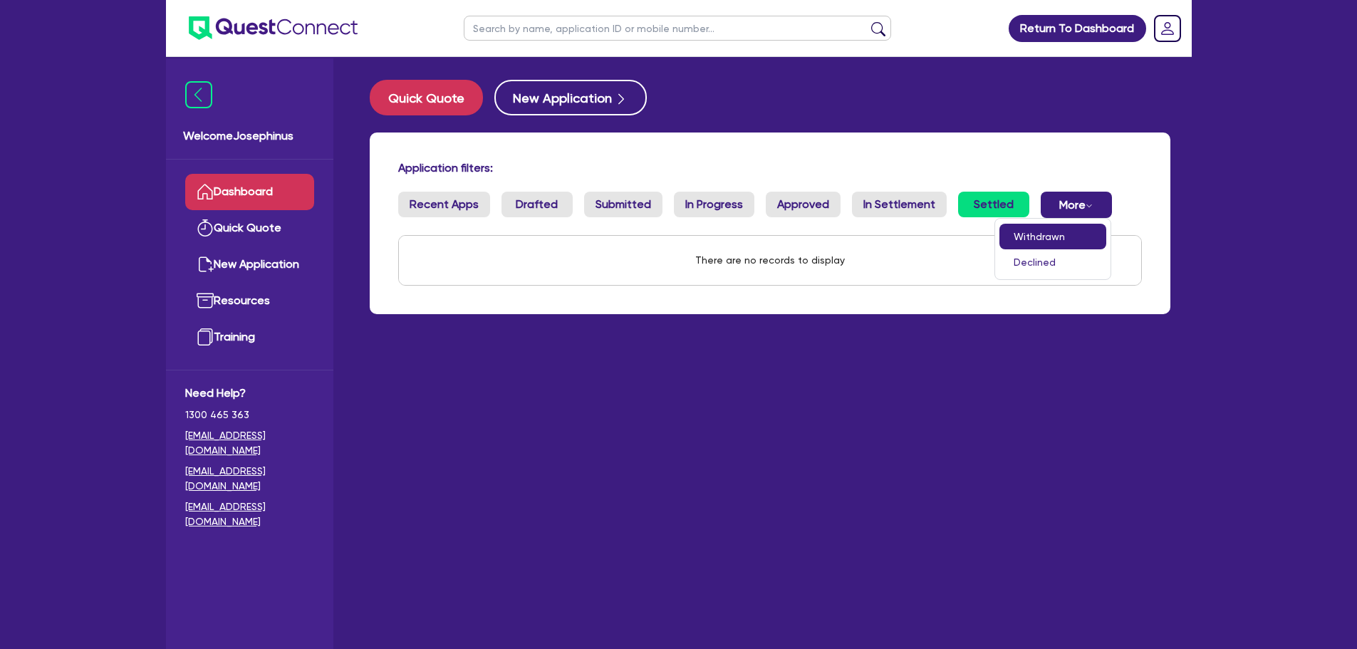
click at [1035, 231] on link "Withdrawn" at bounding box center [1053, 237] width 107 height 26
click at [1100, 190] on div "Application filters: Recent Apps Drafted Submitted In Progress Approved In Sett…" at bounding box center [770, 224] width 801 height 182
click at [1085, 213] on button "More Withdrawn Declined" at bounding box center [1076, 205] width 71 height 26
click at [1045, 263] on link "Declined" at bounding box center [1053, 262] width 107 height 26
click at [1086, 203] on icon "Dropdown toggle" at bounding box center [1089, 205] width 7 height 7
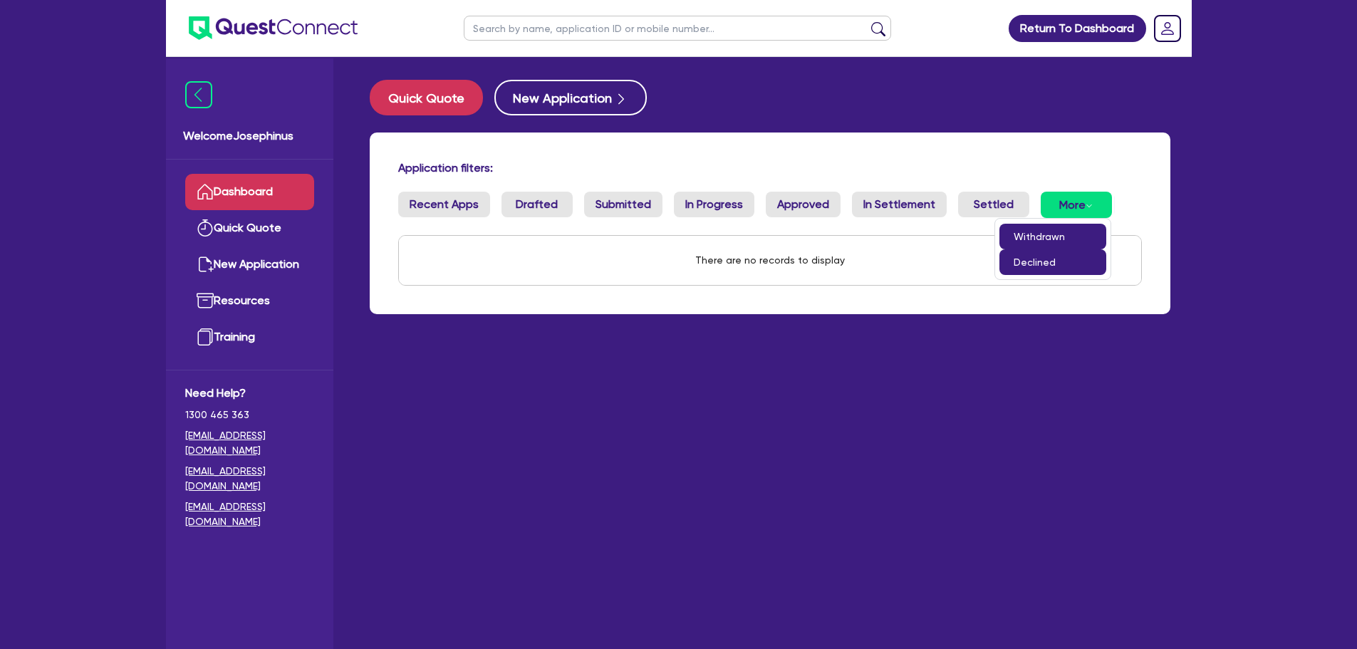
click at [1051, 236] on link "Withdrawn" at bounding box center [1053, 237] width 107 height 26
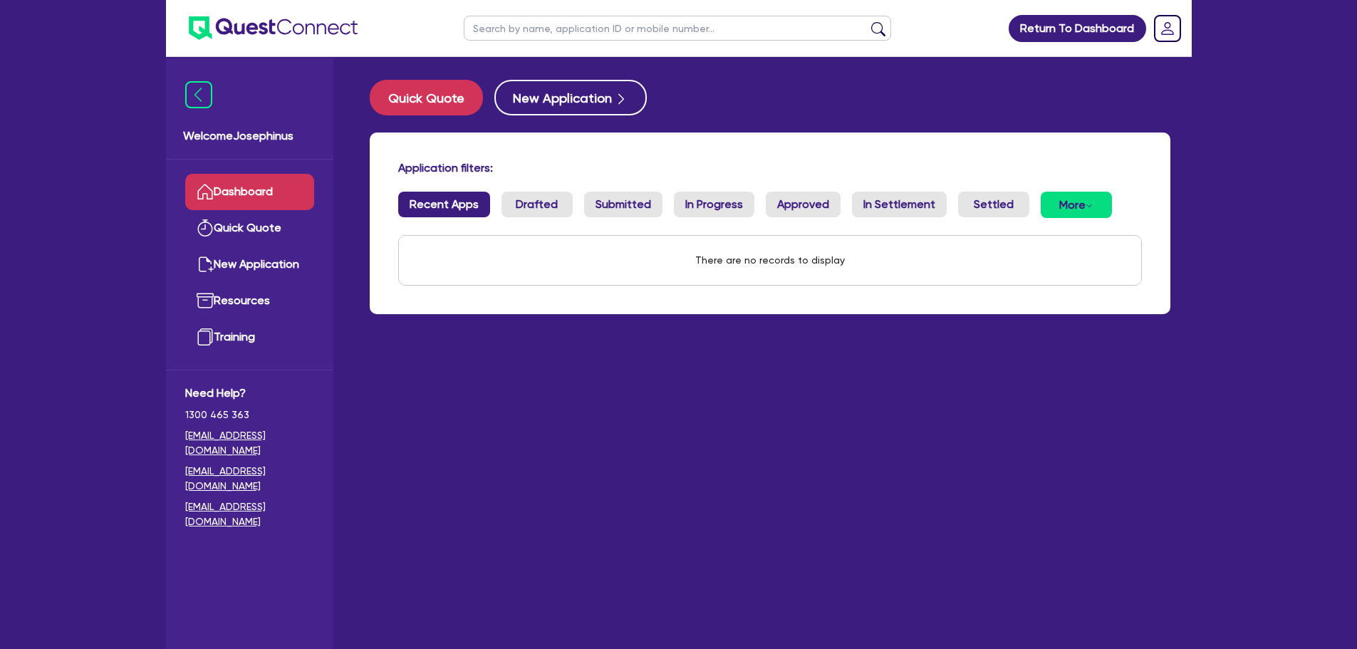
click at [438, 202] on link "Recent Apps" at bounding box center [444, 205] width 92 height 26
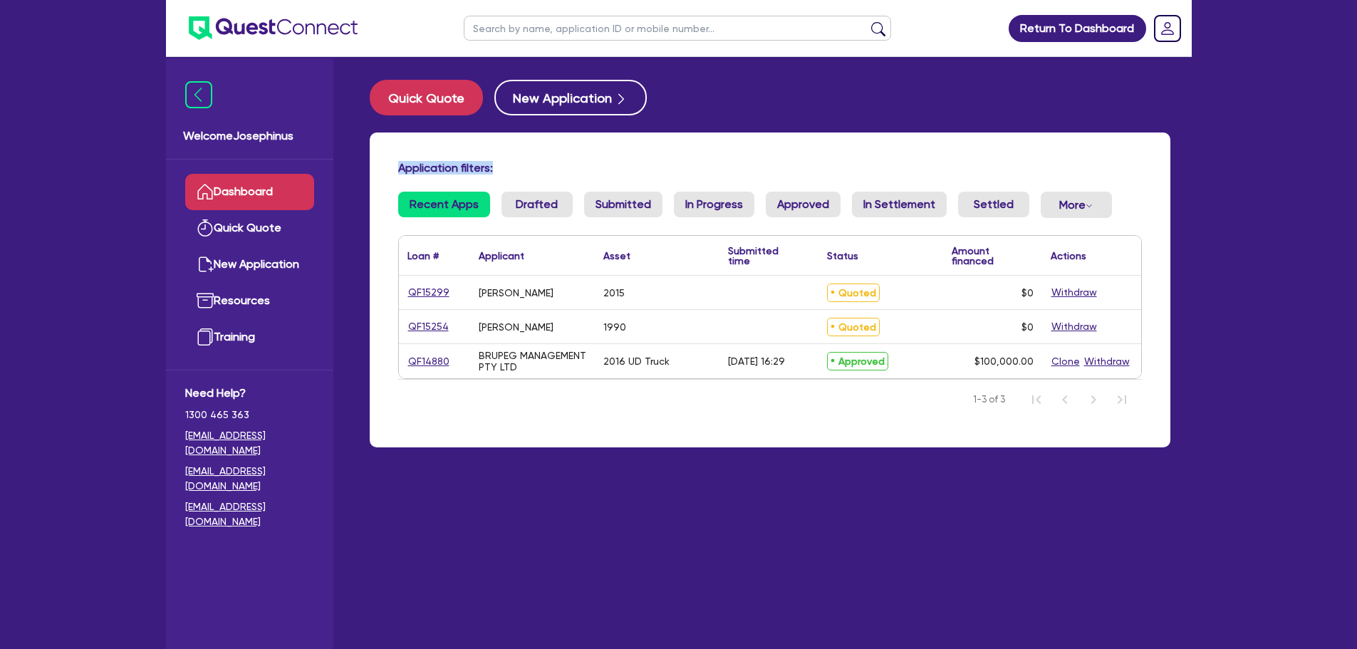
drag, startPoint x: 385, startPoint y: 165, endPoint x: 502, endPoint y: 162, distance: 116.9
click at [502, 162] on div "Application filters: Recent Apps Drafted Submitted In Progress Approved In Sett…" at bounding box center [770, 290] width 801 height 315
click at [502, 162] on h4 "Application filters:" at bounding box center [770, 168] width 744 height 14
drag, startPoint x: 494, startPoint y: 170, endPoint x: 401, endPoint y: 168, distance: 92.6
click at [401, 168] on h4 "Application filters:" at bounding box center [770, 168] width 744 height 14
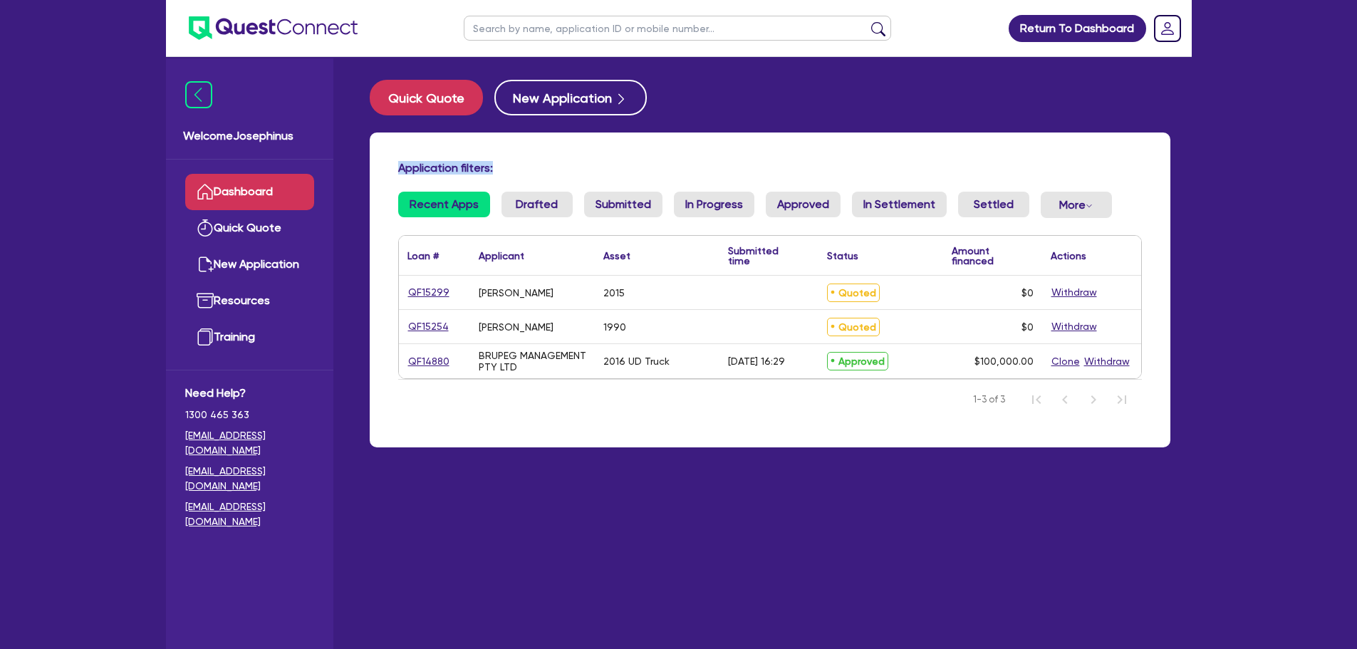
click at [401, 168] on h4 "Application filters:" at bounding box center [770, 168] width 744 height 14
drag, startPoint x: 401, startPoint y: 168, endPoint x: 503, endPoint y: 163, distance: 102.0
click at [503, 163] on h4 "Application filters:" at bounding box center [770, 168] width 744 height 14
